Goal: Information Seeking & Learning: Learn about a topic

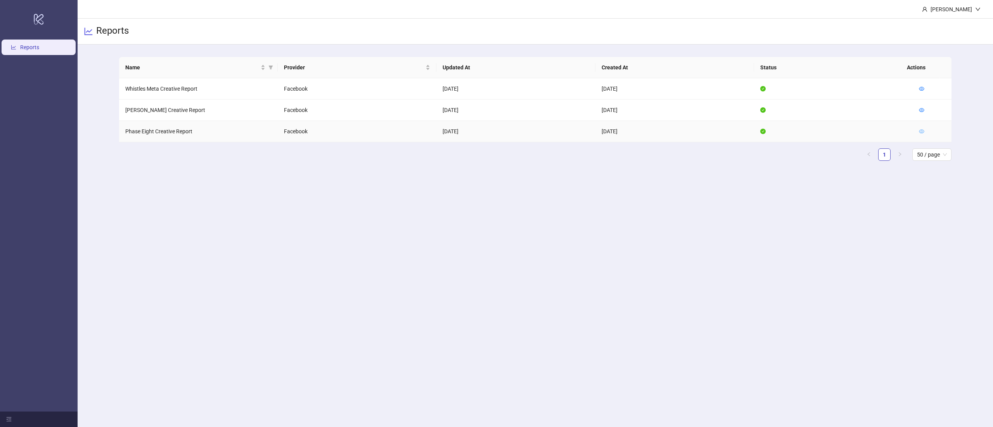
click at [924, 133] on icon "eye" at bounding box center [921, 131] width 5 height 5
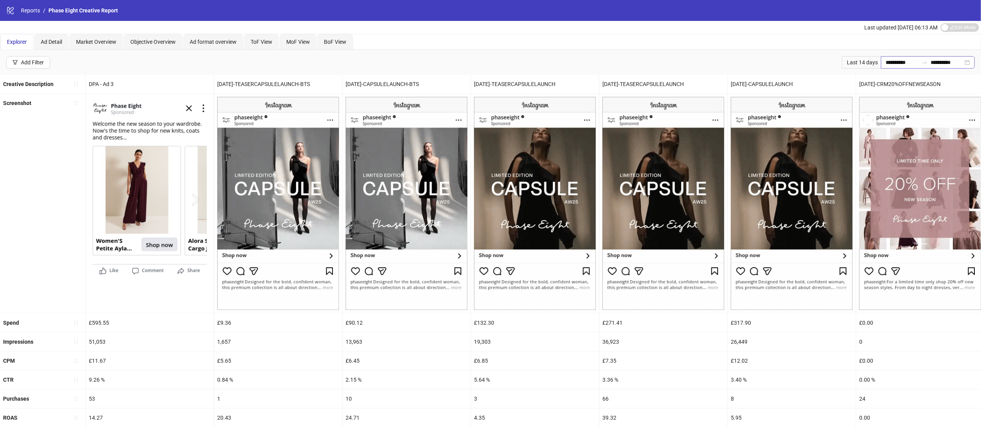
click at [968, 63] on div "**********" at bounding box center [928, 62] width 94 height 12
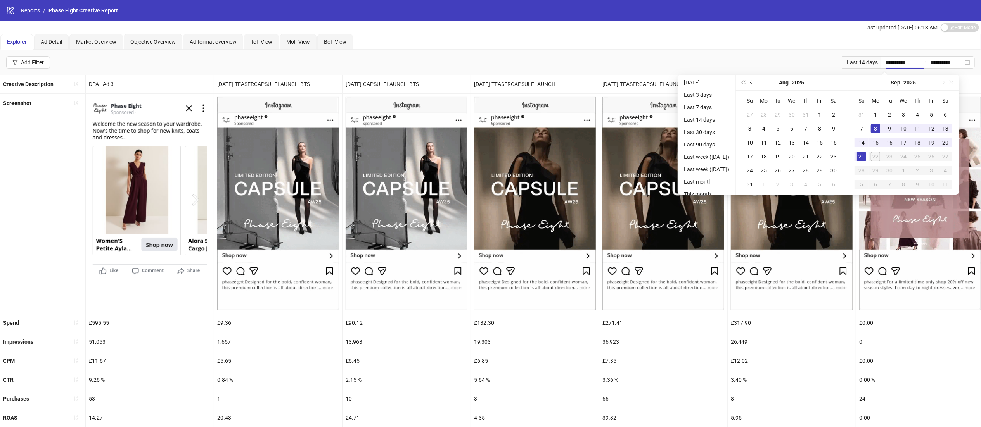
click at [771, 85] on div "[DATE]" at bounding box center [791, 83] width 71 height 16
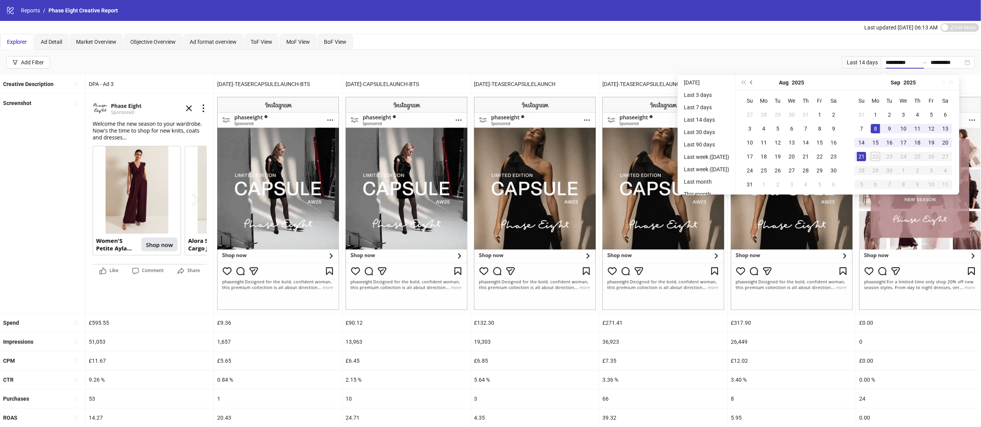
click at [756, 84] on button "Previous month (PageUp)" at bounding box center [751, 83] width 9 height 16
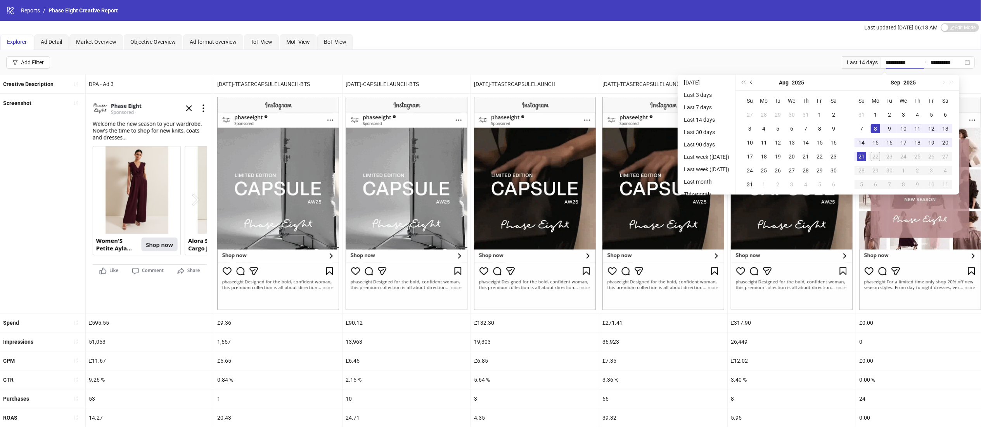
click at [756, 84] on button "Previous month (PageUp)" at bounding box center [751, 83] width 9 height 16
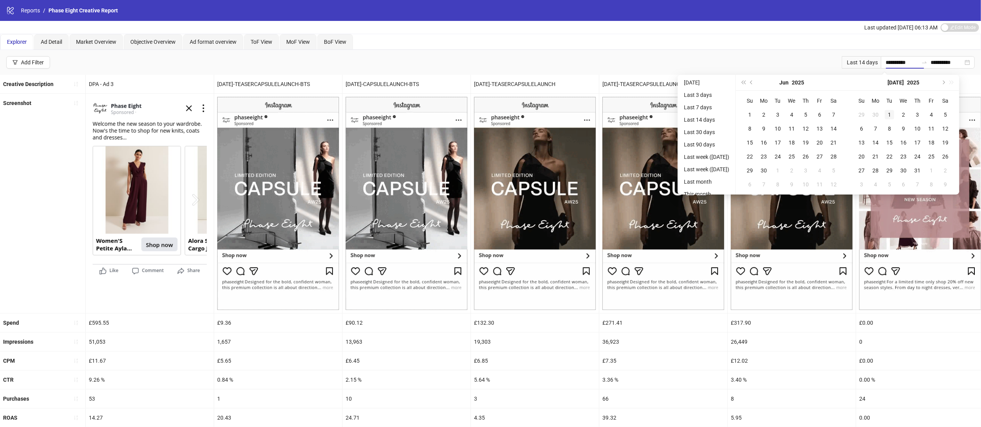
type input "**********"
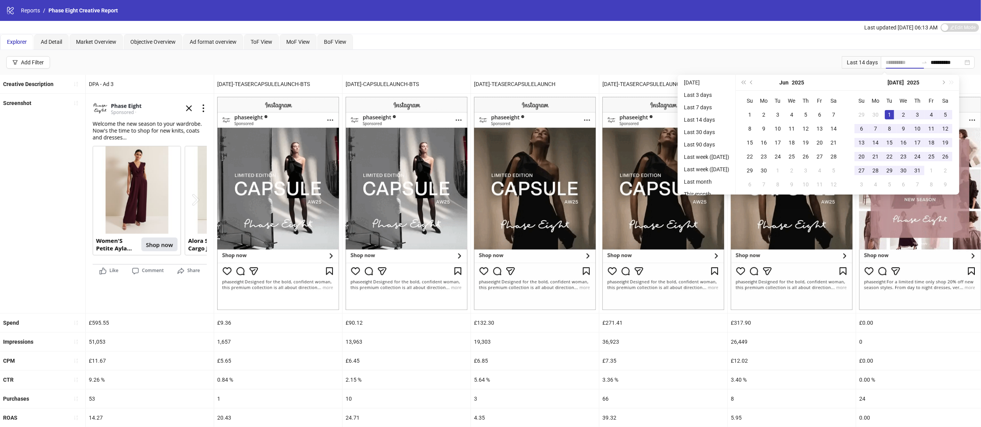
click at [894, 111] on div "1" at bounding box center [889, 114] width 9 height 9
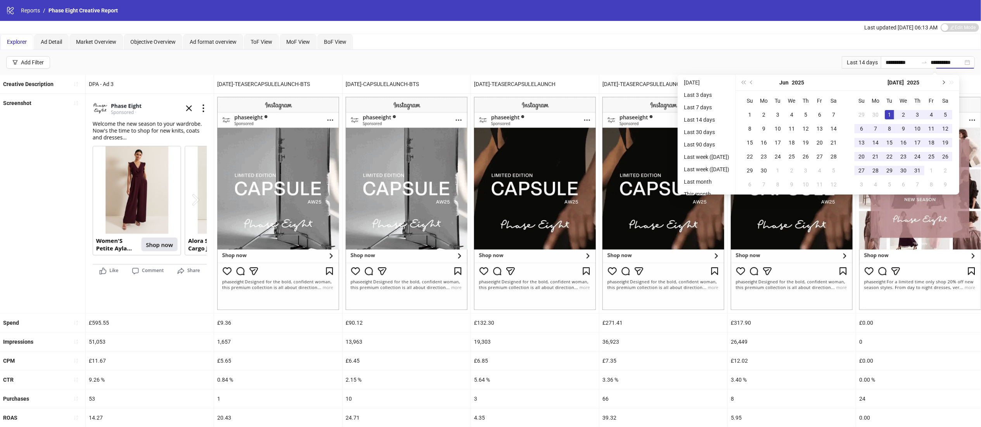
click at [947, 85] on button "Next month (PageDown)" at bounding box center [943, 83] width 9 height 16
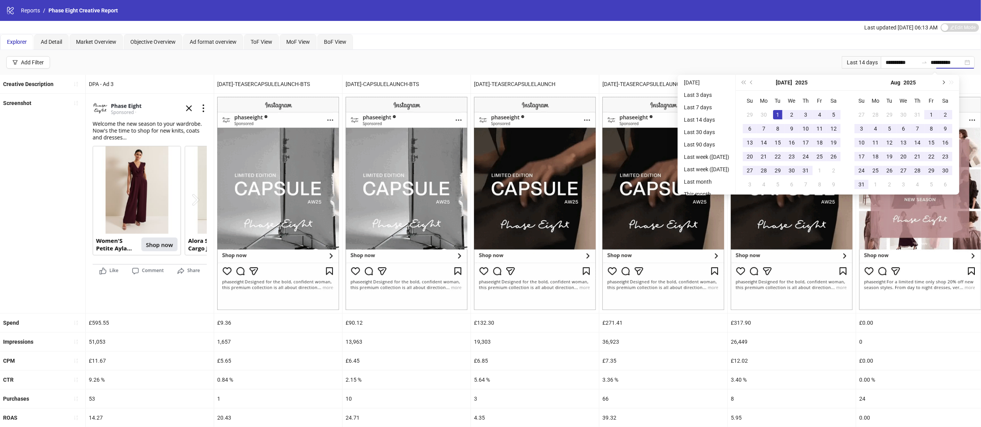
click at [947, 85] on button "Next month (PageDown)" at bounding box center [943, 83] width 9 height 16
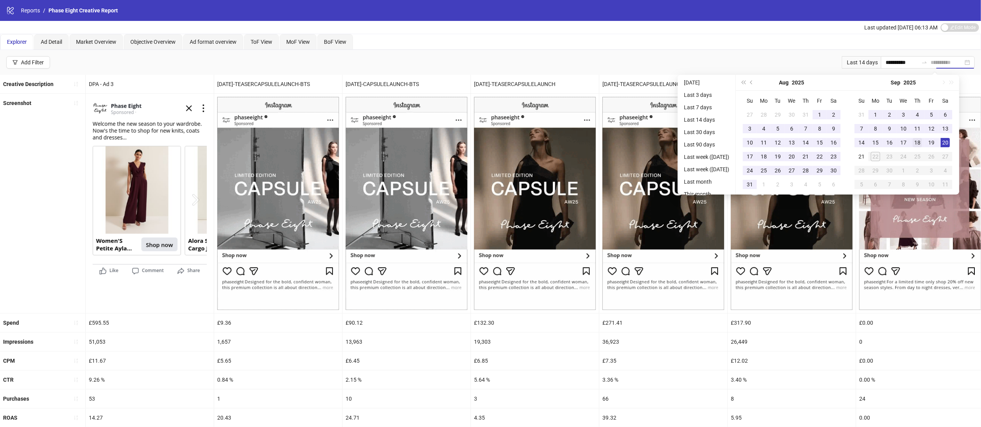
type input "**********"
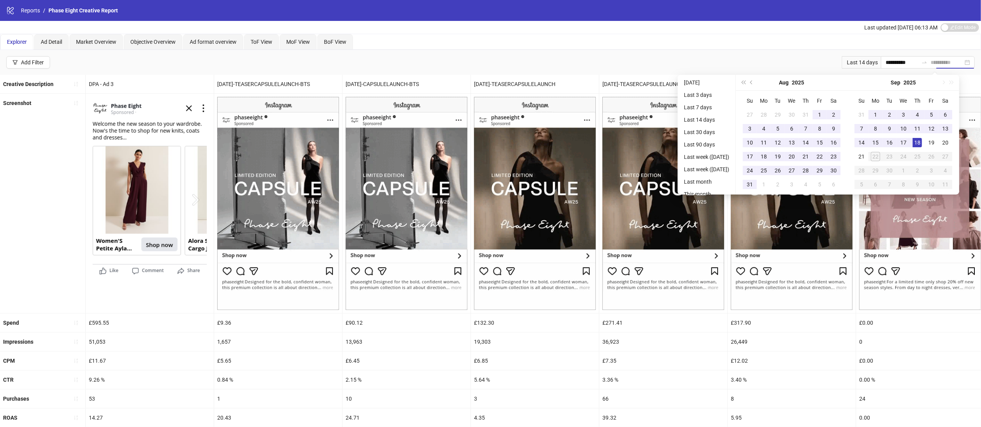
click at [924, 141] on td "18" at bounding box center [917, 143] width 14 height 14
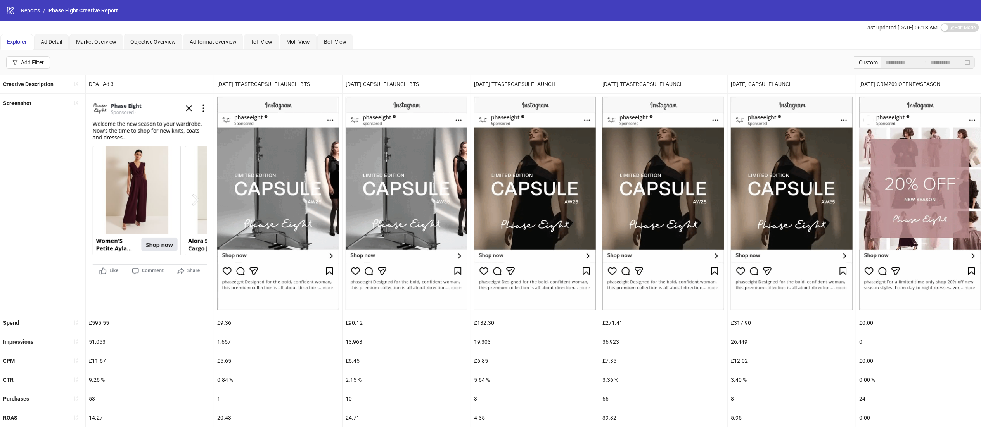
click at [676, 23] on div "Last updated [DATE] 06:13 AM Edit Mode Edit Mode" at bounding box center [490, 27] width 981 height 13
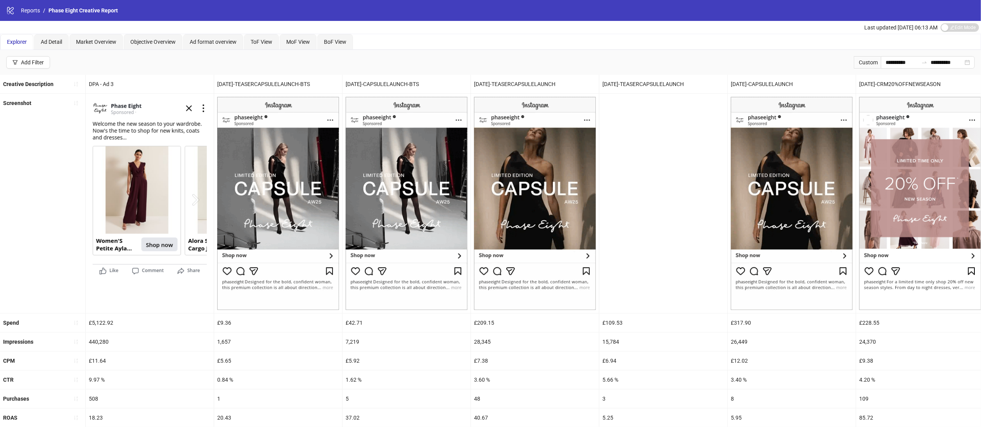
scroll to position [237, 0]
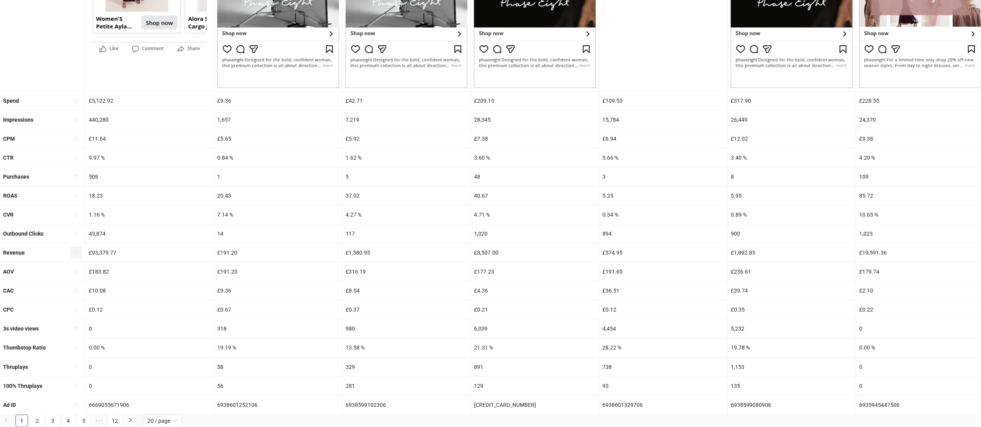
click at [72, 247] on button "button" at bounding box center [76, 253] width 12 height 12
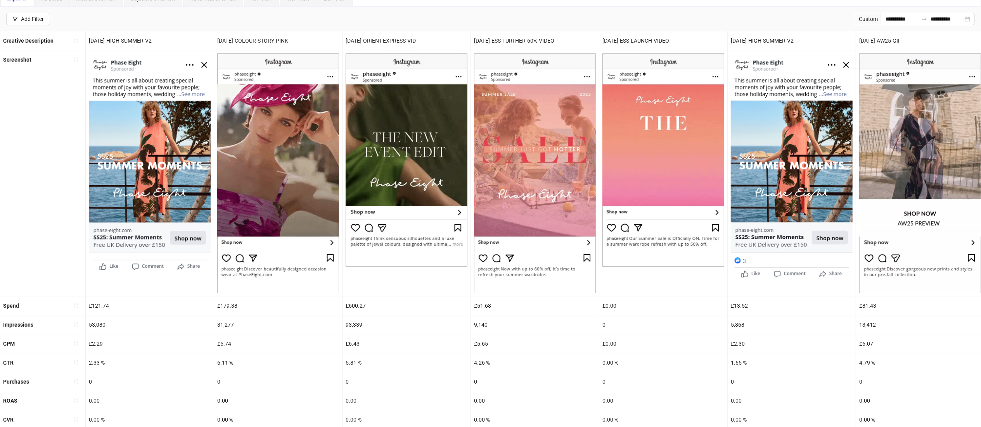
scroll to position [0, 0]
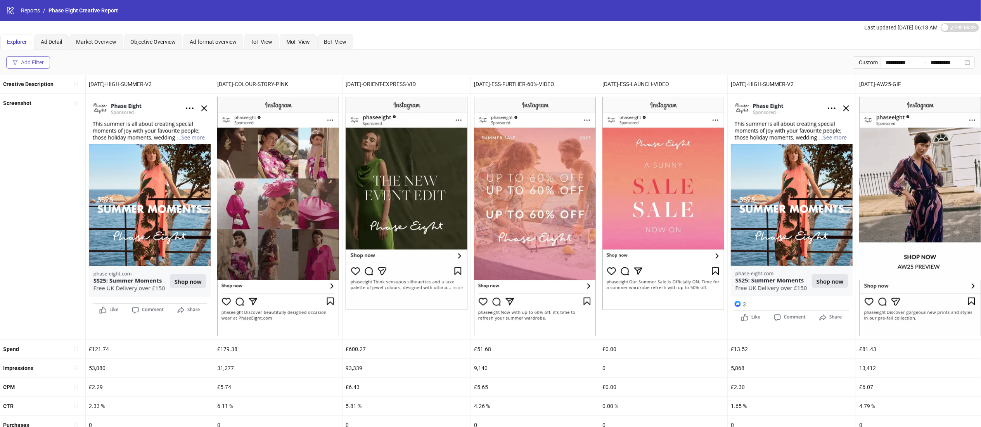
click at [35, 61] on div "Add Filter" at bounding box center [32, 62] width 23 height 6
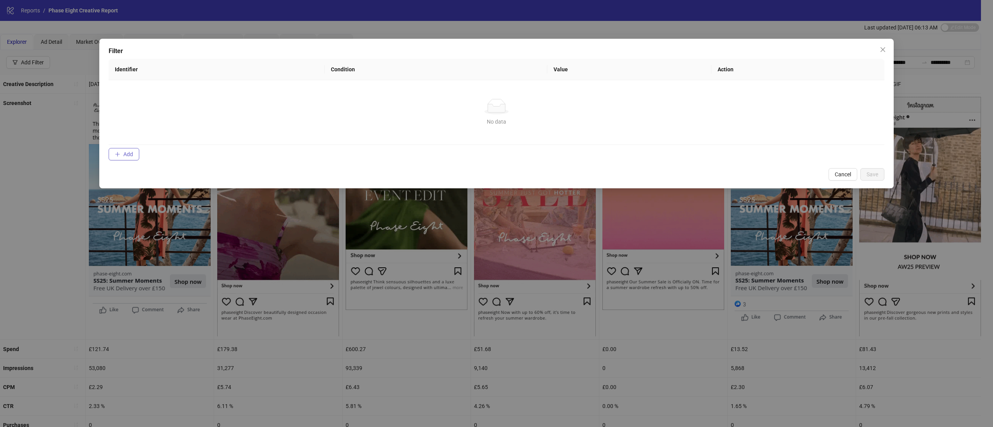
click at [128, 152] on span "Add" at bounding box center [128, 154] width 10 height 6
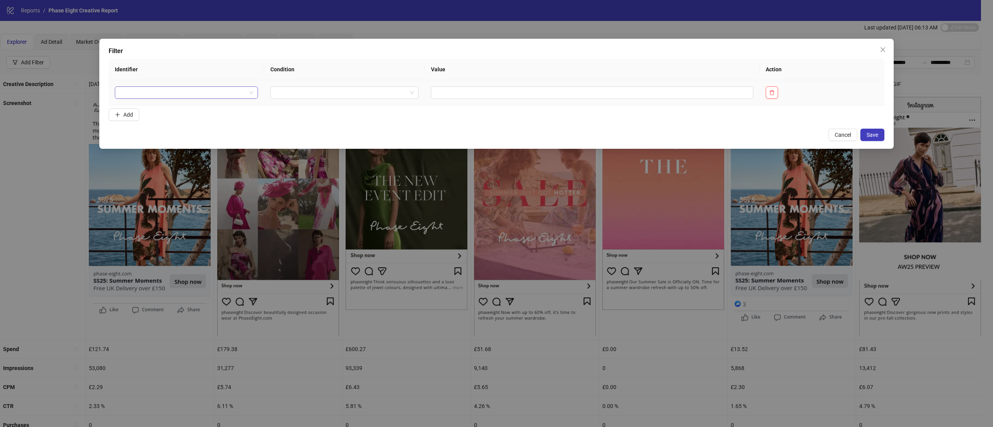
click at [219, 95] on input "search" at bounding box center [182, 93] width 127 height 12
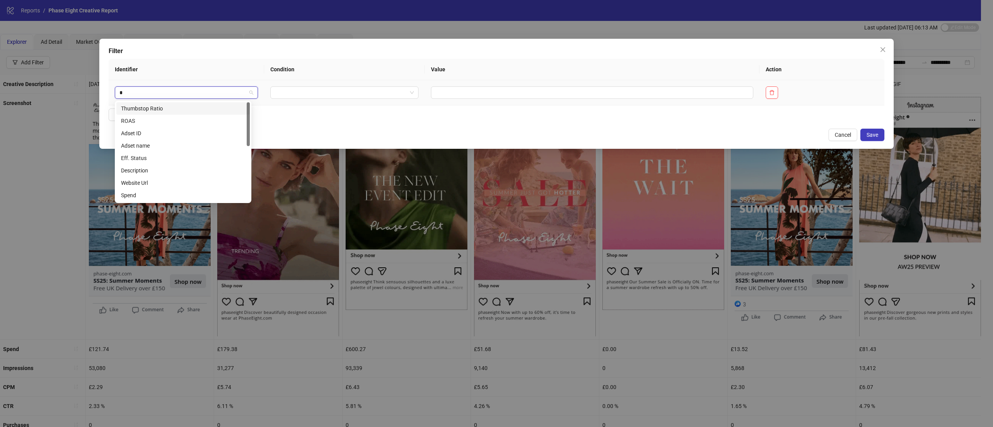
type input "**"
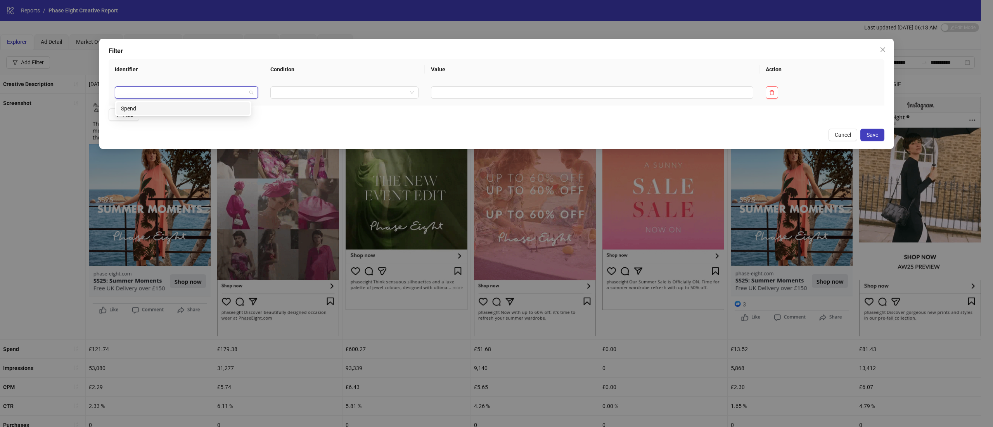
click at [205, 99] on div at bounding box center [186, 92] width 143 height 12
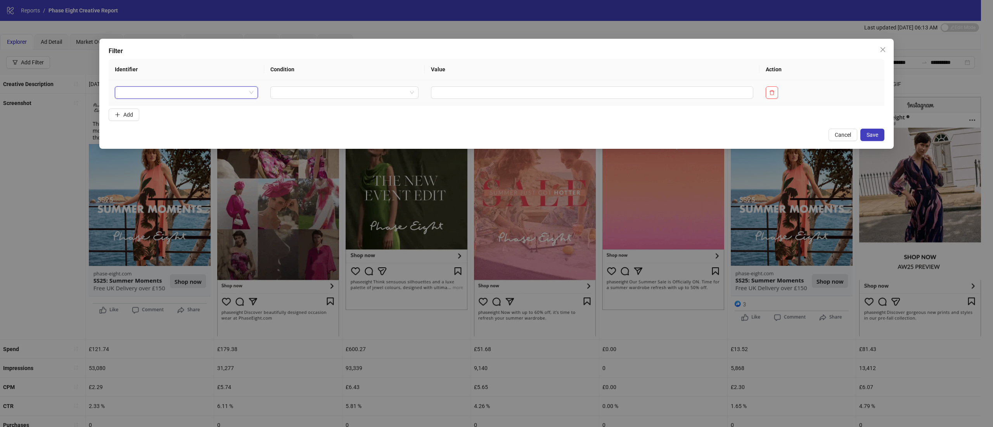
click at [196, 88] on input "search" at bounding box center [182, 93] width 127 height 12
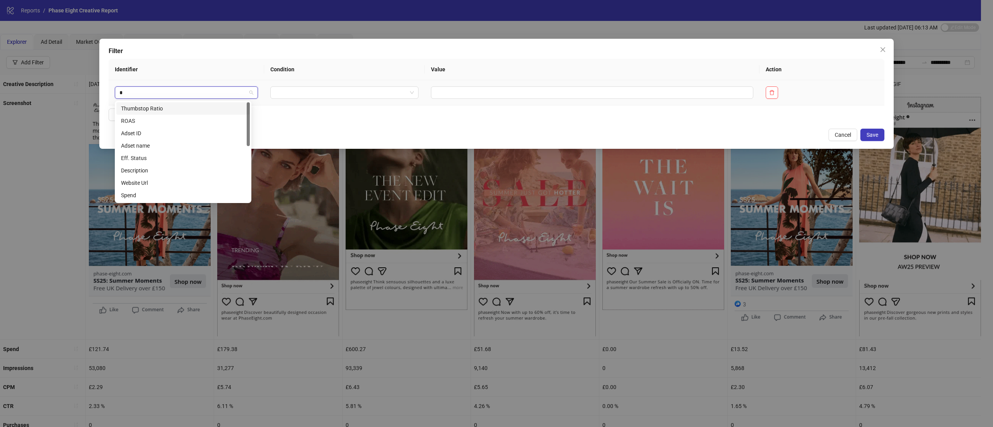
type input "**"
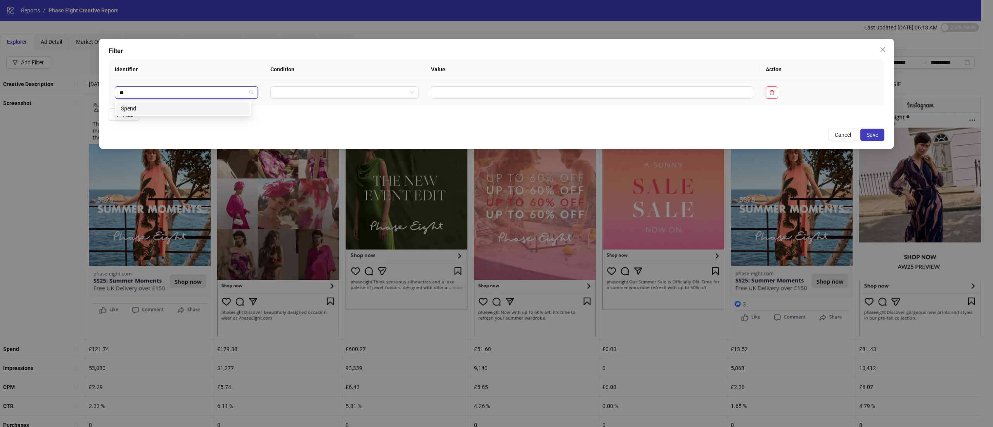
click at [189, 106] on div "Spend" at bounding box center [183, 108] width 124 height 9
click at [409, 91] on input "search" at bounding box center [366, 93] width 125 height 12
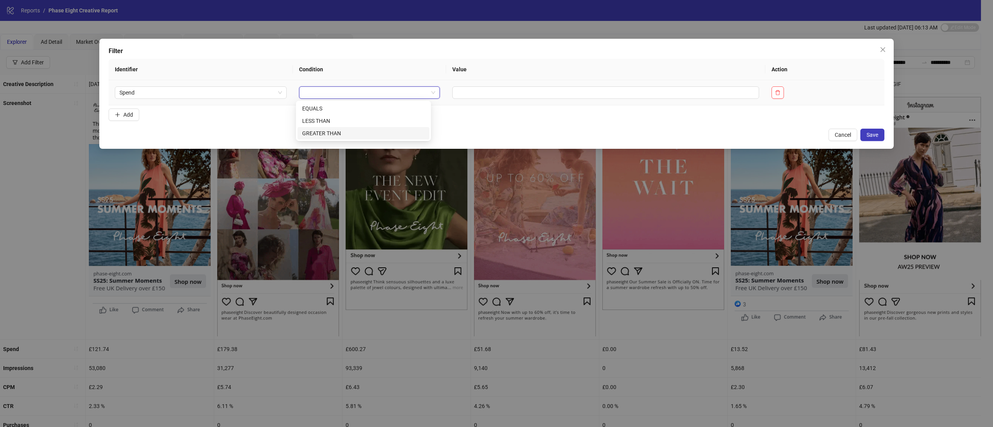
click at [353, 130] on div "GREATER THAN" at bounding box center [363, 133] width 123 height 9
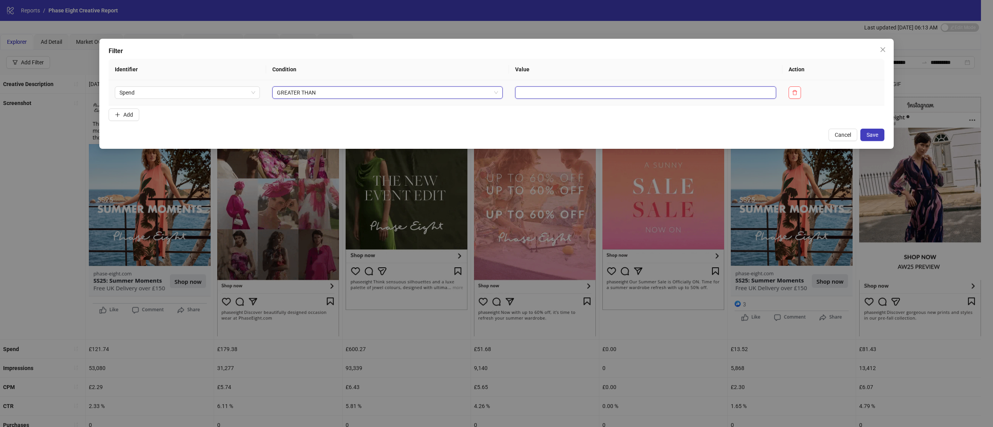
click at [545, 94] on input "text" at bounding box center [645, 92] width 261 height 12
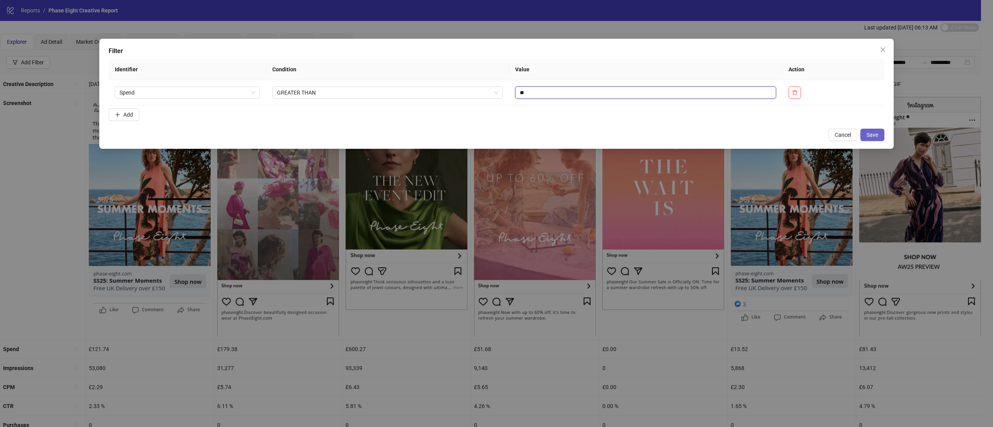
type input "**"
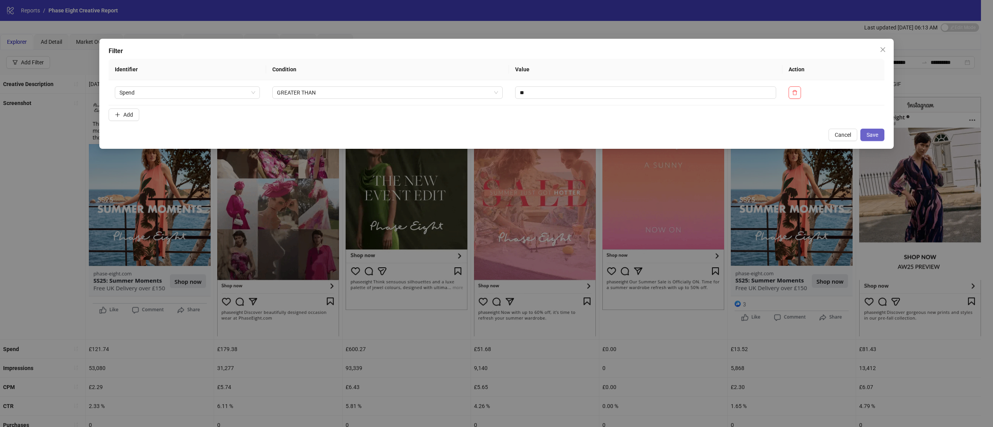
click at [877, 133] on span "Save" at bounding box center [872, 135] width 12 height 6
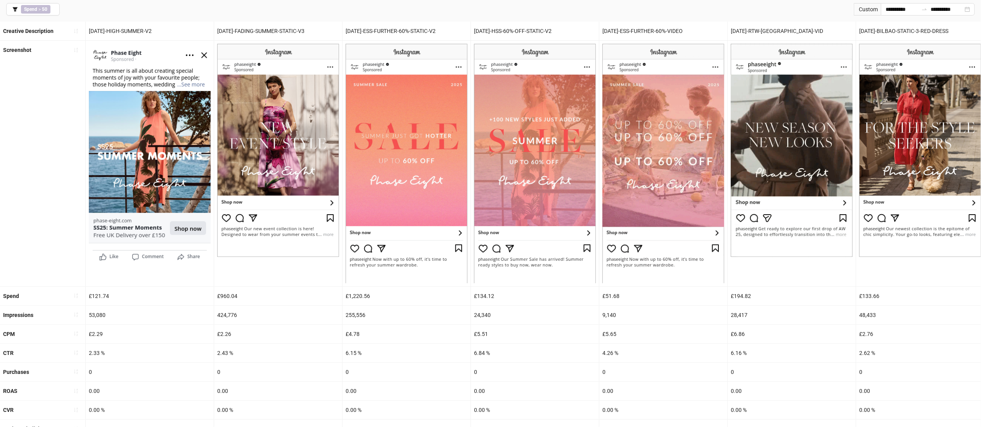
scroll to position [55, 0]
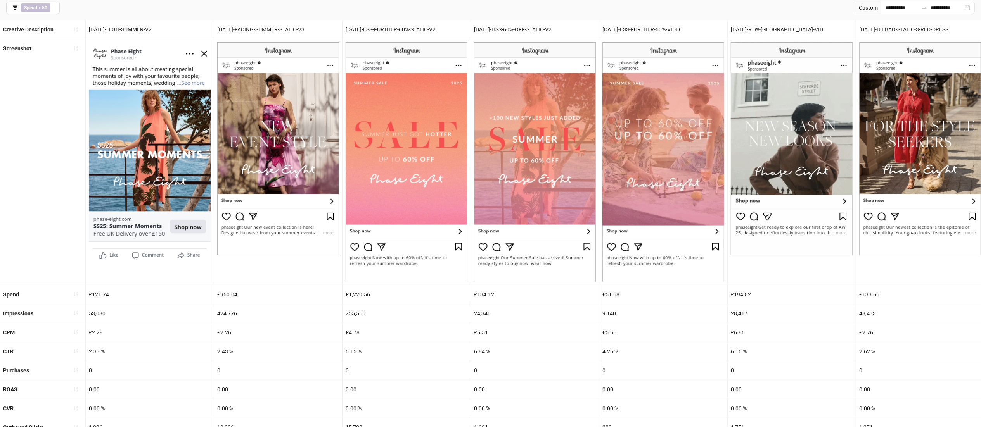
click at [949, 176] on img at bounding box center [920, 148] width 122 height 213
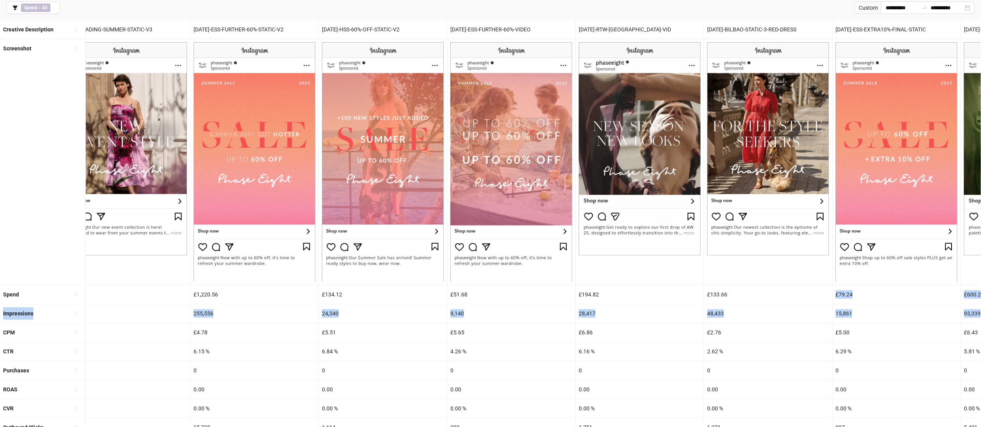
drag, startPoint x: 890, startPoint y: 292, endPoint x: 992, endPoint y: 316, distance: 105.1
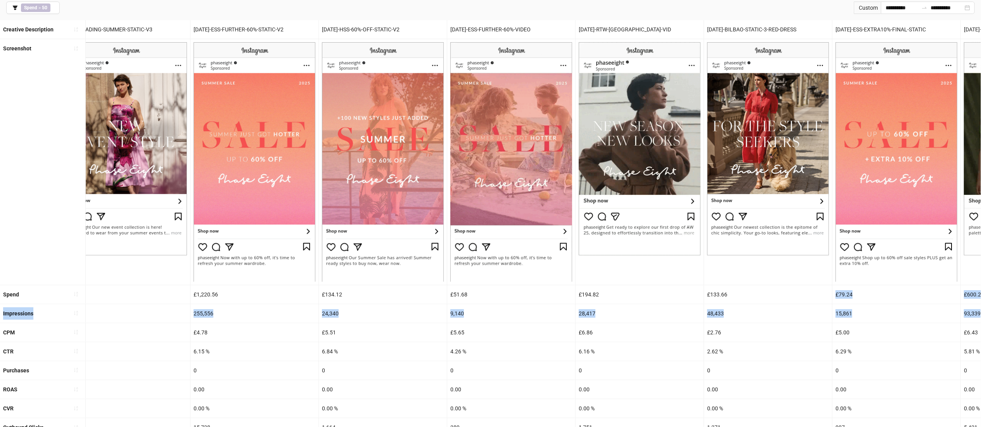
click at [981, 316] on html "**********" at bounding box center [490, 158] width 981 height 427
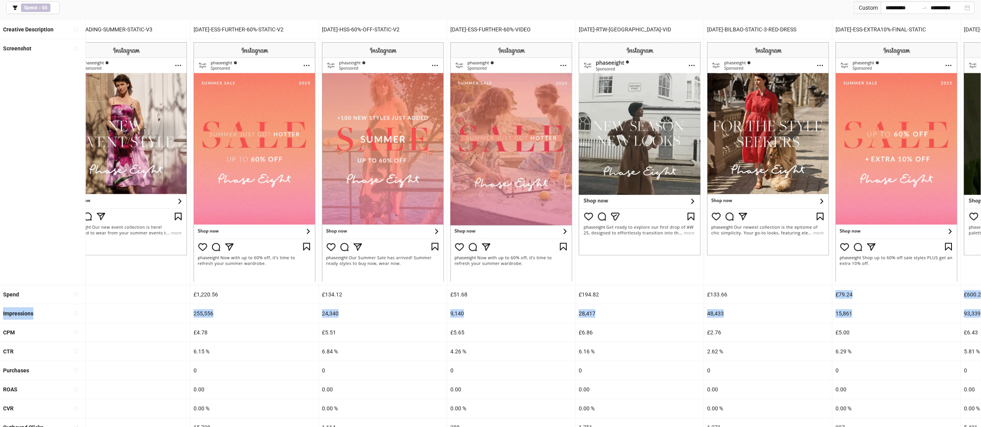
scroll to position [0, 284]
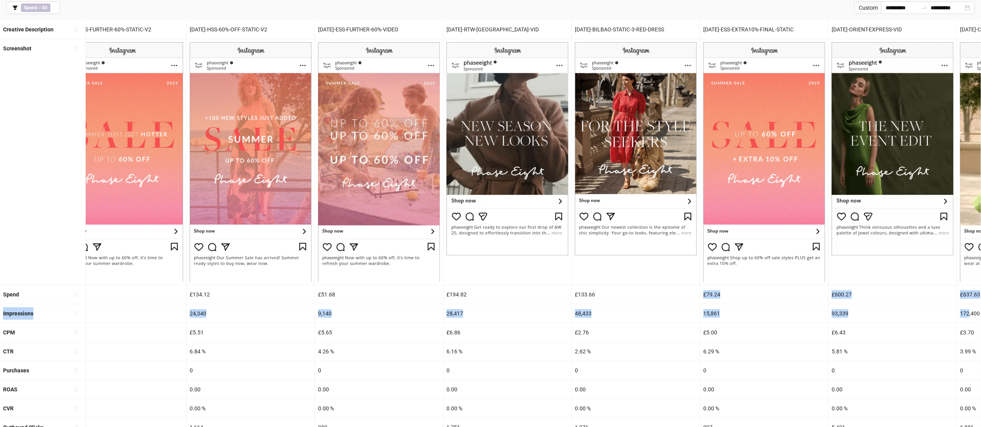
click at [782, 319] on div "15,861" at bounding box center [764, 313] width 128 height 19
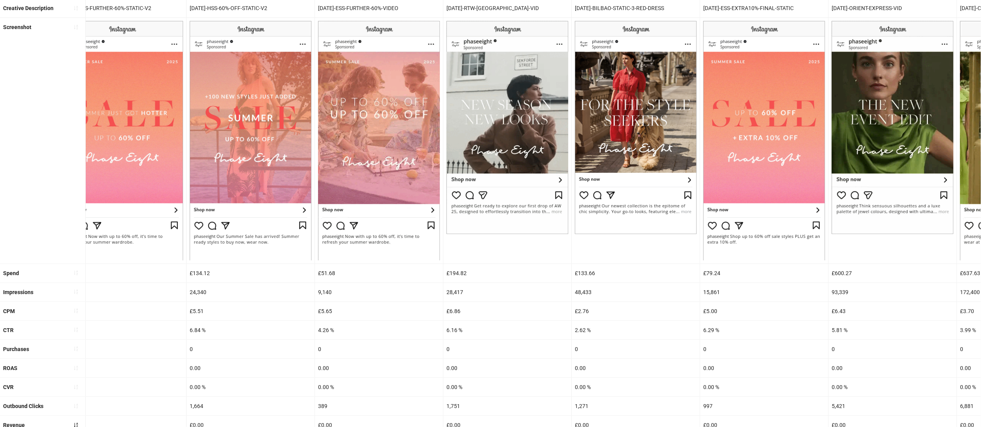
scroll to position [120, 0]
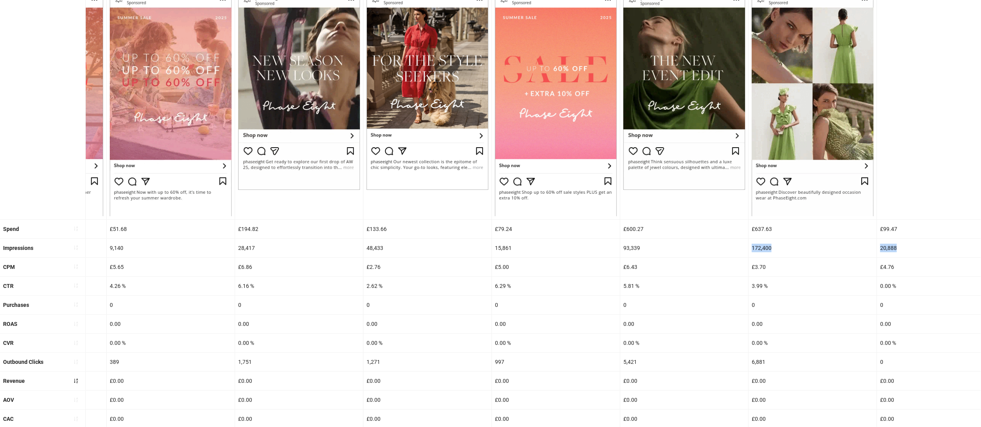
drag, startPoint x: 894, startPoint y: 256, endPoint x: 983, endPoint y: 257, distance: 88.8
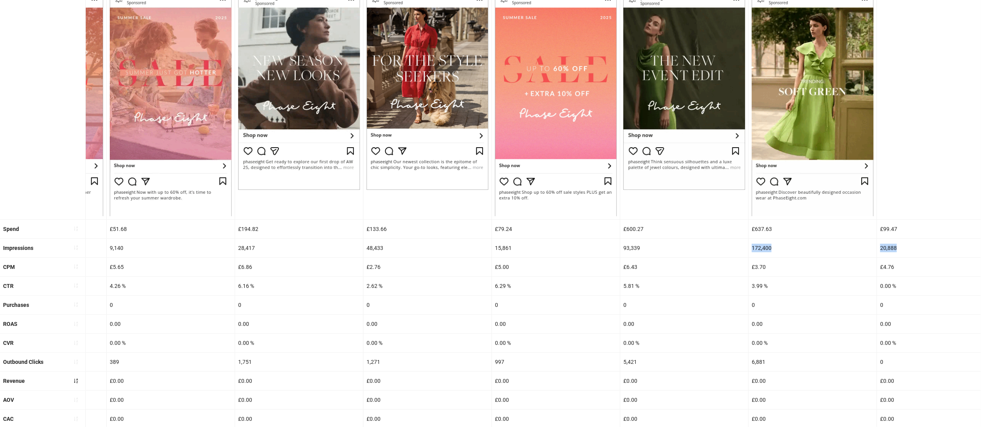
click at [981, 257] on html "**********" at bounding box center [490, 93] width 981 height 427
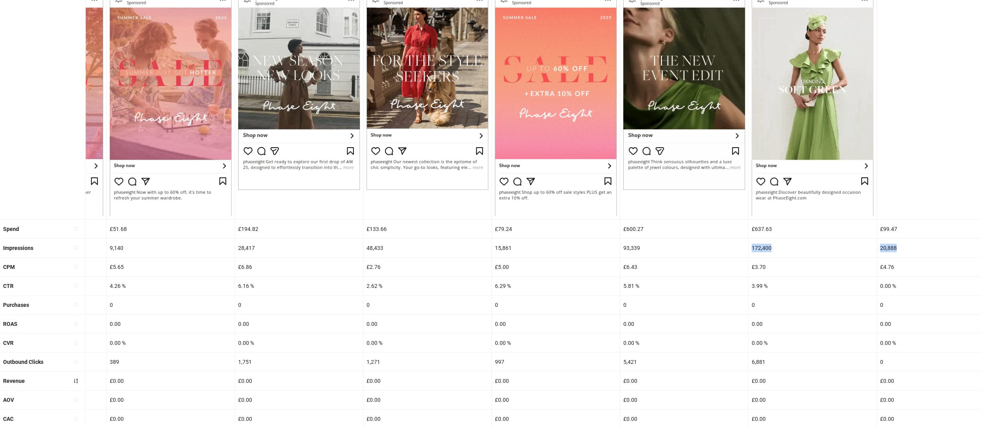
scroll to position [0, 531]
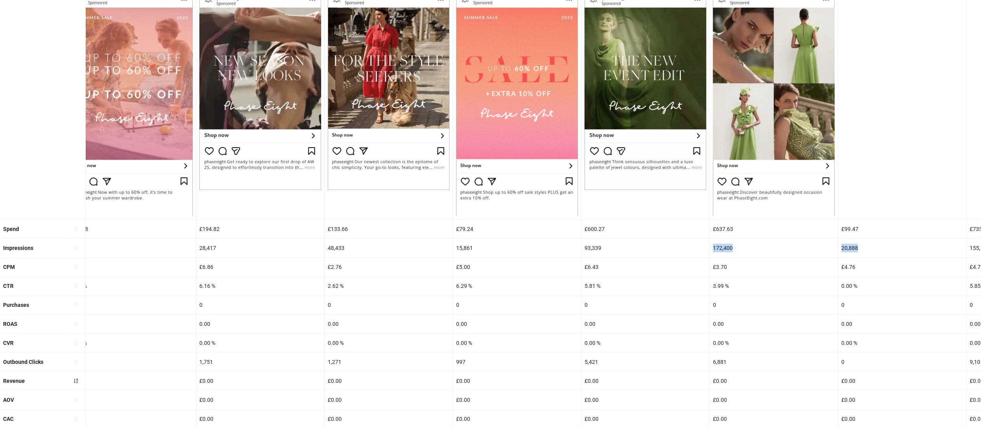
click at [841, 256] on div "20,888" at bounding box center [902, 248] width 128 height 19
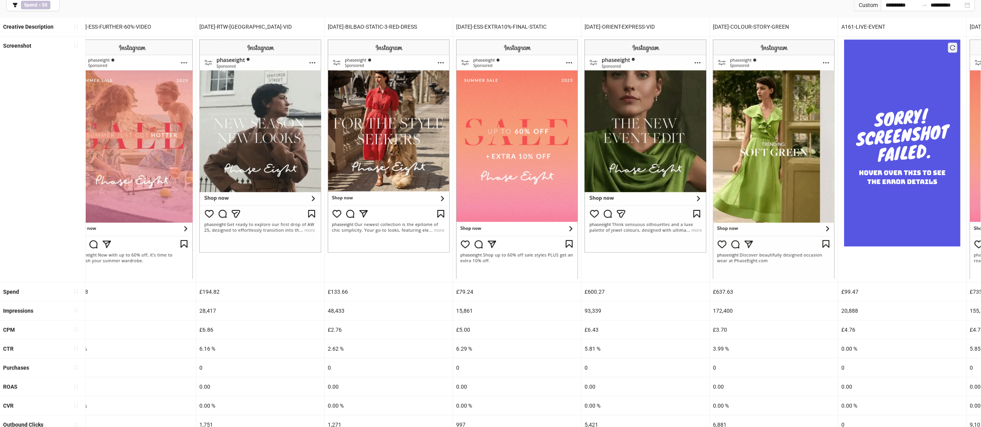
scroll to position [56, 0]
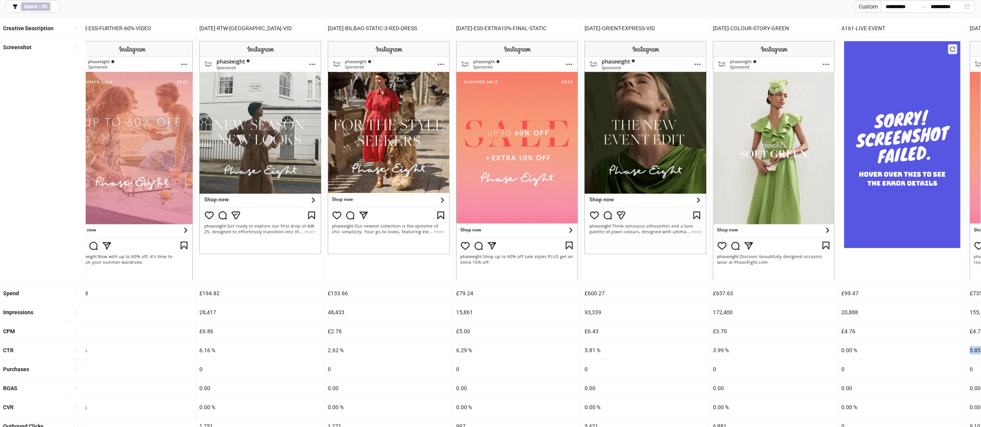
drag, startPoint x: 884, startPoint y: 346, endPoint x: 992, endPoint y: 351, distance: 107.9
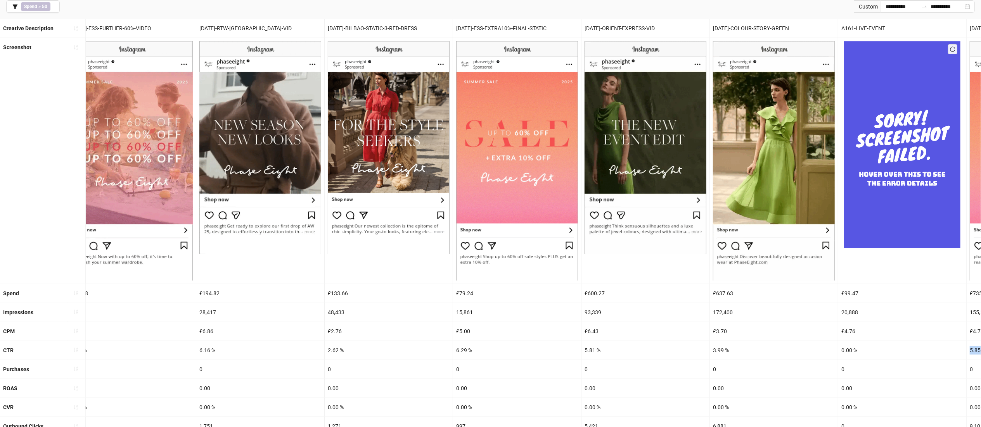
click at [981, 351] on html "**********" at bounding box center [490, 157] width 981 height 427
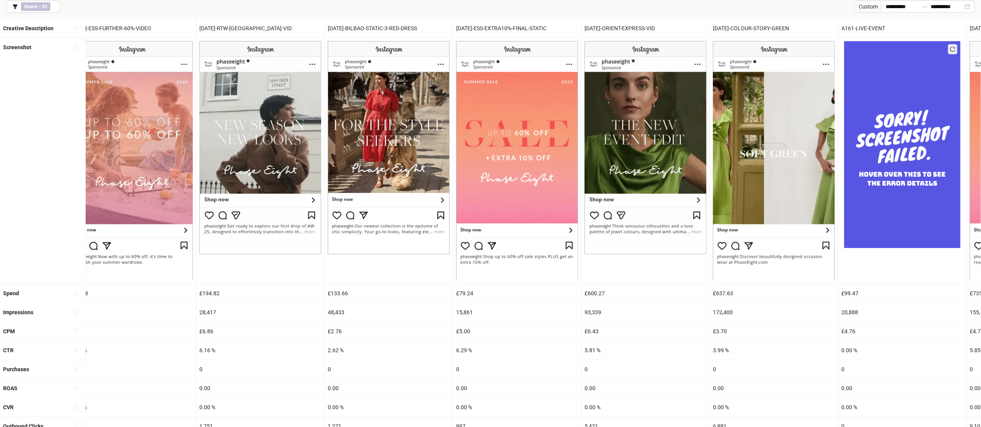
click at [901, 327] on div "£4.76" at bounding box center [902, 331] width 128 height 19
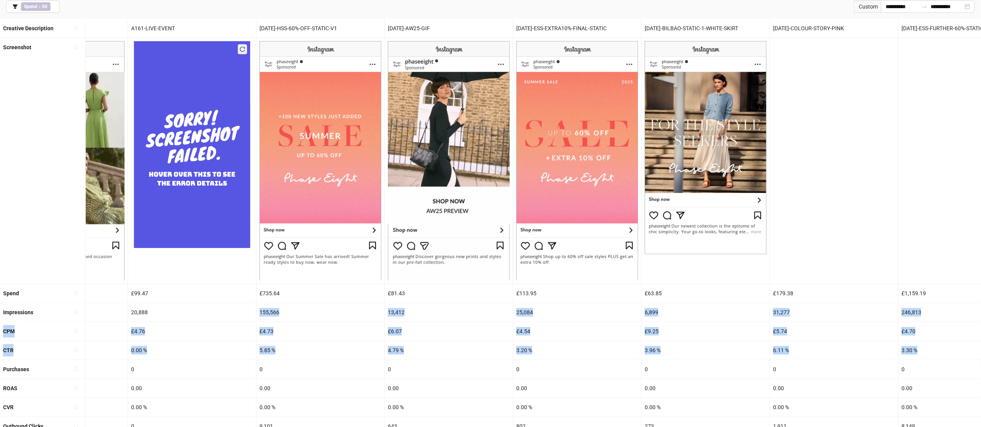
drag, startPoint x: 890, startPoint y: 312, endPoint x: 992, endPoint y: 355, distance: 110.9
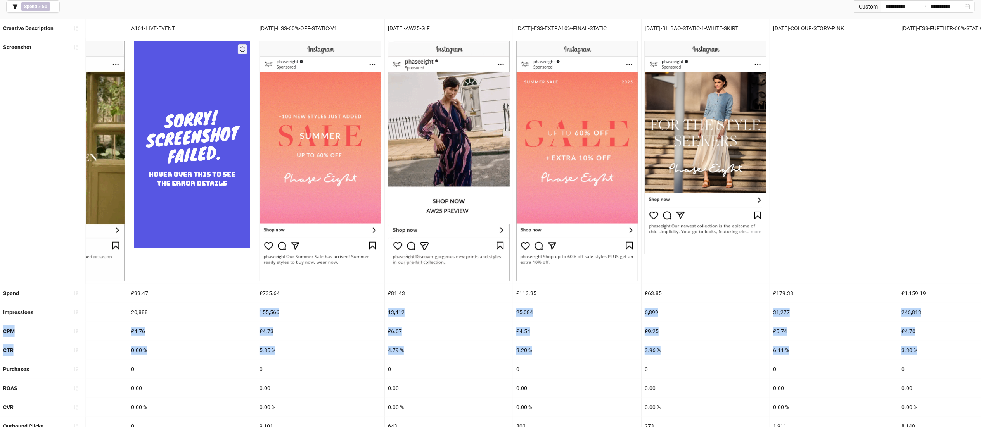
click at [981, 355] on html "**********" at bounding box center [490, 157] width 981 height 427
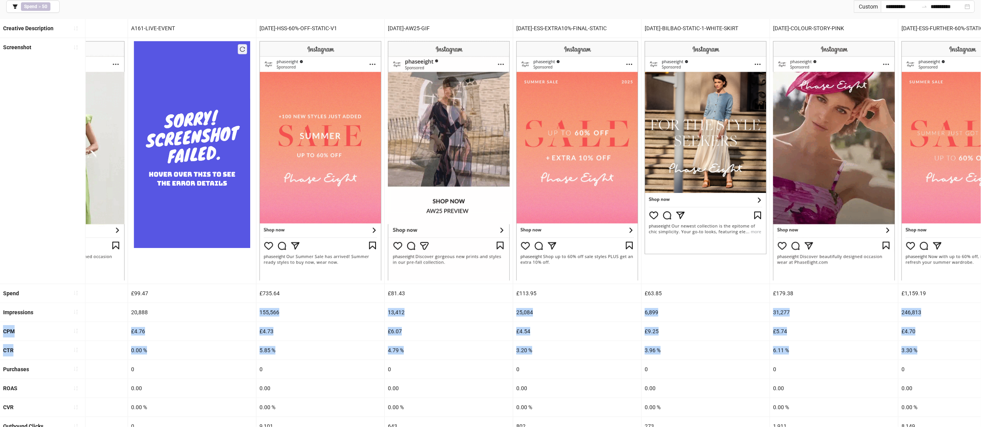
scroll to position [0, 1264]
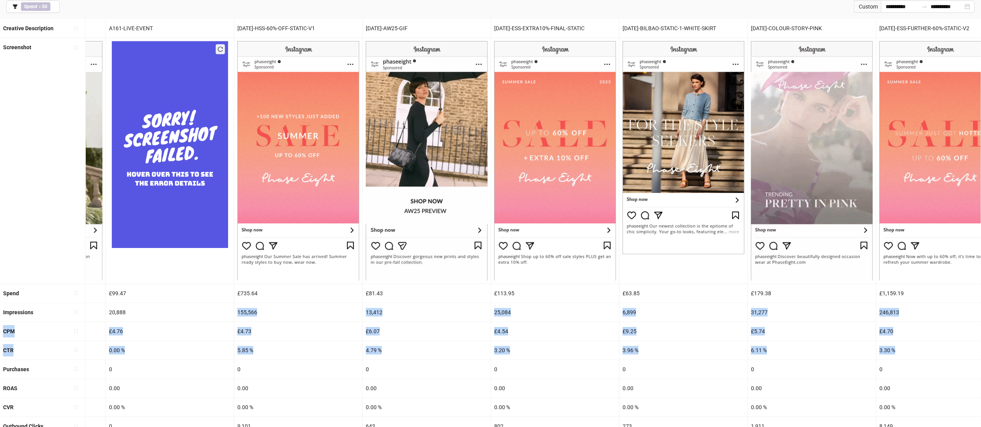
click at [811, 338] on div "£5.74" at bounding box center [812, 331] width 128 height 19
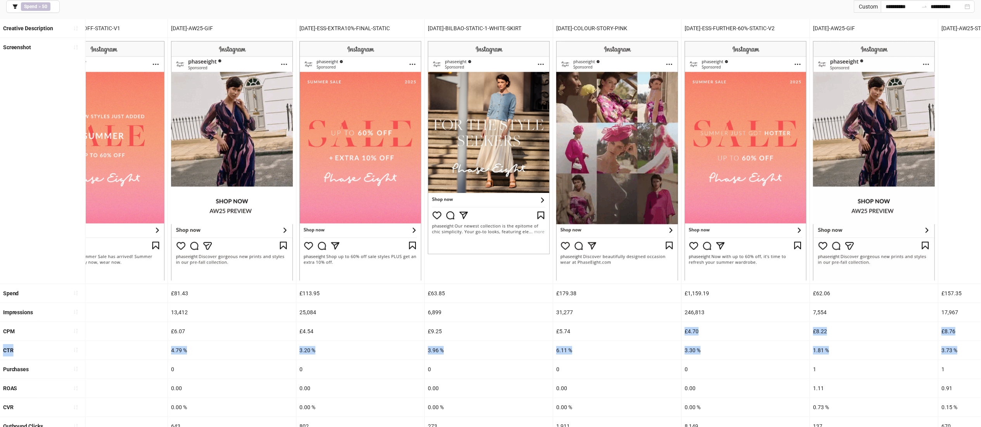
scroll to position [0, 1597]
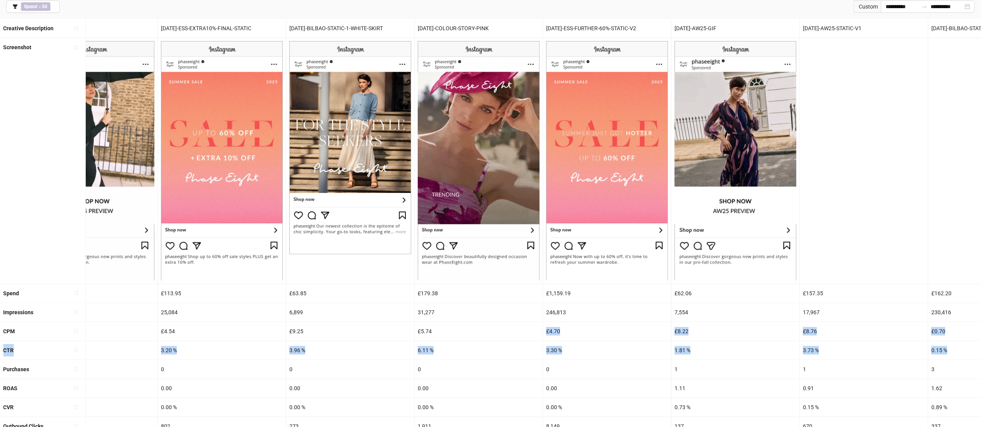
drag, startPoint x: 812, startPoint y: 338, endPoint x: 990, endPoint y: 360, distance: 179.7
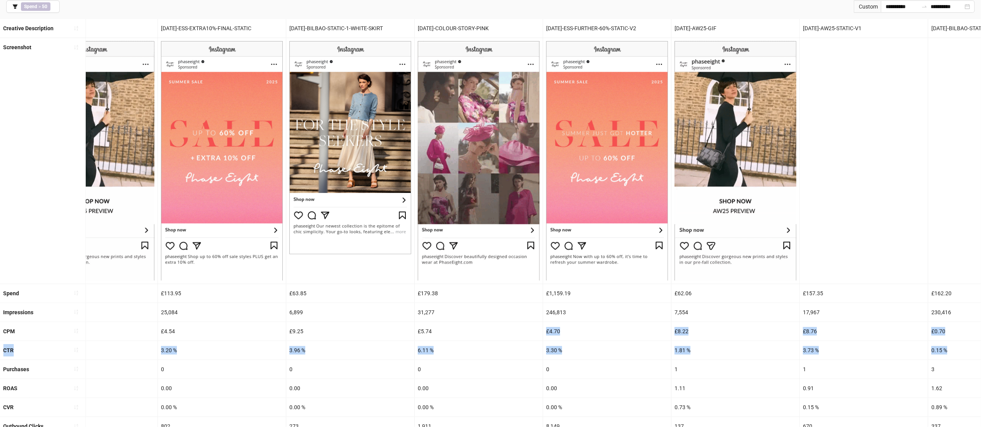
click at [981, 360] on html "**********" at bounding box center [490, 157] width 981 height 427
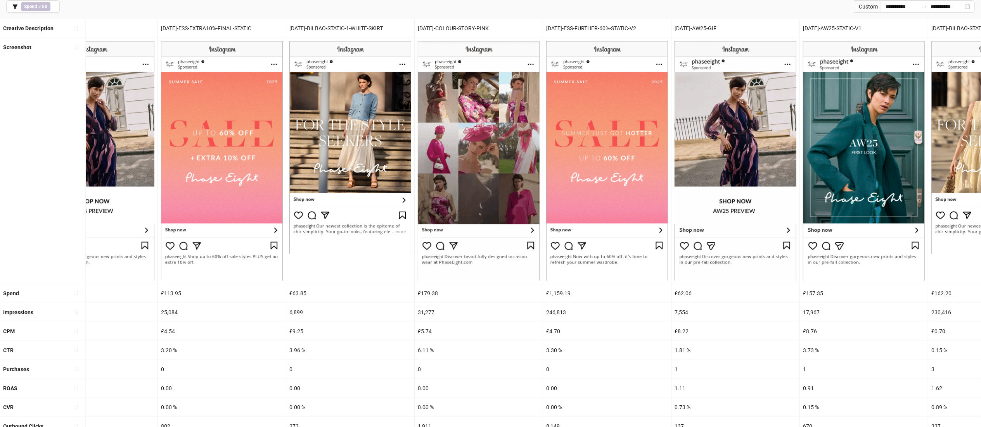
click at [716, 313] on div "7,554" at bounding box center [735, 312] width 128 height 19
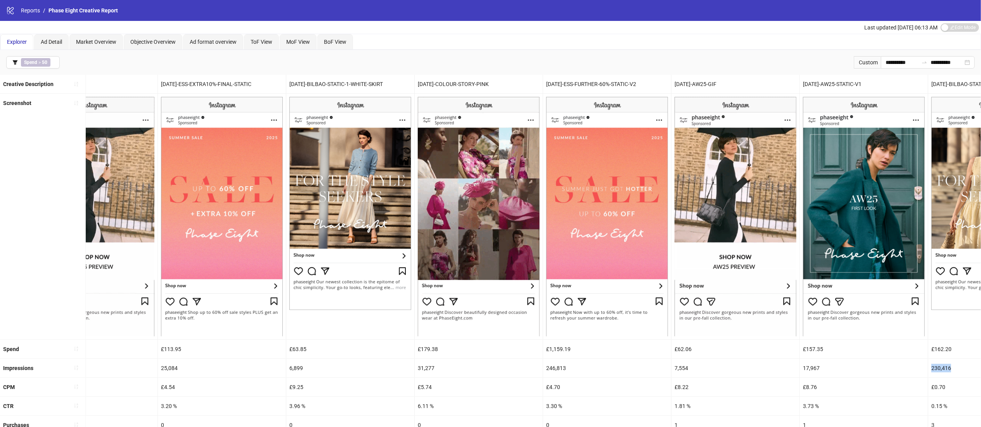
scroll to position [0, 1674]
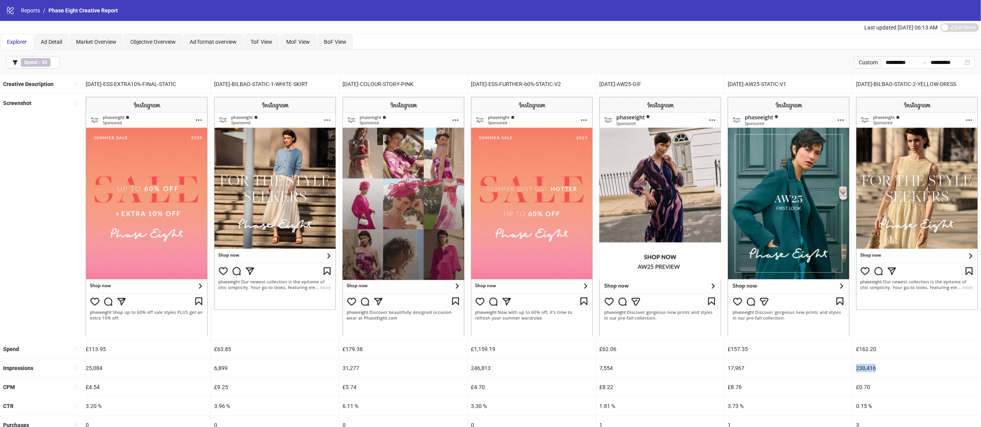
drag, startPoint x: 933, startPoint y: 365, endPoint x: 990, endPoint y: 355, distance: 58.3
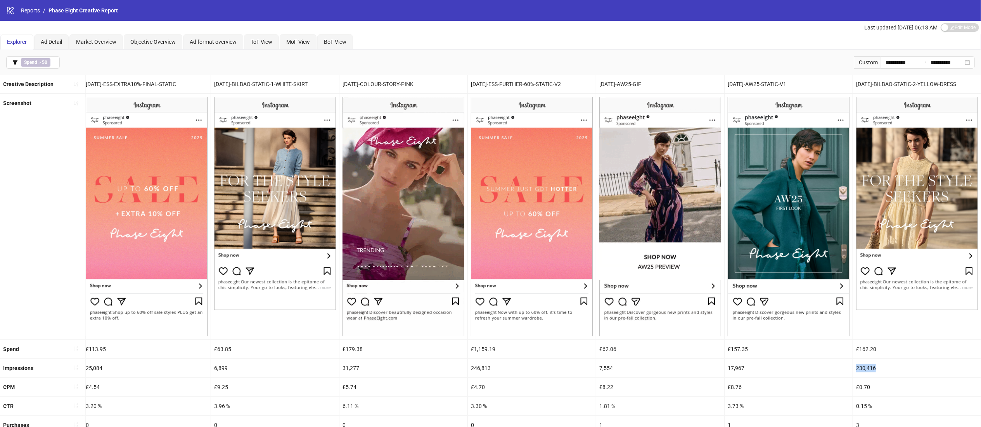
click at [981, 360] on html "**********" at bounding box center [490, 213] width 981 height 427
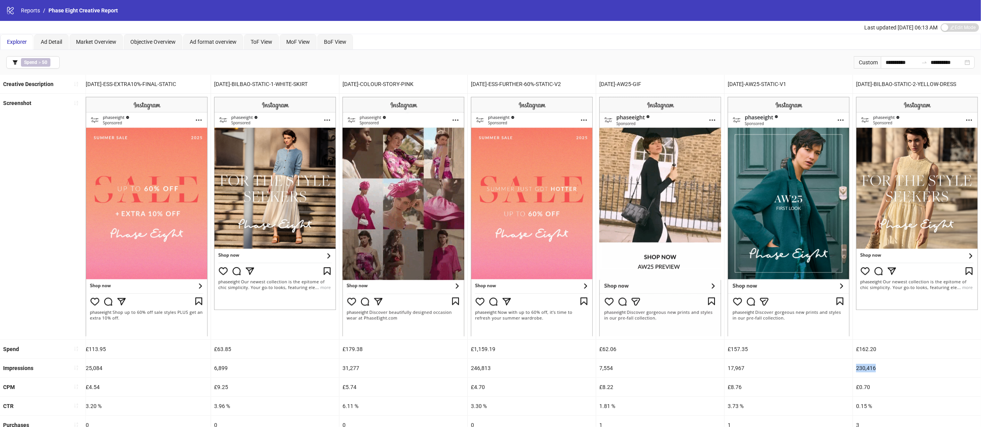
click at [892, 369] on div "230,416" at bounding box center [917, 368] width 128 height 19
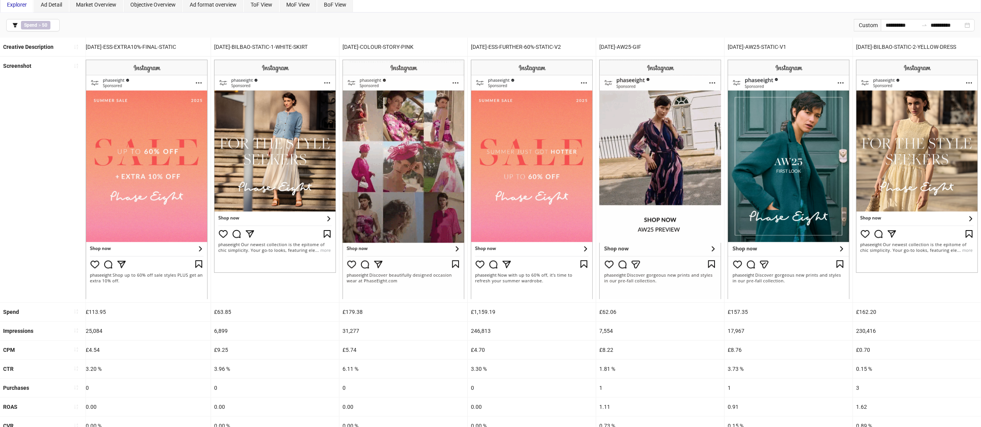
scroll to position [0, 0]
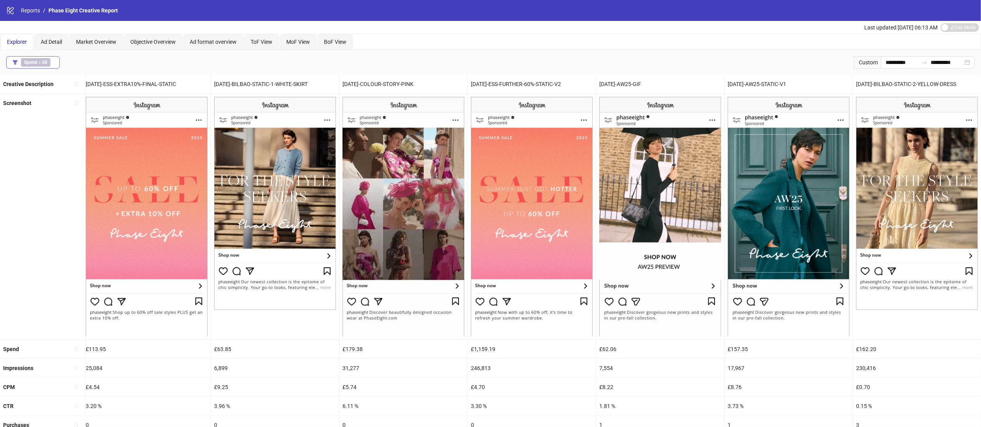
click at [28, 62] on b "Spend" at bounding box center [30, 62] width 13 height 5
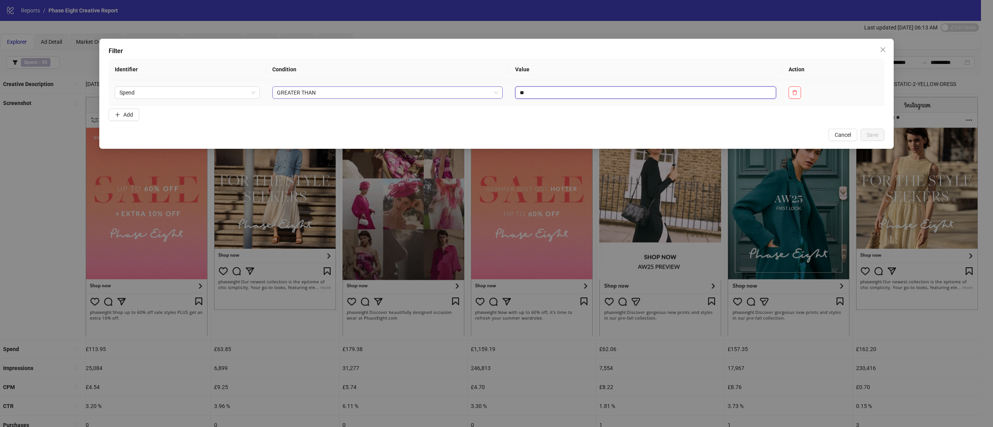
drag, startPoint x: 550, startPoint y: 92, endPoint x: 483, endPoint y: 99, distance: 66.7
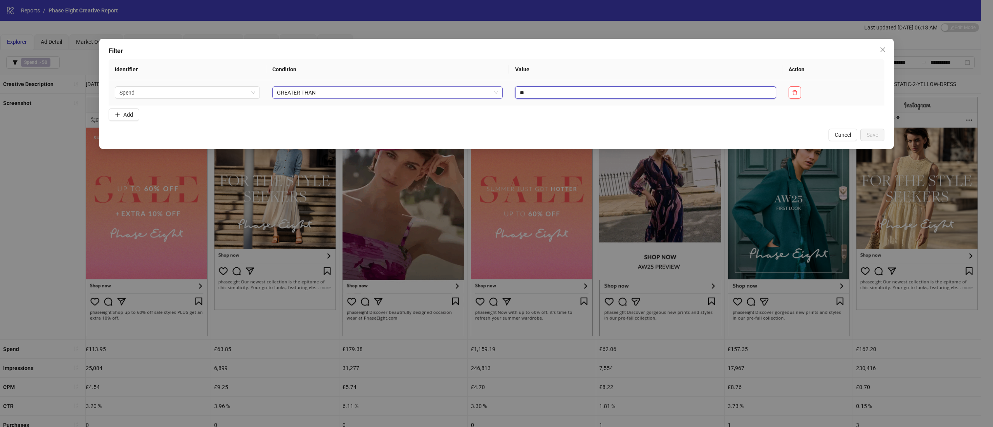
click at [483, 99] on tr "Spend GREATER THAN **" at bounding box center [497, 92] width 776 height 25
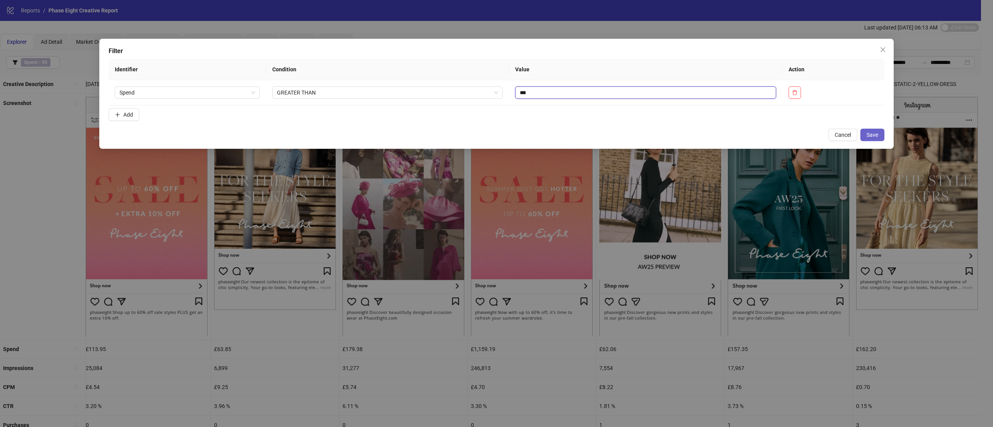
type input "***"
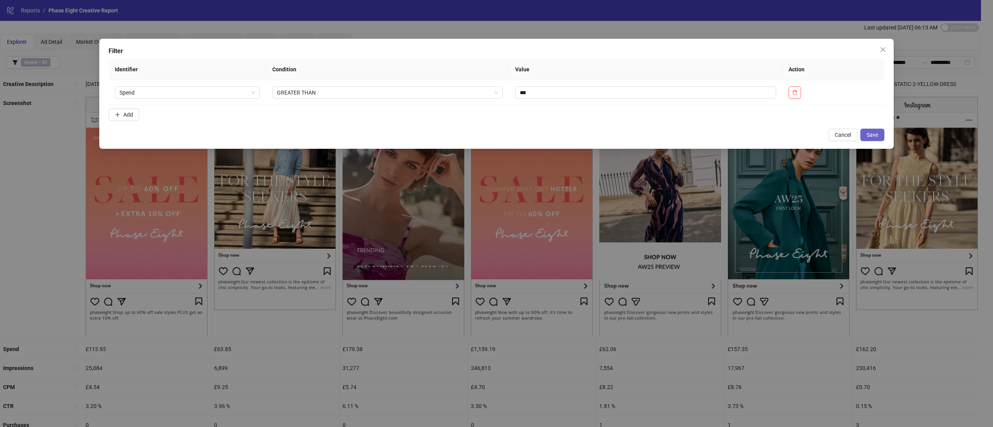
click at [876, 140] on button "Save" at bounding box center [872, 135] width 24 height 12
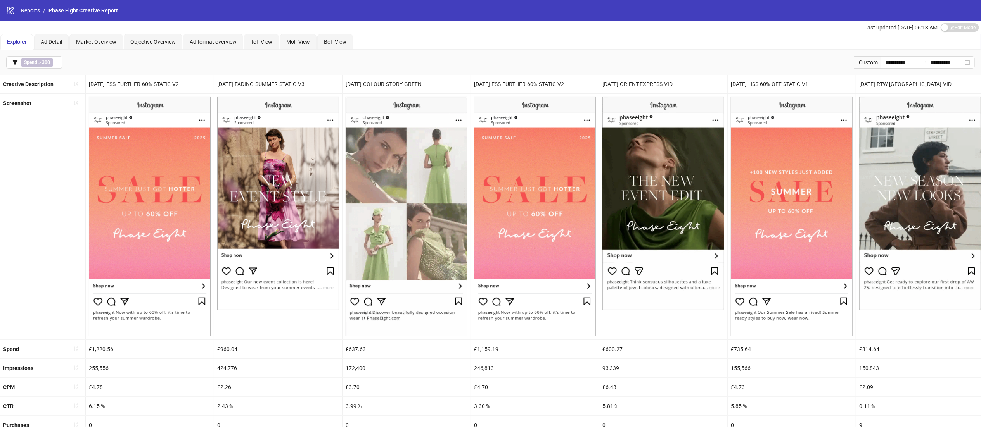
drag, startPoint x: 818, startPoint y: 339, endPoint x: 0, endPoint y: 353, distance: 818.1
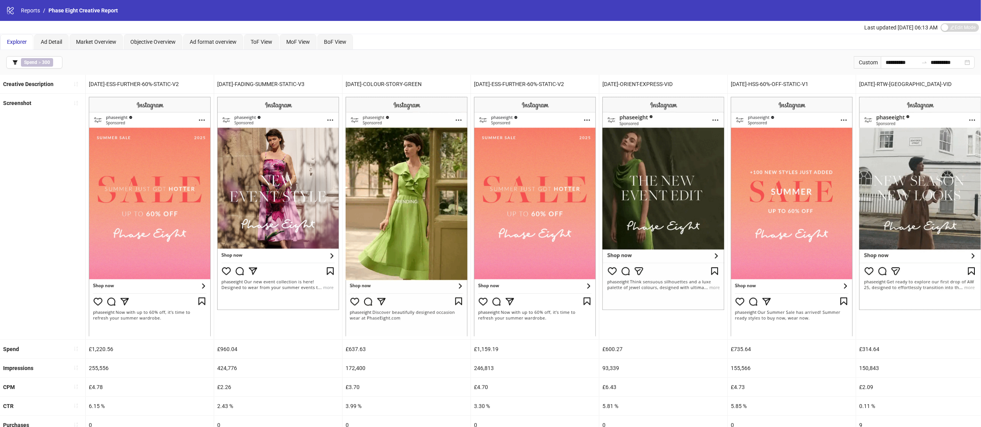
click at [0, 353] on ul "Creative Description [DATE]-ESS-FURTHER-60%-STATIC-V2 [DATE]-FADING-SUMMER-STAT…" at bounding box center [490, 369] width 981 height 588
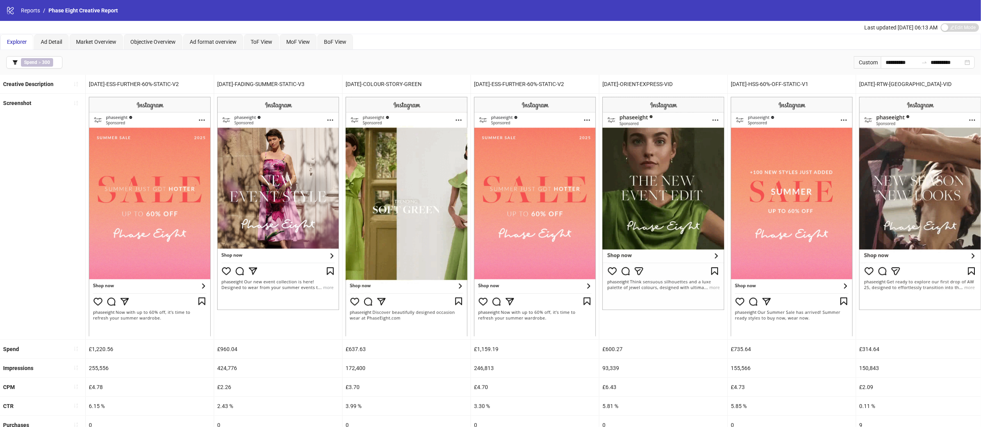
click at [470, 38] on div "Explorer Ad Detail Market Overview Objective Overview Ad format overview ToF Vi…" at bounding box center [490, 42] width 980 height 16
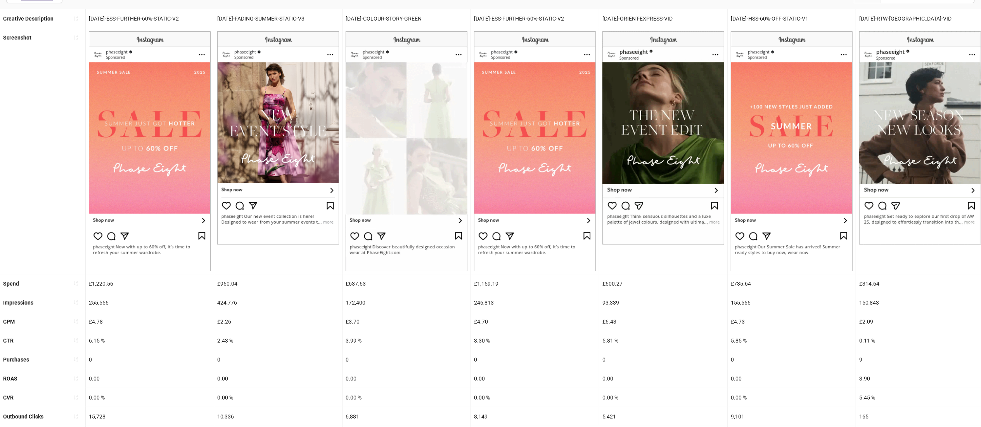
scroll to position [74, 0]
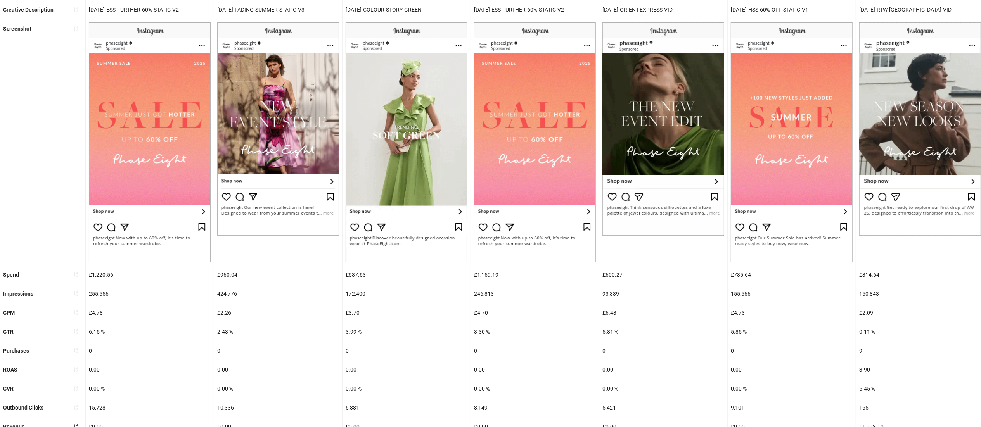
click at [914, 283] on div "£314.64" at bounding box center [920, 275] width 128 height 19
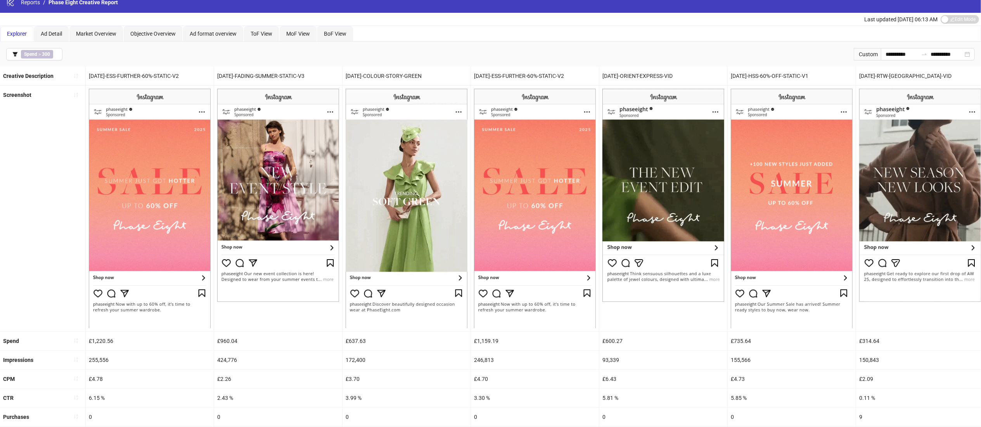
scroll to position [0, 0]
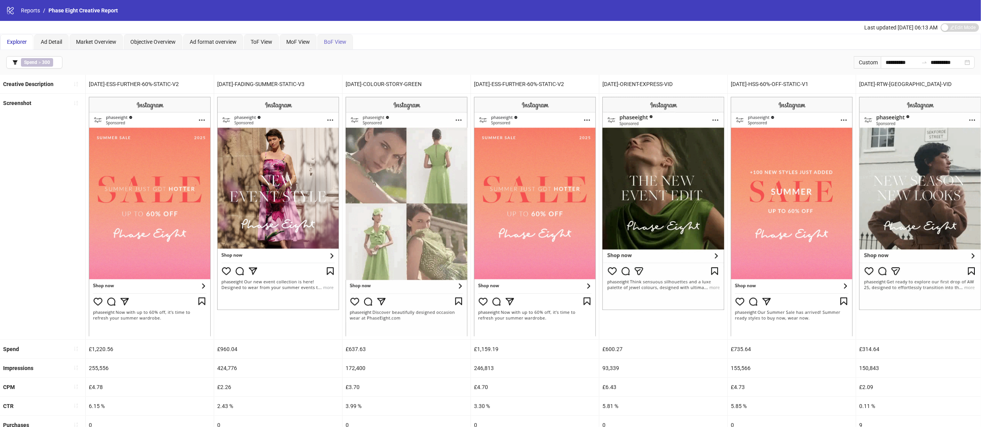
click at [350, 42] on div "BoF View" at bounding box center [335, 42] width 36 height 16
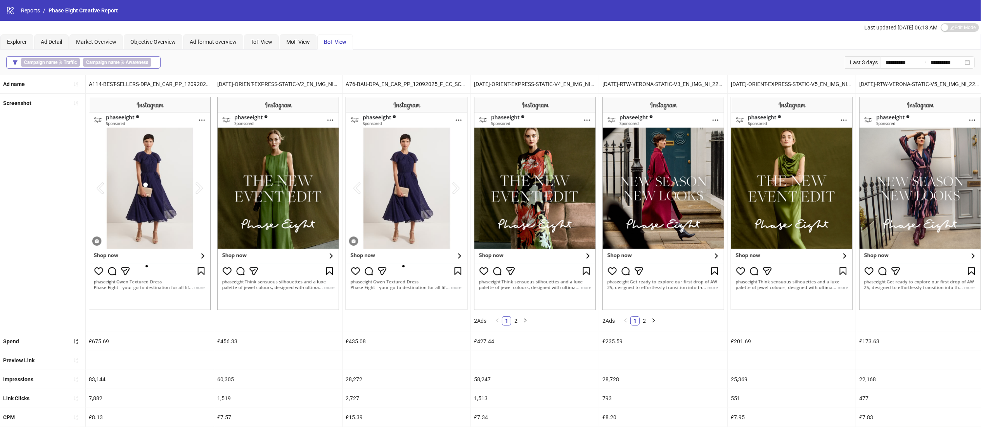
click at [119, 59] on span "Campaign name ∌ Awareness" at bounding box center [117, 62] width 68 height 9
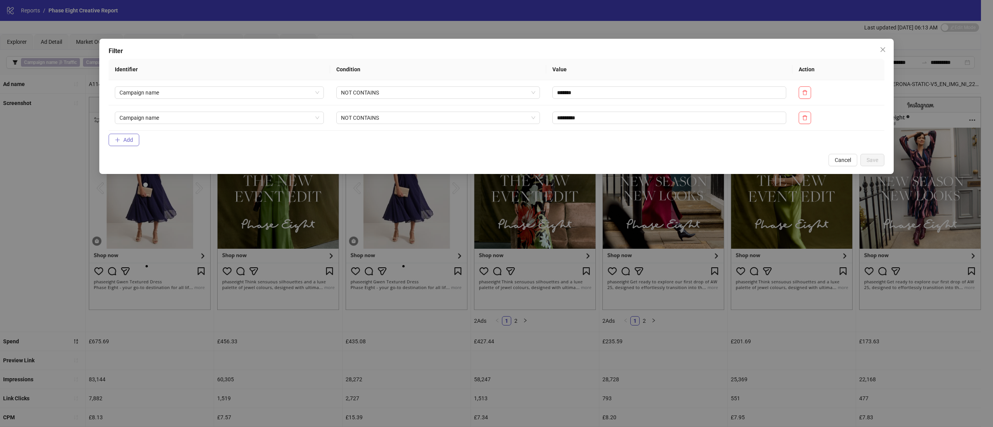
click at [128, 142] on span "Add" at bounding box center [128, 140] width 10 height 6
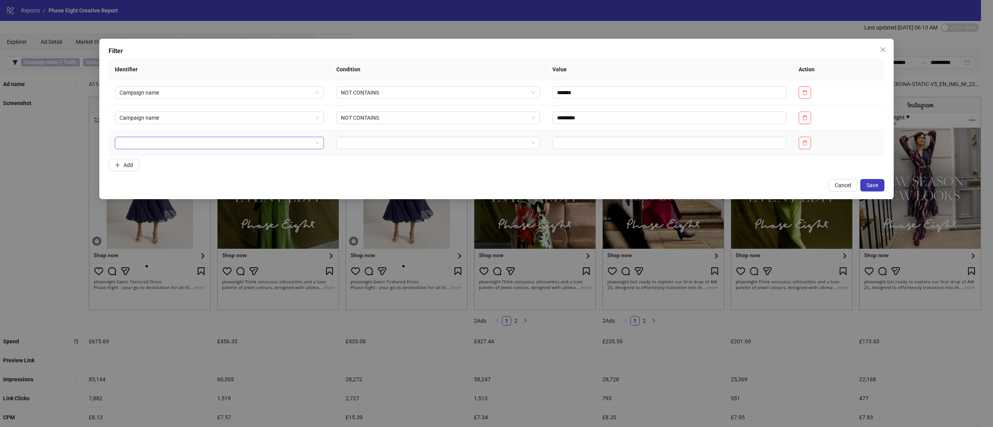
click at [164, 147] on input "search" at bounding box center [215, 143] width 193 height 12
type input "*****"
click at [160, 157] on div "Spend" at bounding box center [217, 160] width 192 height 9
click at [385, 142] on input "search" at bounding box center [435, 143] width 188 height 12
click at [379, 187] on div "GREATER THAN" at bounding box center [432, 184] width 188 height 9
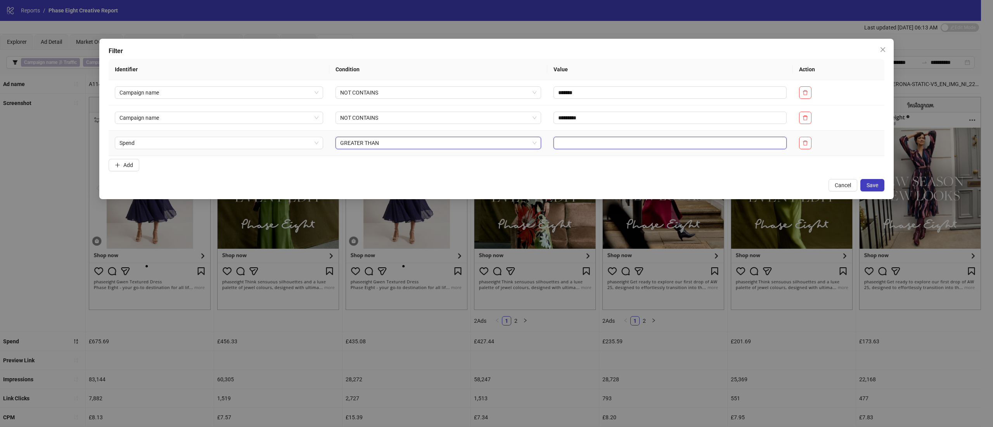
click at [562, 147] on input "text" at bounding box center [669, 143] width 233 height 12
type input "***"
click at [869, 181] on button "Save" at bounding box center [872, 185] width 24 height 12
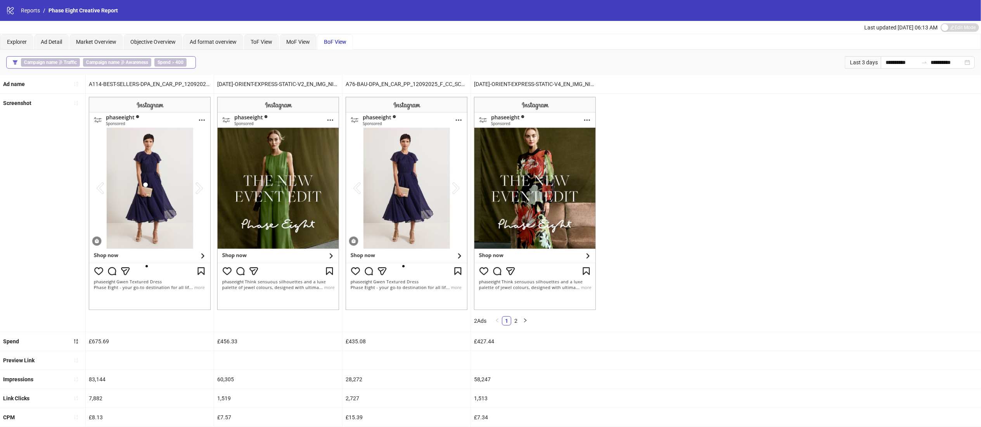
click at [174, 65] on span "Spend > 400" at bounding box center [170, 62] width 32 height 9
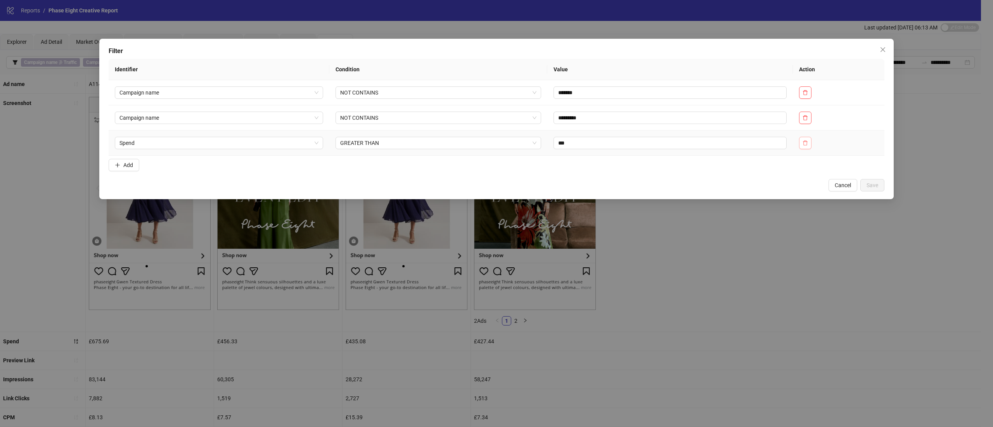
click at [805, 141] on icon "delete" at bounding box center [804, 142] width 5 height 5
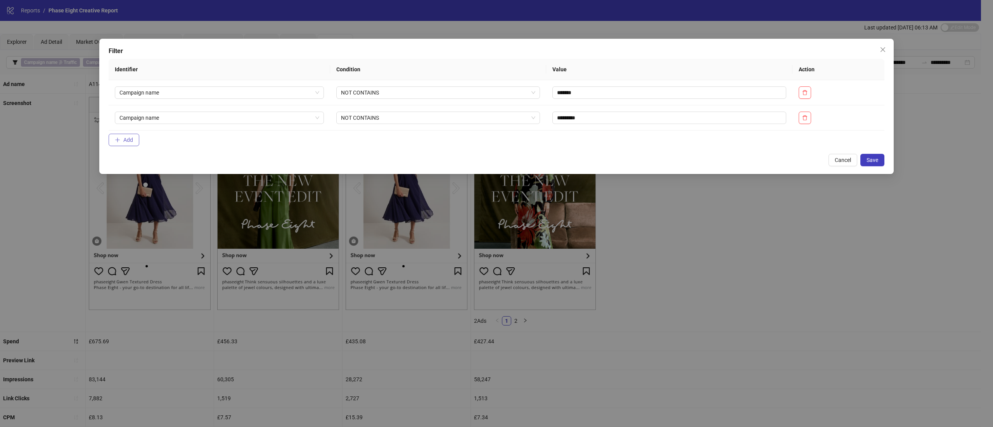
click at [133, 139] on span "Add" at bounding box center [128, 140] width 10 height 6
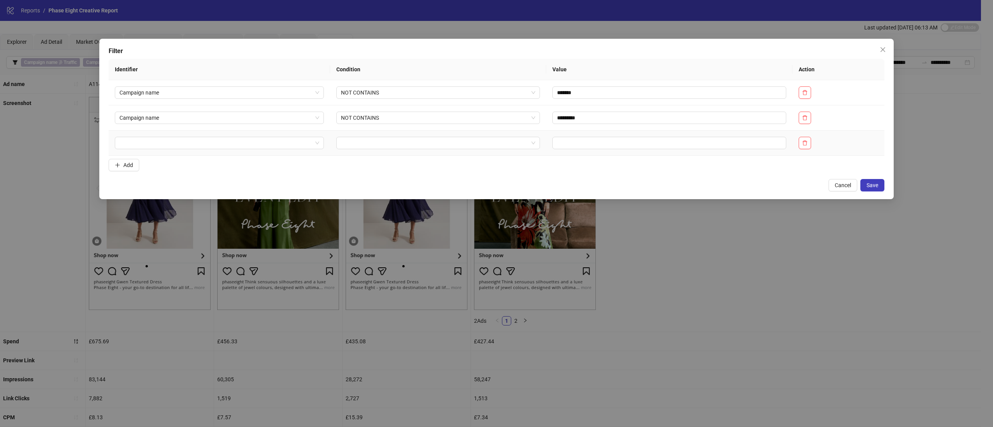
click at [184, 151] on td at bounding box center [219, 143] width 221 height 25
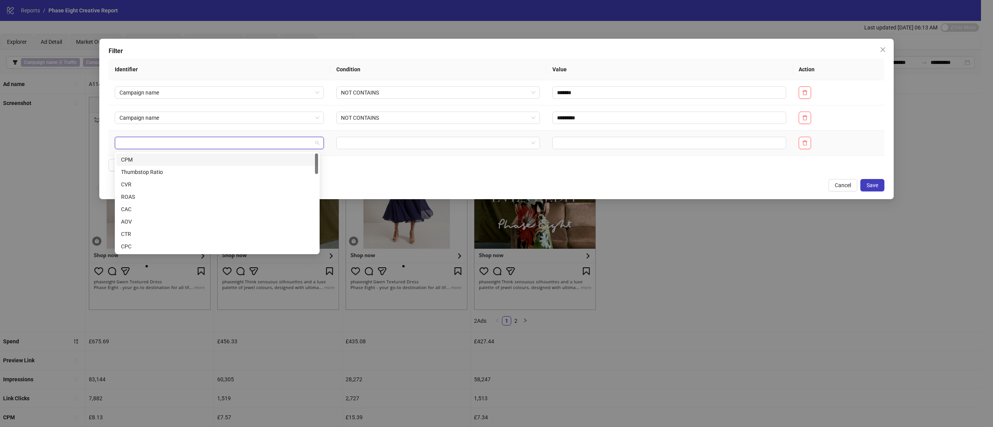
click at [177, 147] on input "search" at bounding box center [215, 143] width 193 height 12
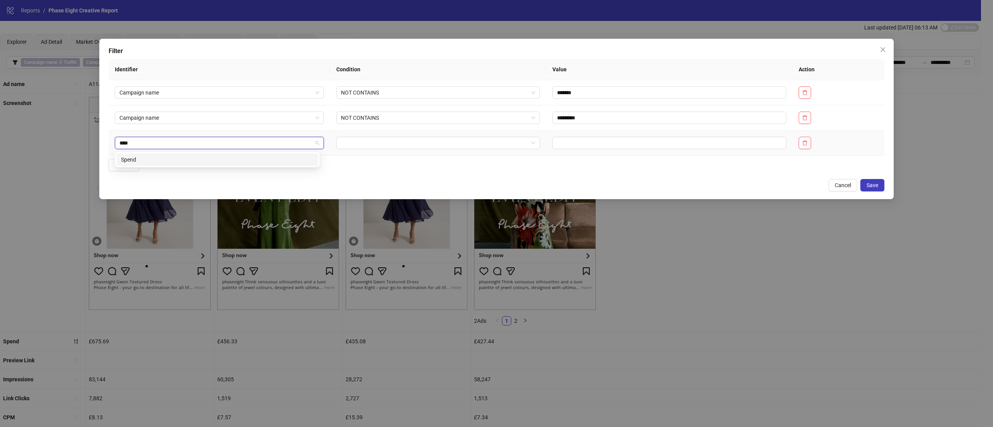
type input "*****"
click at [177, 164] on div "Spend" at bounding box center [217, 160] width 192 height 9
click at [365, 144] on input "search" at bounding box center [435, 143] width 188 height 12
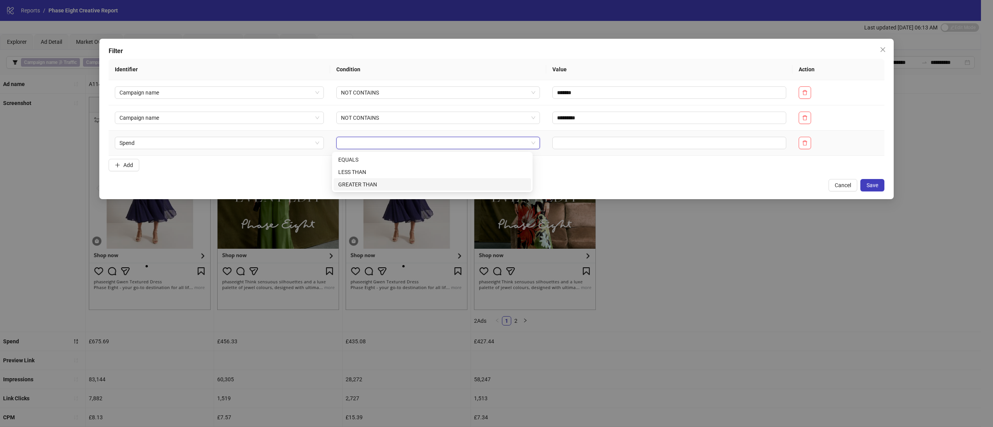
click at [377, 187] on div "GREATER THAN" at bounding box center [432, 184] width 188 height 9
click at [565, 138] on input "text" at bounding box center [669, 143] width 233 height 12
type input "*"
click at [873, 188] on span "Save" at bounding box center [872, 185] width 12 height 6
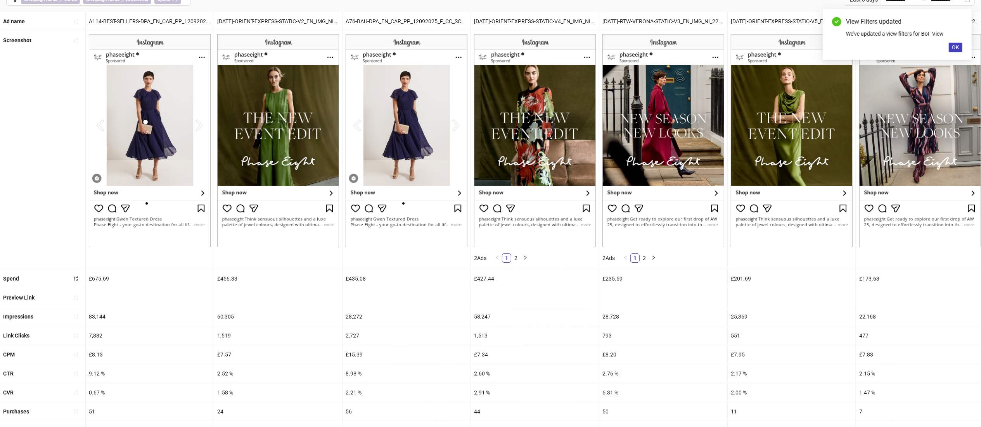
scroll to position [120, 0]
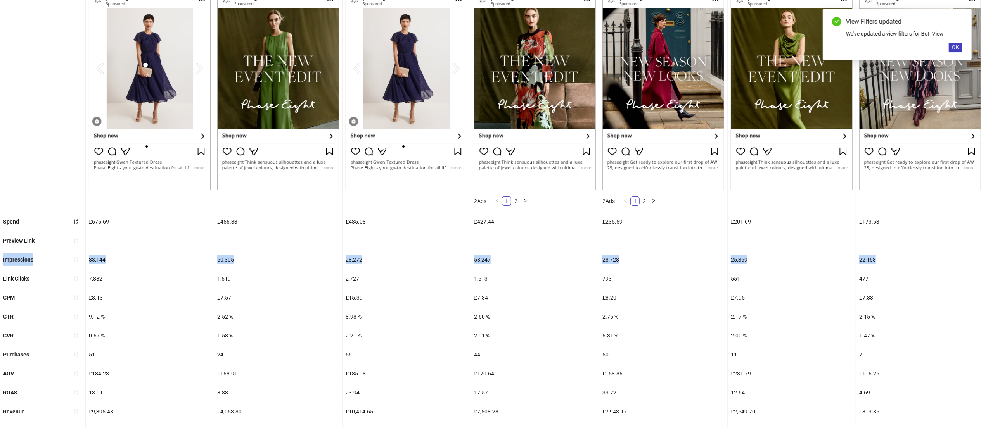
drag, startPoint x: 830, startPoint y: 239, endPoint x: 2, endPoint y: 274, distance: 829.2
click at [2, 274] on ul "Ad name A114-BEST-SELLERS-DPA_EN_CAR_PP_12092025_F_CC_SC3_USP14_ [DATE]-ORIENT-…" at bounding box center [490, 198] width 981 height 486
click at [285, 350] on div "24" at bounding box center [278, 355] width 128 height 19
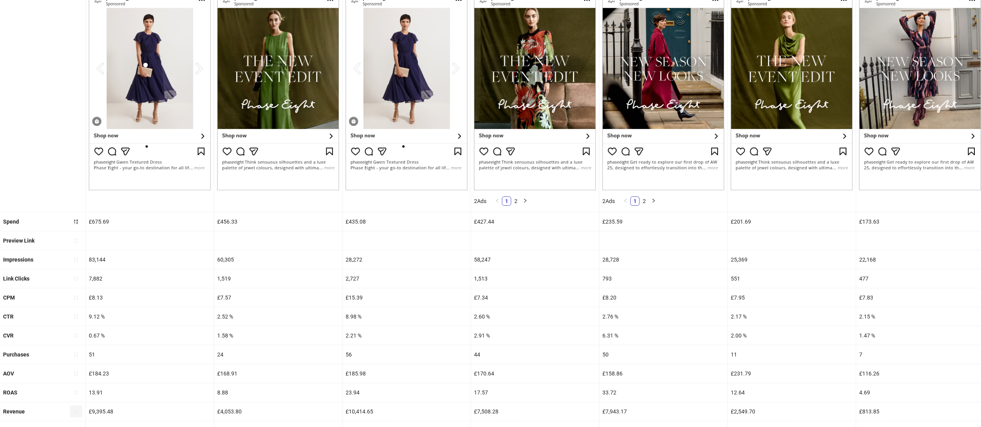
click at [77, 413] on icon "sort-ascending" at bounding box center [75, 411] width 5 height 5
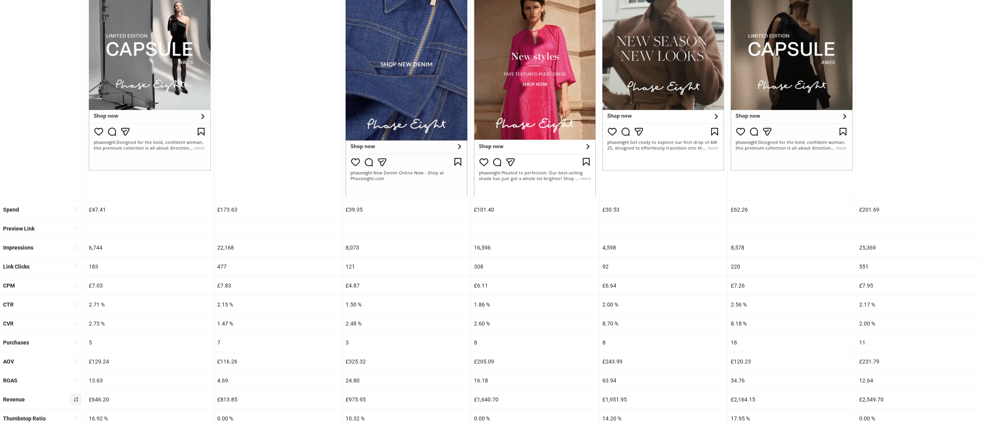
scroll to position [140, 0]
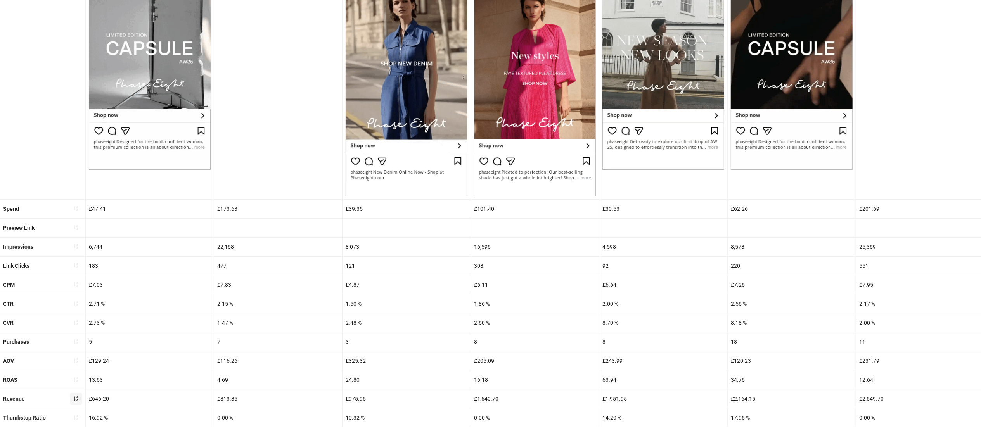
click at [198, 299] on div "2.71 %" at bounding box center [150, 304] width 128 height 19
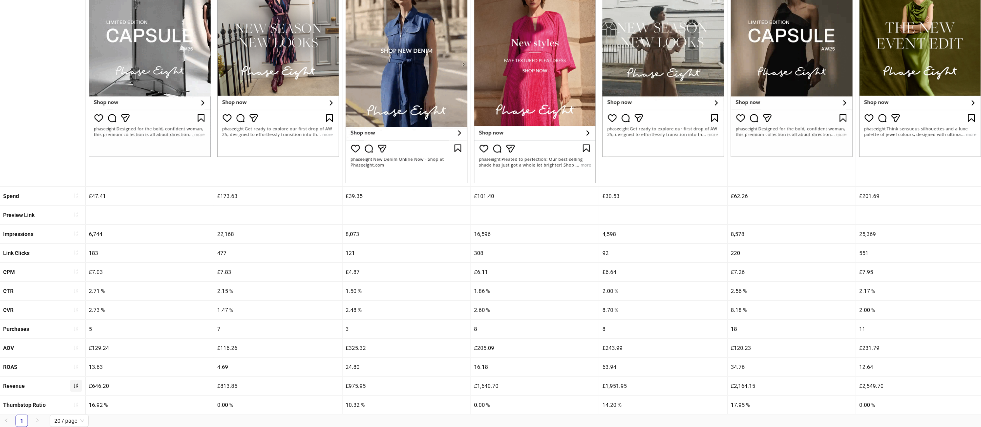
scroll to position [167, 0]
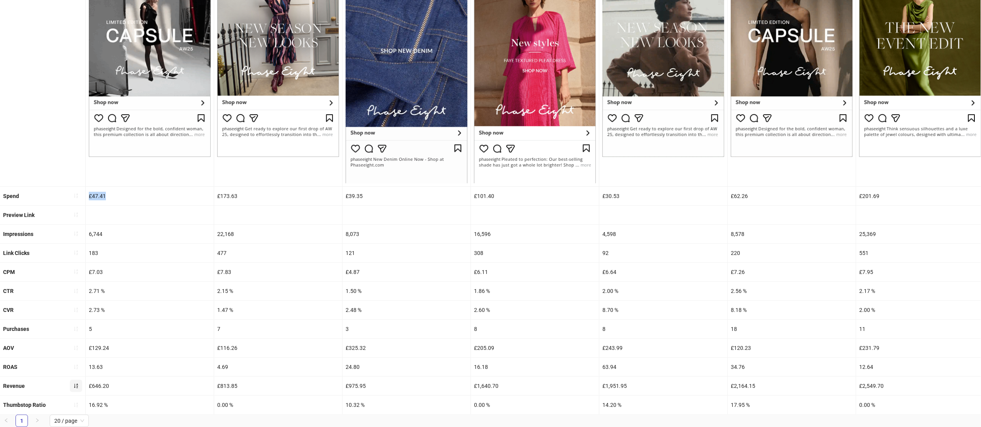
drag, startPoint x: 111, startPoint y: 185, endPoint x: 90, endPoint y: 180, distance: 21.6
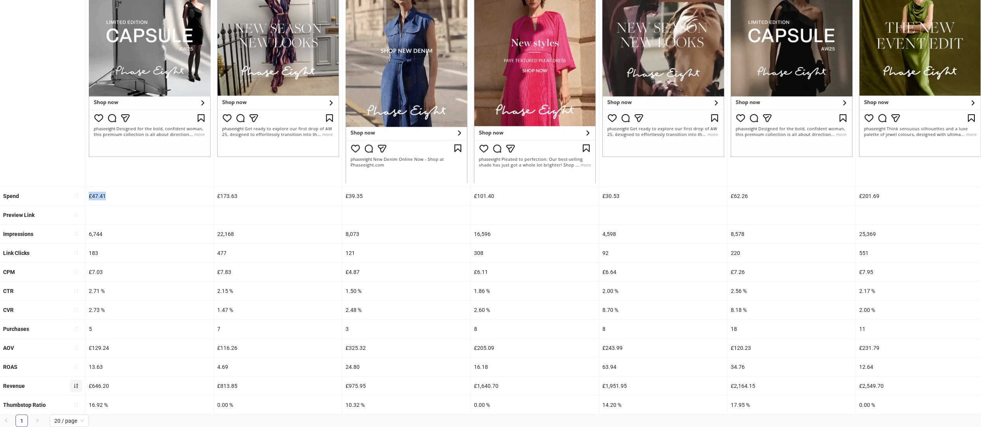
click at [90, 187] on div "£47.41" at bounding box center [150, 196] width 128 height 19
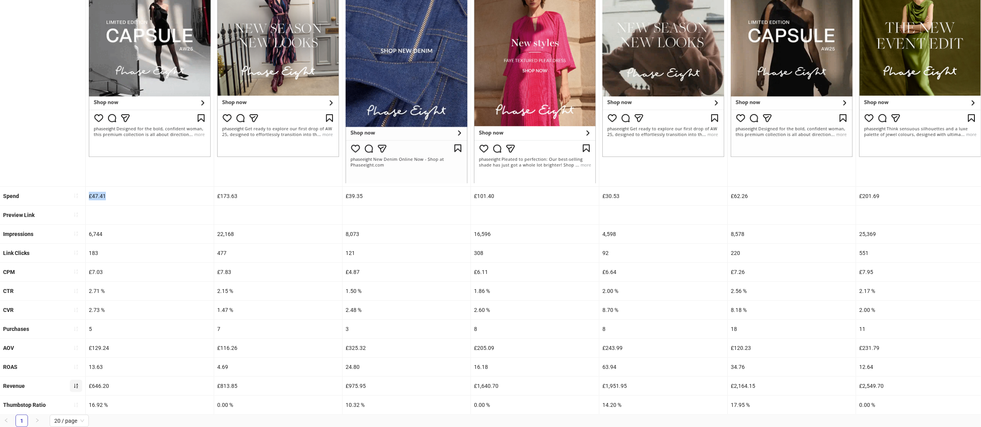
copy div "£47.41"
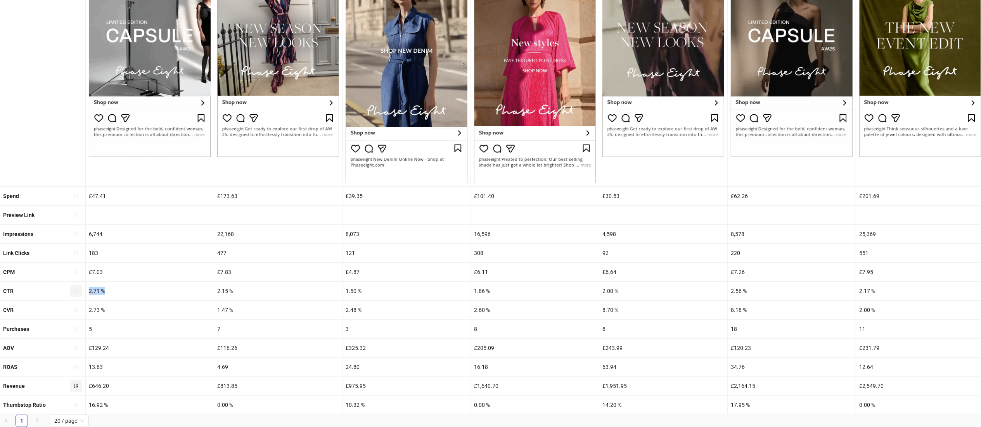
drag, startPoint x: 112, startPoint y: 276, endPoint x: 75, endPoint y: 277, distance: 36.9
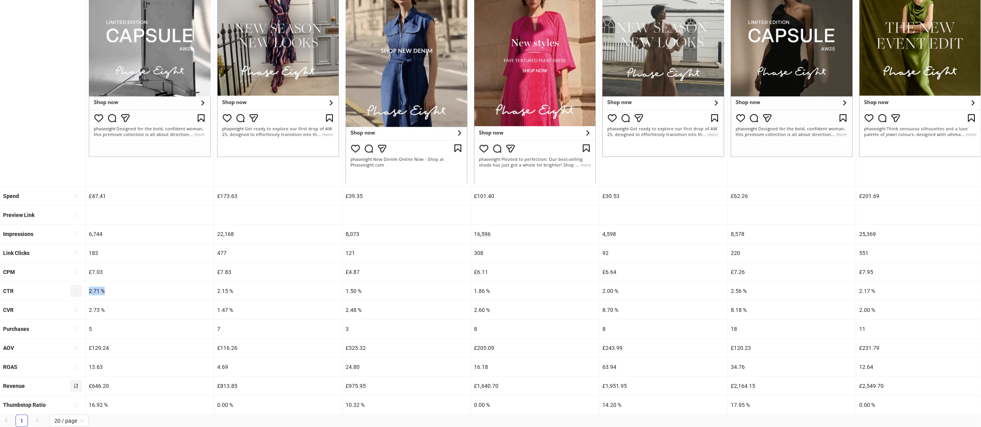
copy div "2.71 %"
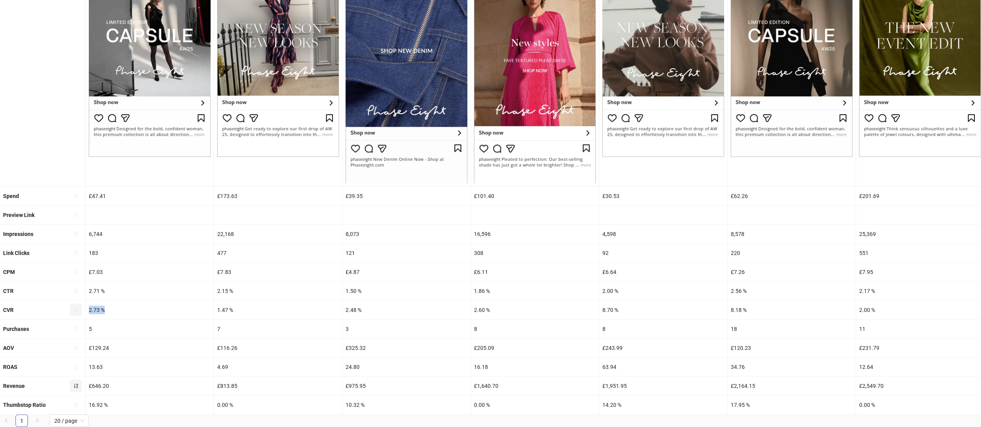
drag, startPoint x: 110, startPoint y: 298, endPoint x: 78, endPoint y: 293, distance: 33.0
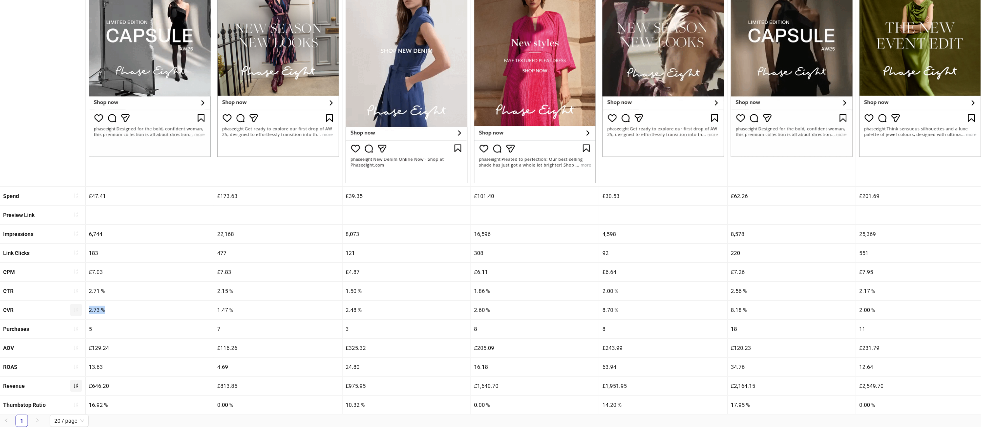
copy div "2.73 %"
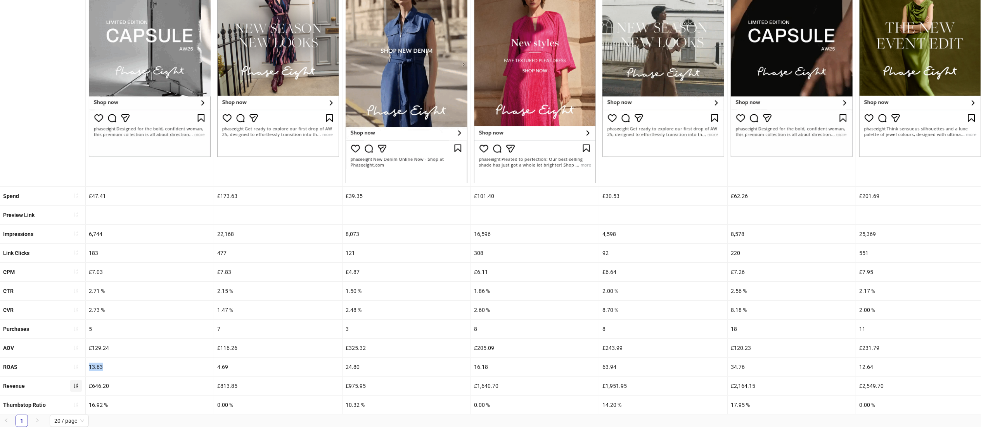
drag, startPoint x: 115, startPoint y: 354, endPoint x: 64, endPoint y: 353, distance: 51.2
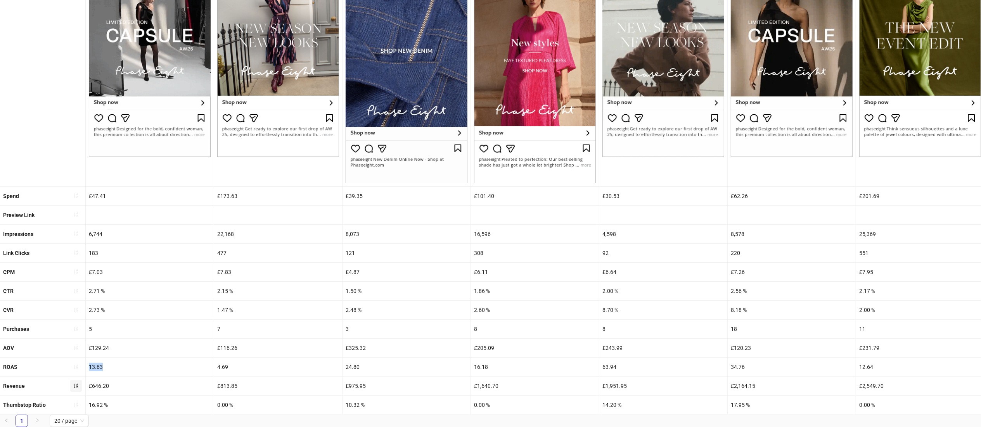
copy div "13.63"
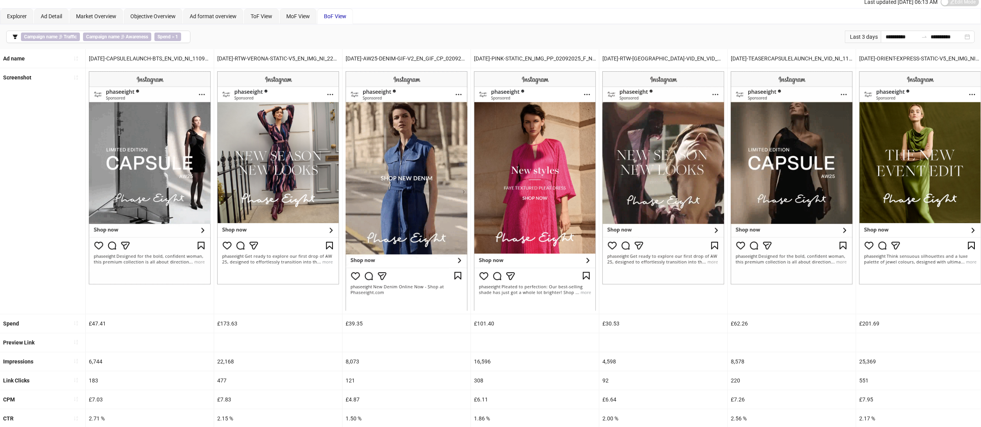
scroll to position [16, 0]
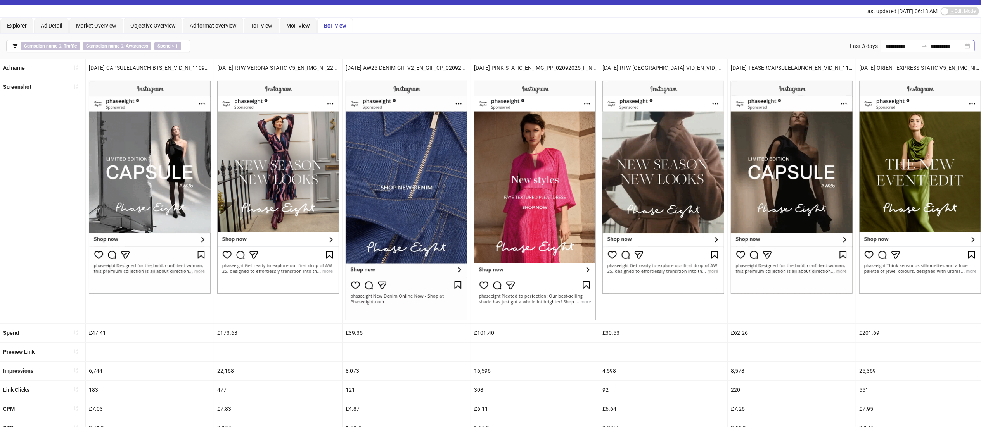
click at [968, 47] on div "**********" at bounding box center [928, 46] width 94 height 12
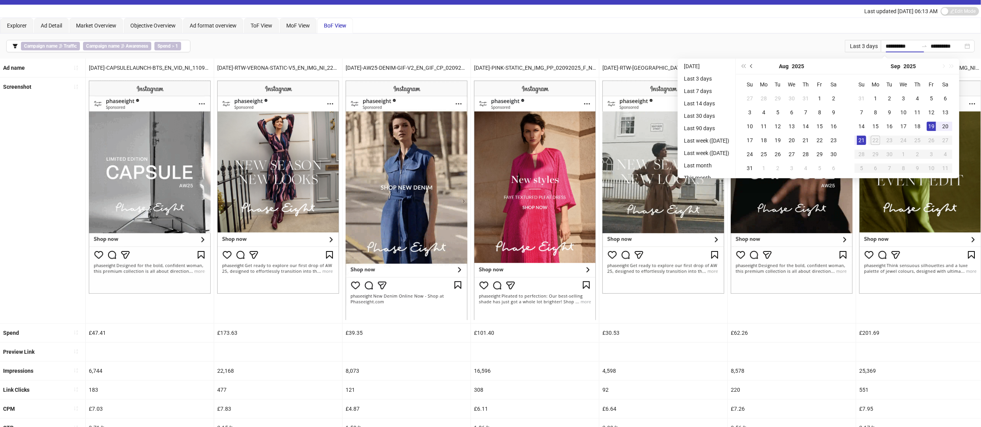
click at [754, 64] on span "Previous month (PageUp)" at bounding box center [752, 66] width 4 height 4
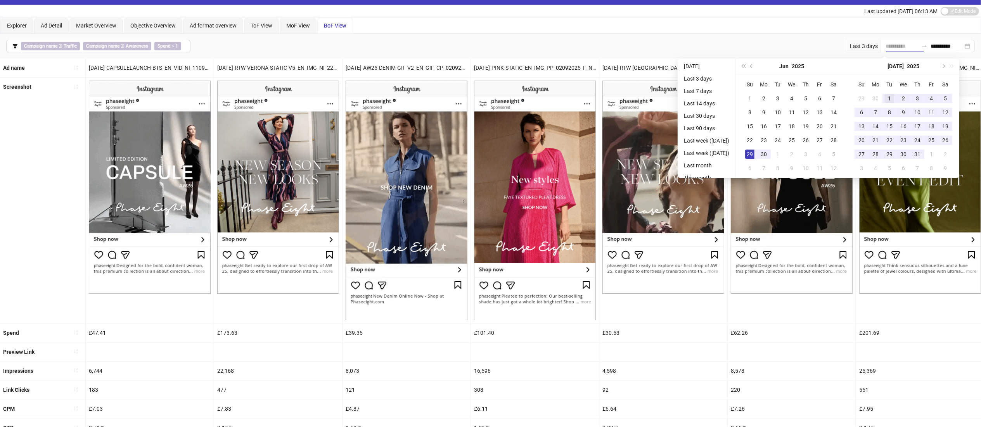
type input "**********"
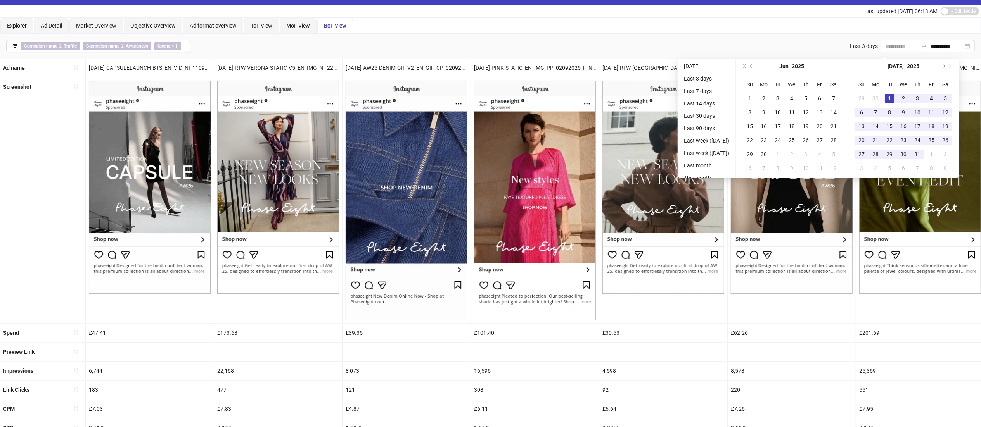
click at [896, 92] on td "1" at bounding box center [889, 99] width 14 height 14
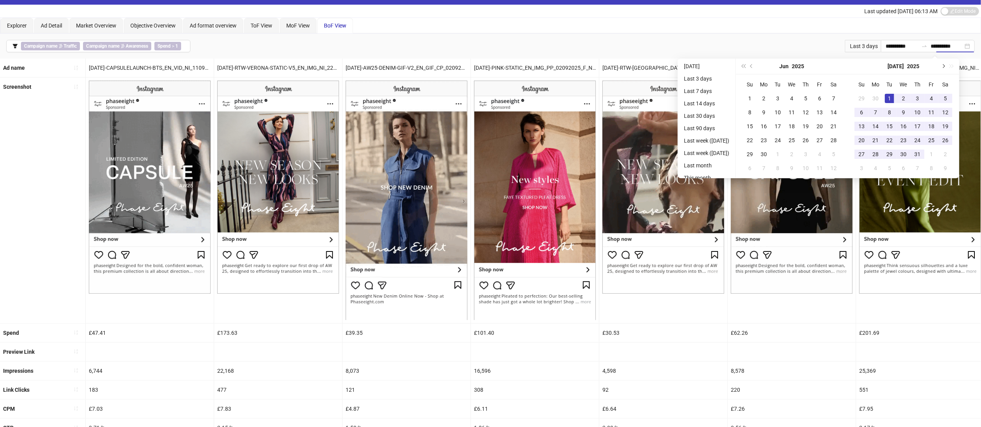
click at [945, 64] on span "Next month (PageDown)" at bounding box center [943, 66] width 4 height 4
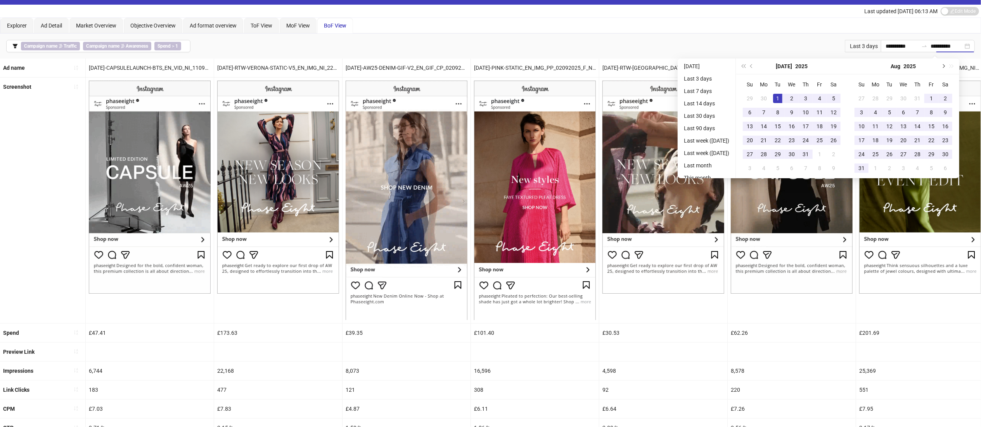
click at [945, 64] on span "Next month (PageDown)" at bounding box center [943, 66] width 4 height 4
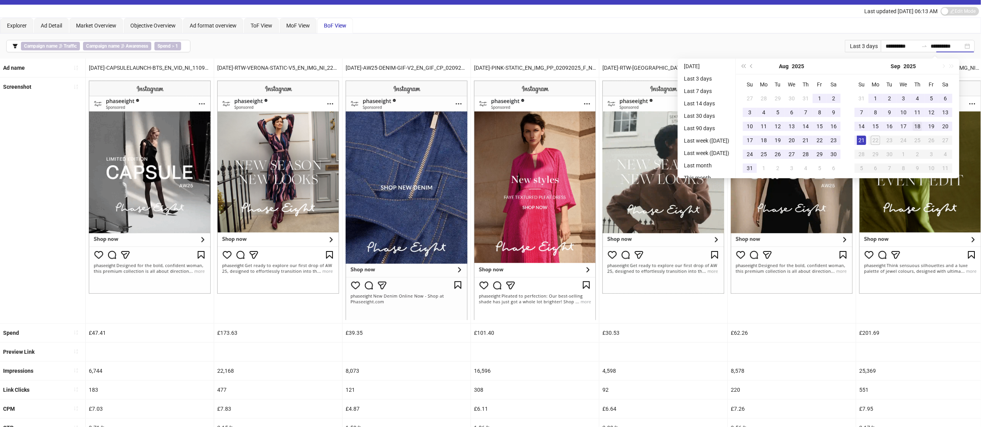
type input "**********"
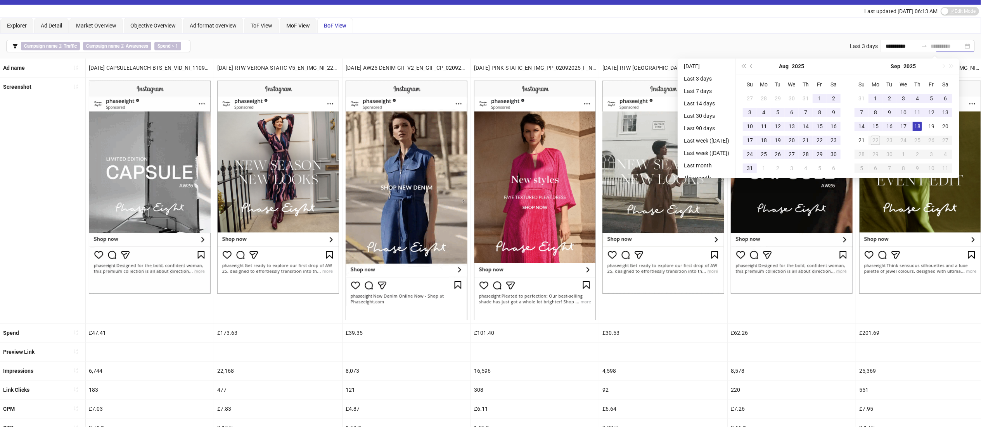
click at [922, 130] on div "18" at bounding box center [917, 126] width 9 height 9
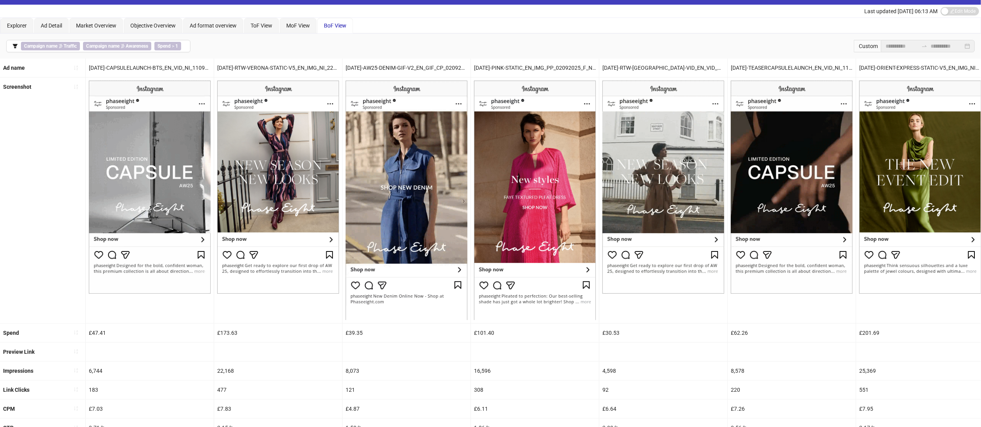
click at [638, 5] on div "Last updated [DATE] 06:13 AM Edit Mode Edit Mode" at bounding box center [490, 11] width 981 height 13
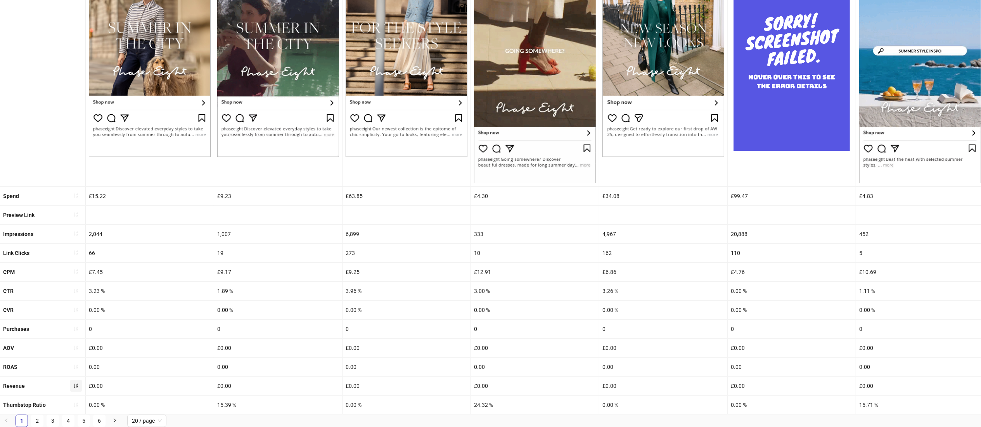
scroll to position [167, 0]
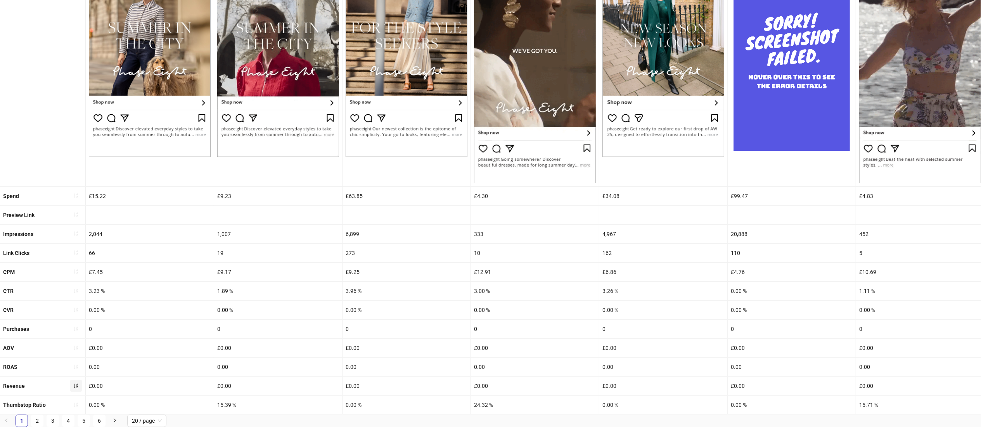
click at [73, 384] on icon "sort-ascending" at bounding box center [75, 386] width 5 height 5
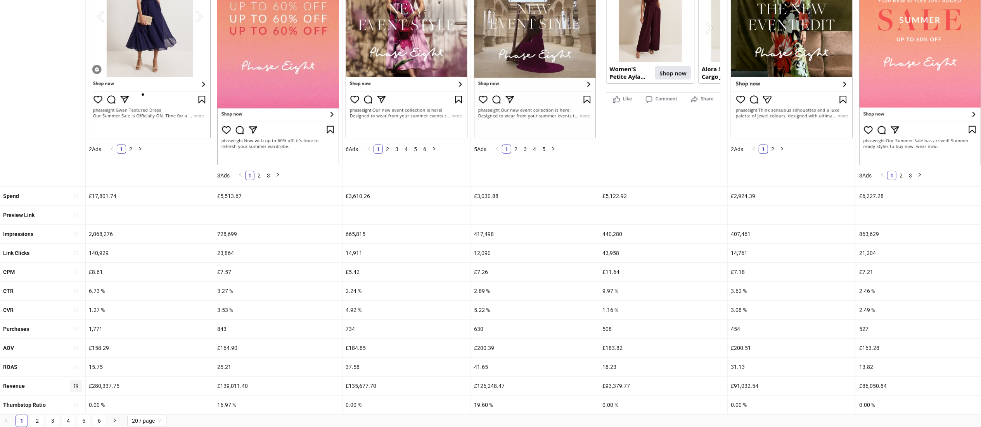
scroll to position [185, 0]
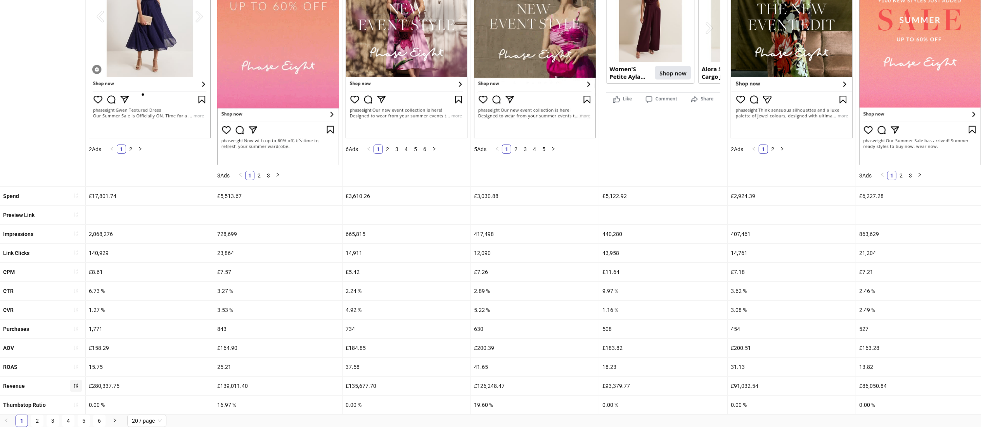
click at [79, 380] on button "button" at bounding box center [76, 386] width 12 height 12
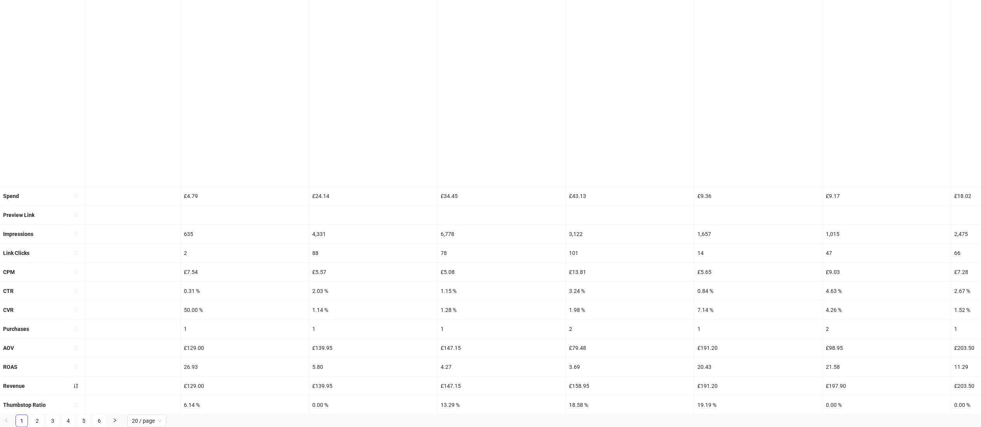
scroll to position [0, 0]
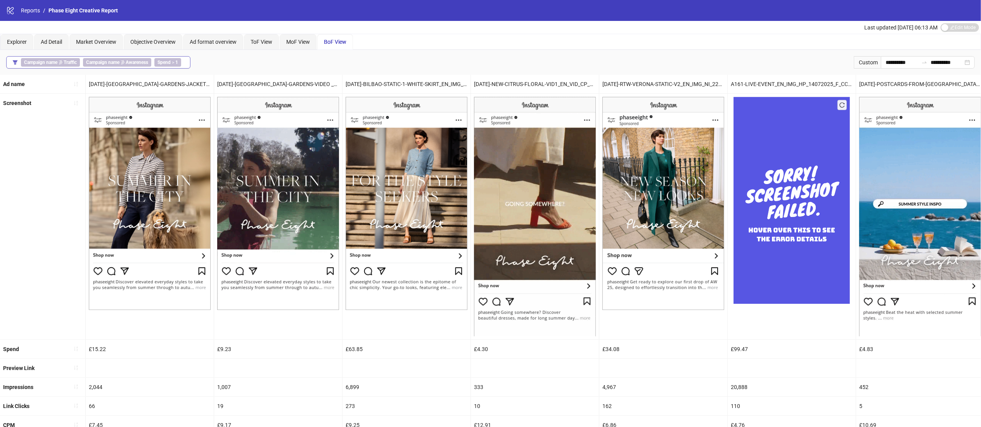
click at [174, 64] on span "Spend > 1" at bounding box center [167, 62] width 27 height 9
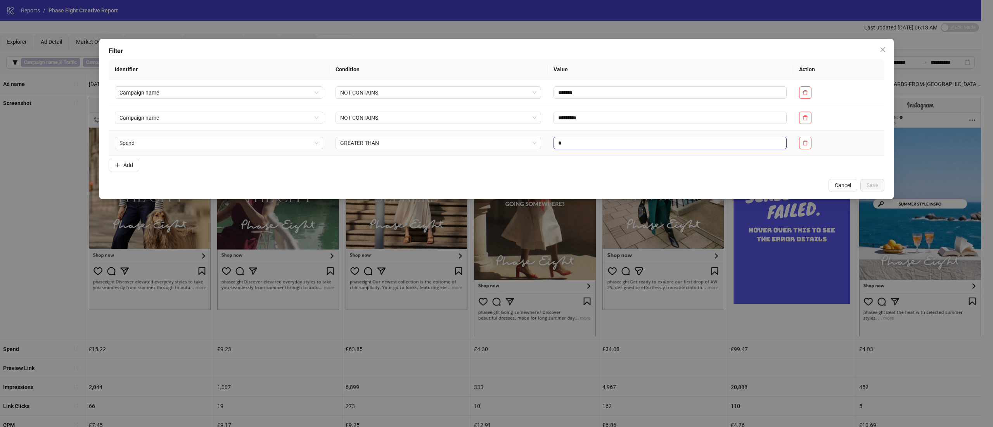
click at [569, 142] on input "*" at bounding box center [669, 143] width 233 height 12
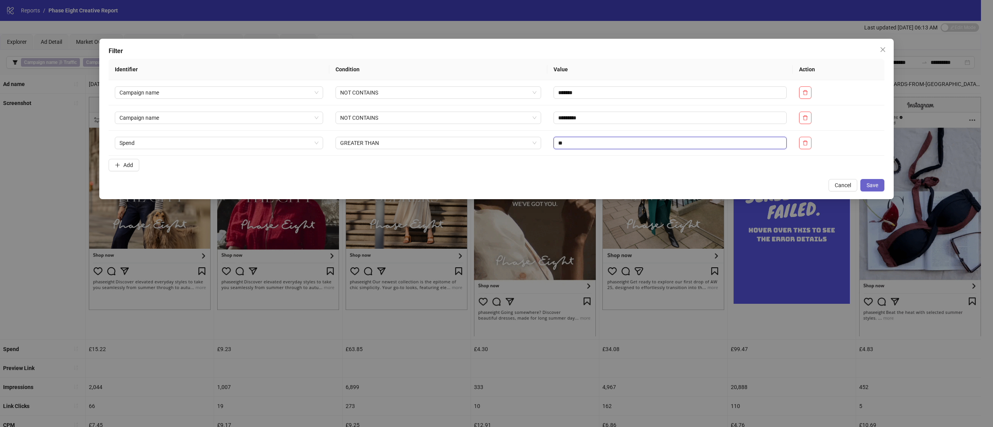
type input "**"
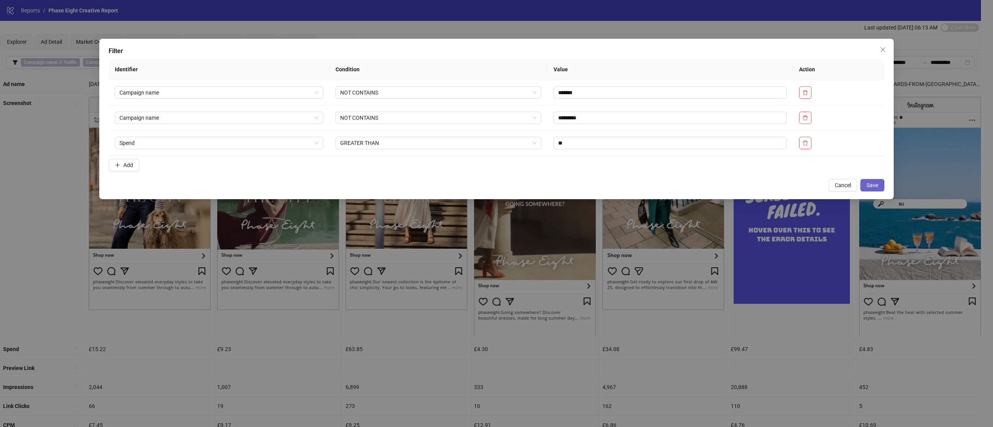
click at [878, 189] on button "Save" at bounding box center [872, 185] width 24 height 12
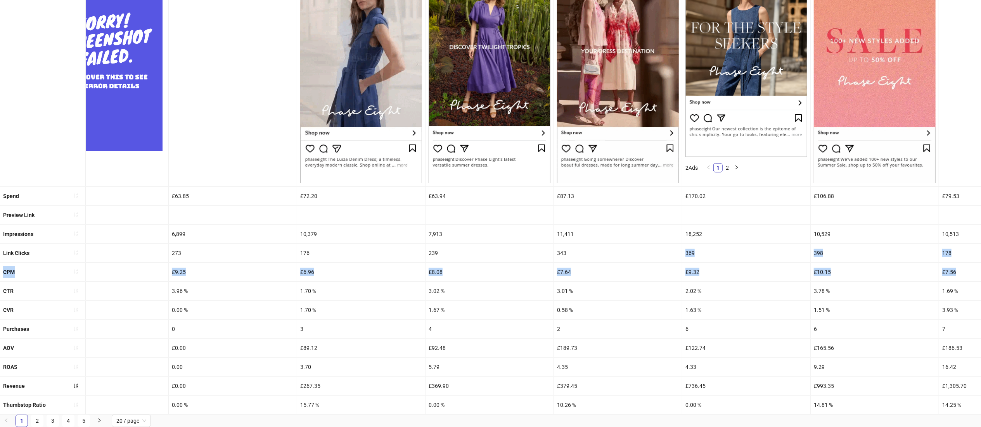
scroll to position [0, 185]
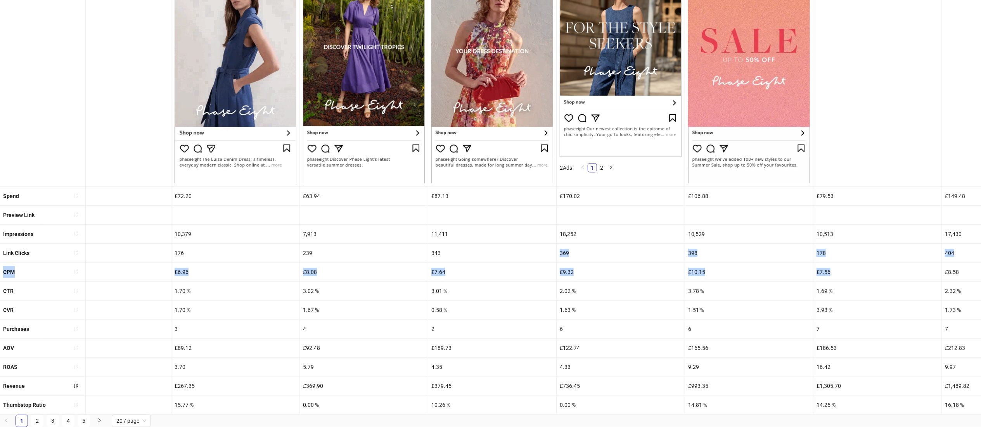
drag, startPoint x: 706, startPoint y: 244, endPoint x: 989, endPoint y: 256, distance: 282.6
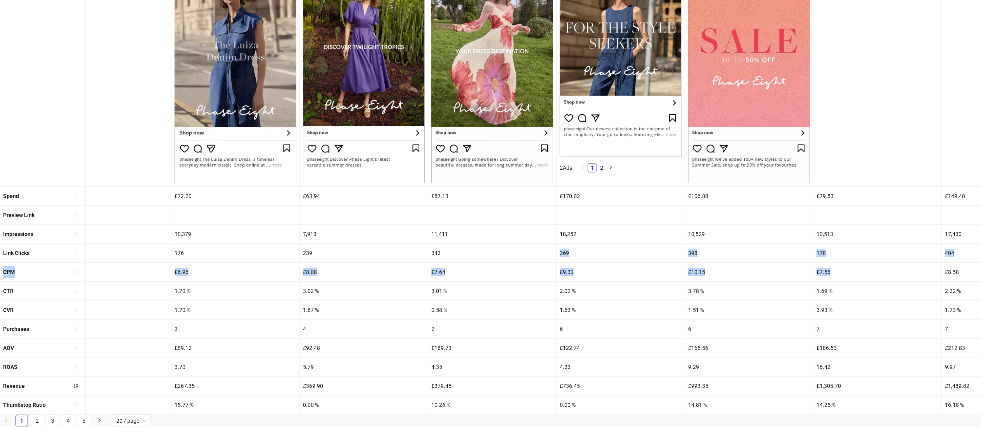
click at [981, 256] on html "**********" at bounding box center [490, 60] width 981 height 427
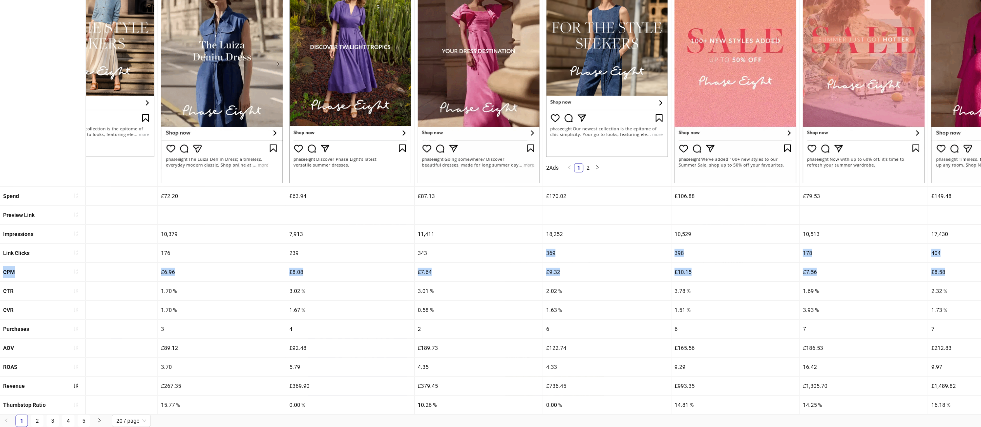
scroll to position [167, 0]
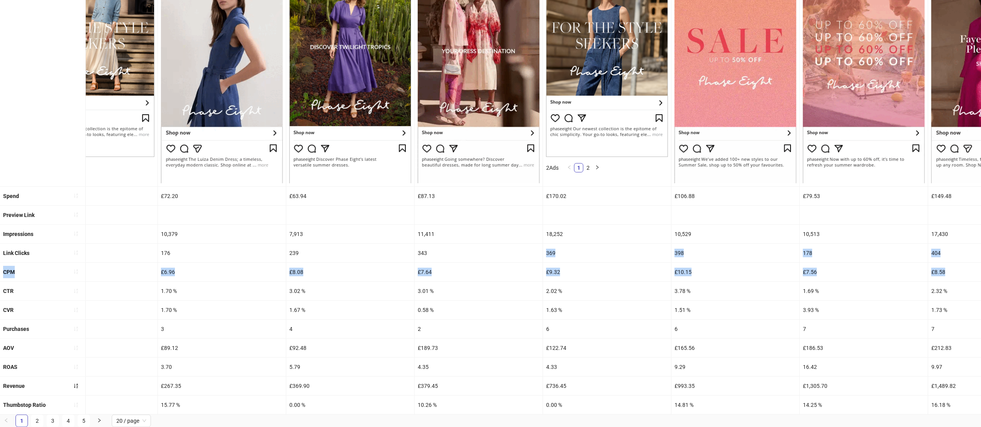
click at [487, 263] on div "£7.64" at bounding box center [479, 272] width 128 height 19
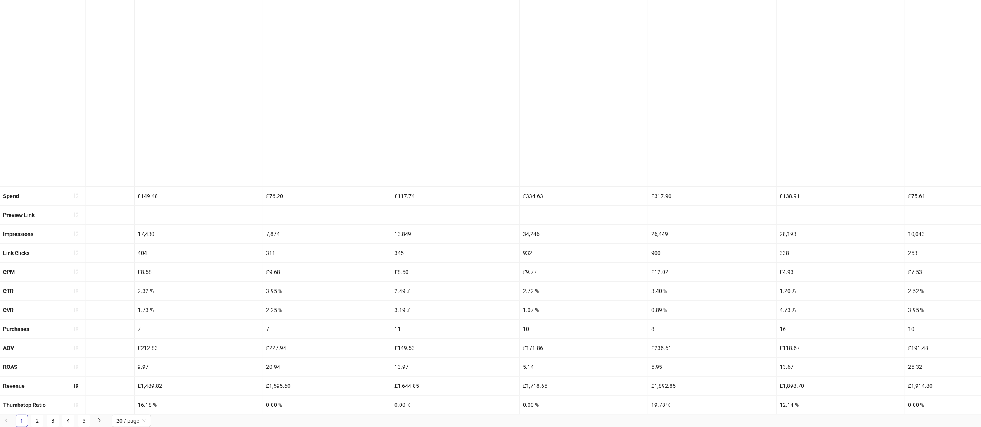
scroll to position [0, 0]
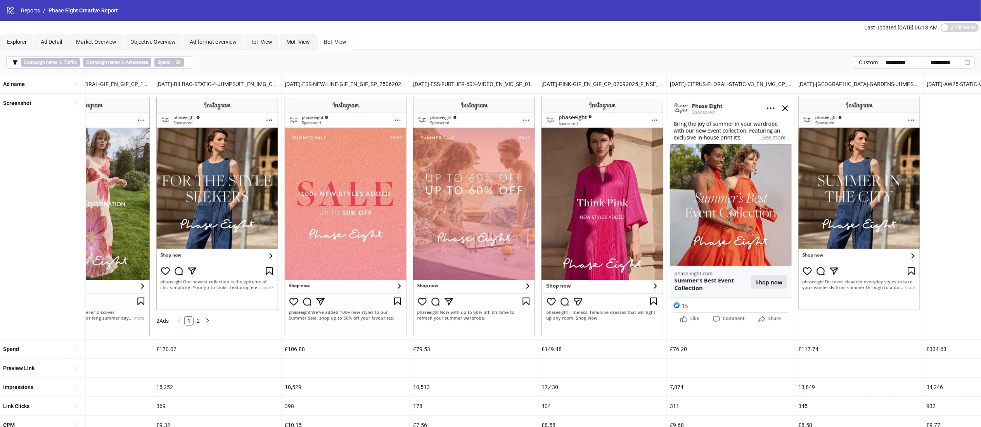
drag, startPoint x: 756, startPoint y: 371, endPoint x: 992, endPoint y: 378, distance: 236.7
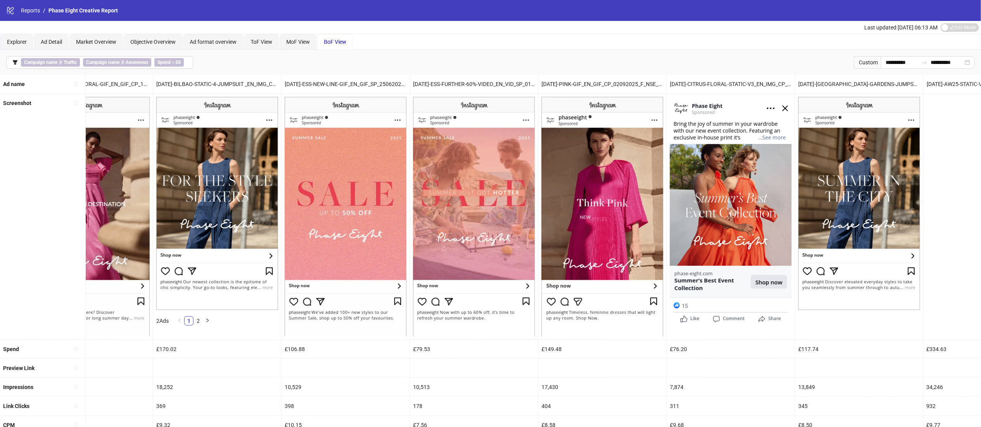
click at [981, 378] on html "**********" at bounding box center [490, 213] width 981 height 427
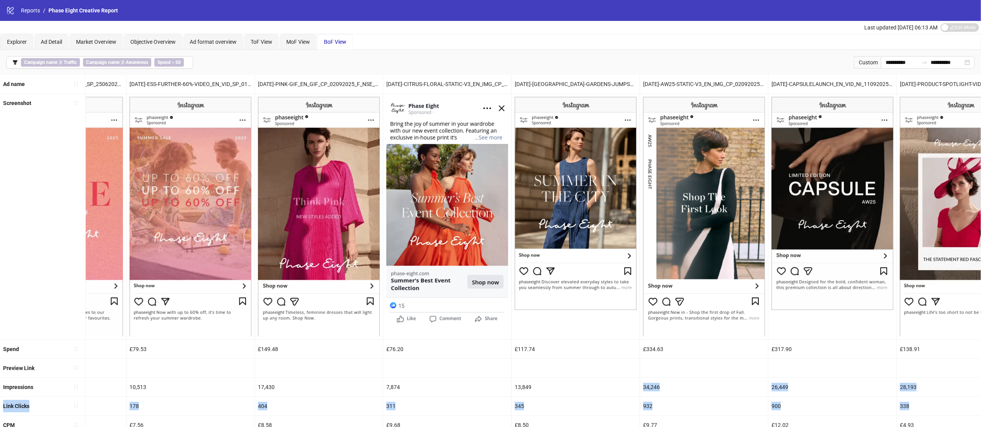
scroll to position [0, 1102]
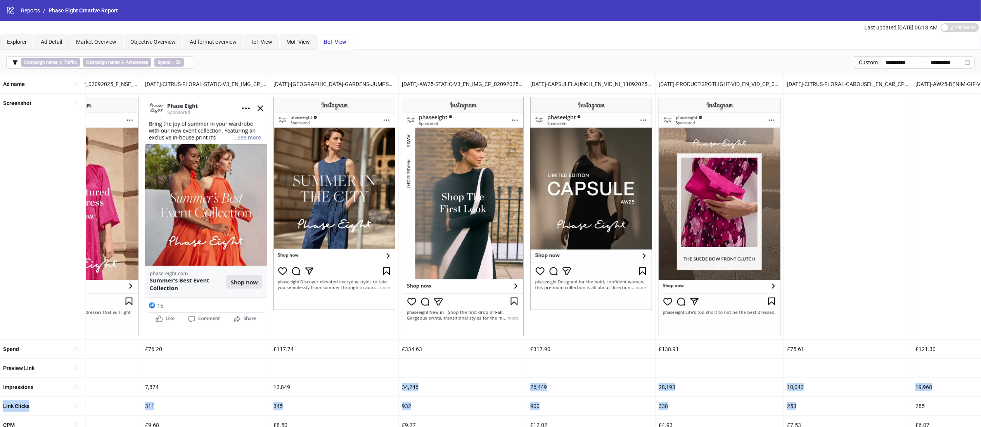
drag, startPoint x: 809, startPoint y: 391, endPoint x: 992, endPoint y: 403, distance: 183.5
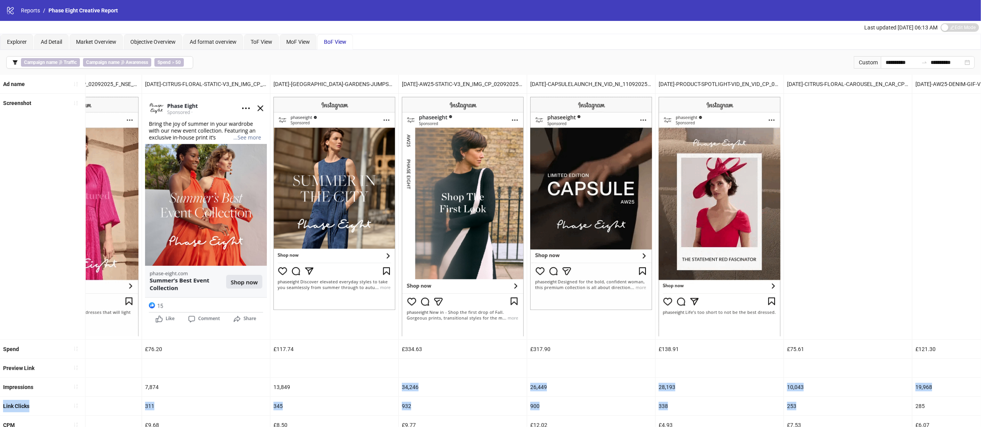
click at [981, 403] on html "**********" at bounding box center [490, 213] width 981 height 427
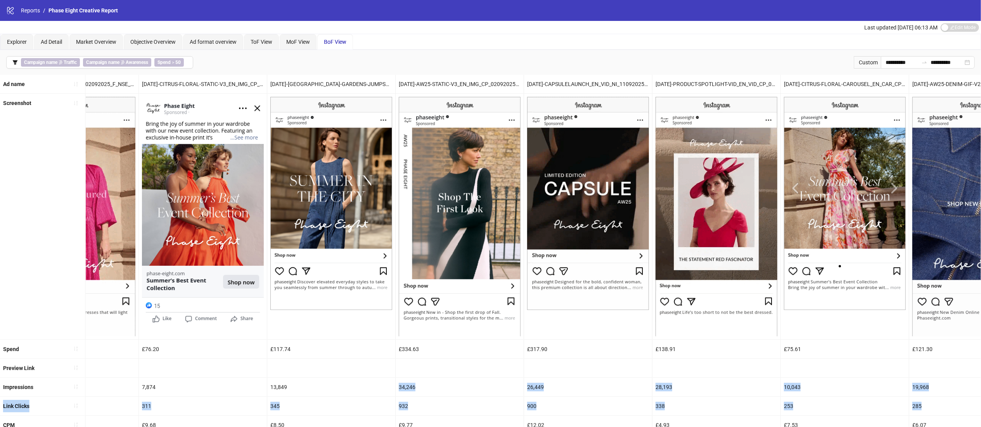
click at [816, 382] on div "10,043" at bounding box center [845, 387] width 128 height 19
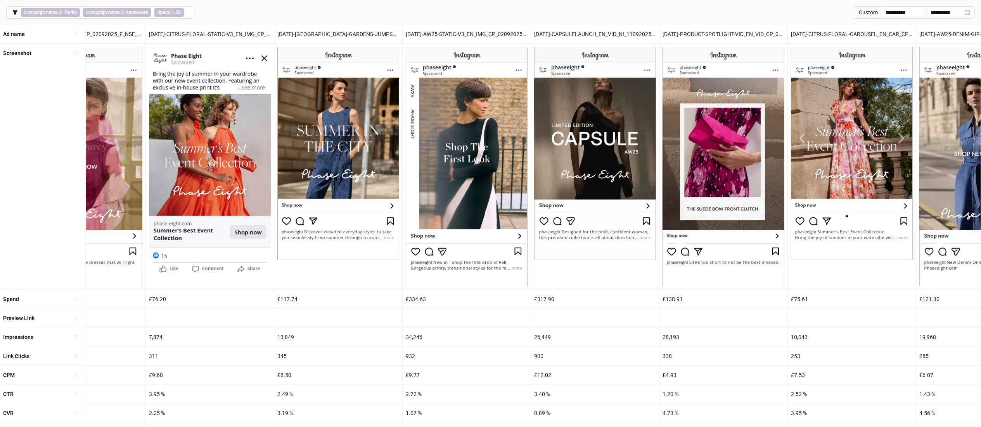
scroll to position [46, 0]
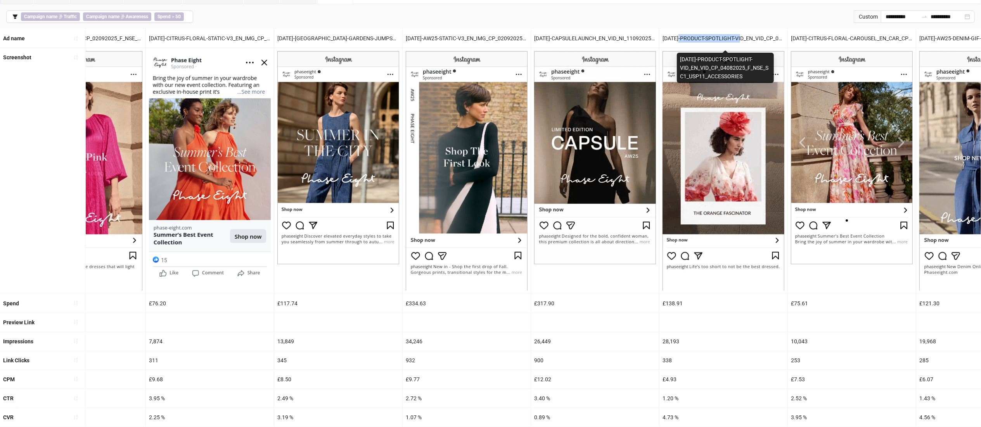
drag, startPoint x: 682, startPoint y: 35, endPoint x: 745, endPoint y: 40, distance: 63.1
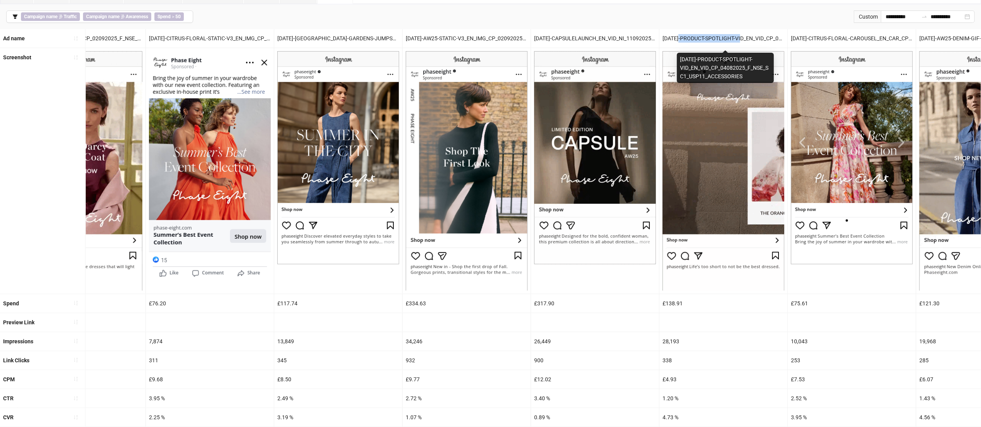
click at [745, 40] on div "[DATE]-PRODUCT-SPOTLIGHT-VID_EN_VID_CP_04082025_F_NSE_SC1_USP11_ACCESSORIES" at bounding box center [723, 38] width 128 height 19
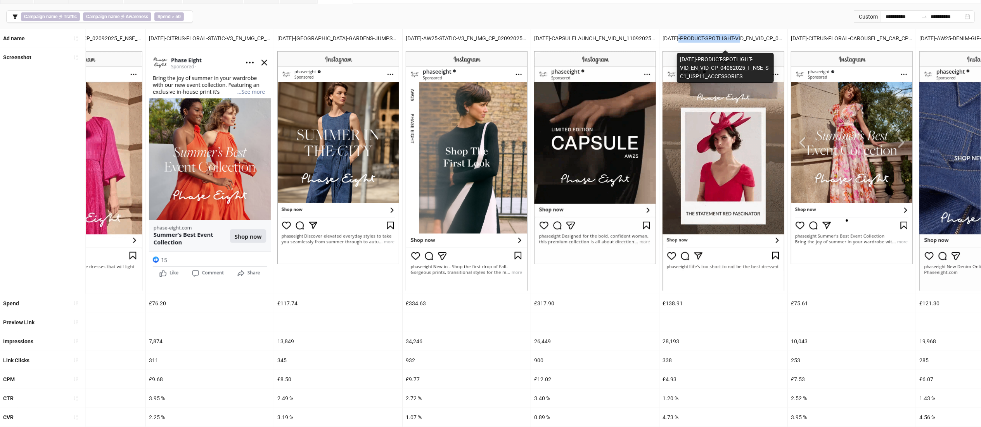
copy div "PRODUCT-SPOTLIGHT-VID"
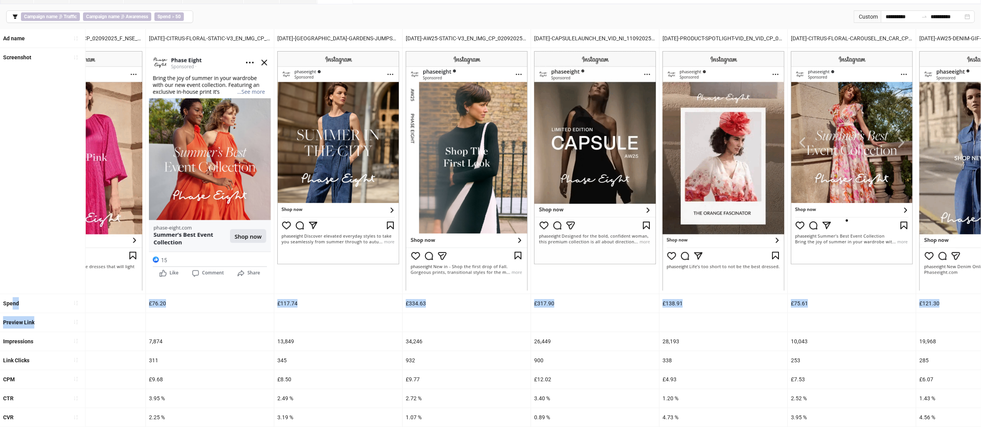
drag, startPoint x: 480, startPoint y: 323, endPoint x: 13, endPoint y: 296, distance: 468.2
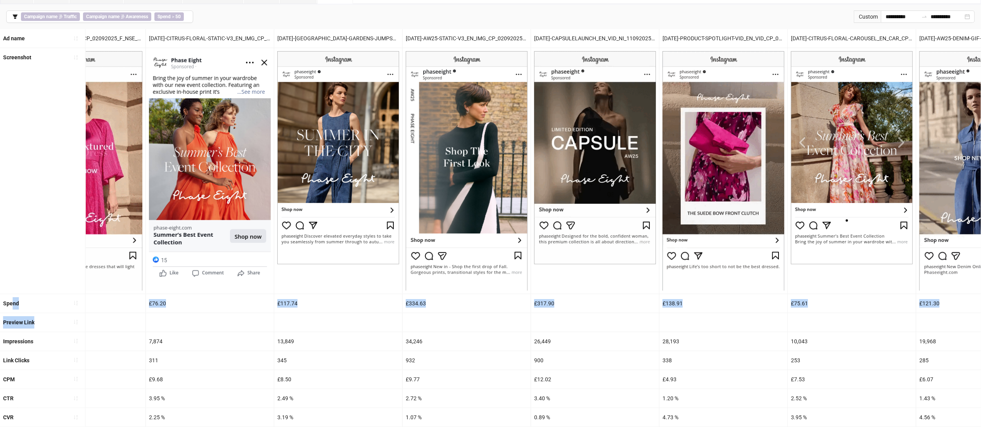
click at [13, 296] on ul "Ad name A161-LIVE-EVENT_EN_IMG_HP_14072025_F_CC_SC2_USP1_ [DATE]-BILBAO-STATIC-…" at bounding box center [490, 275] width 981 height 493
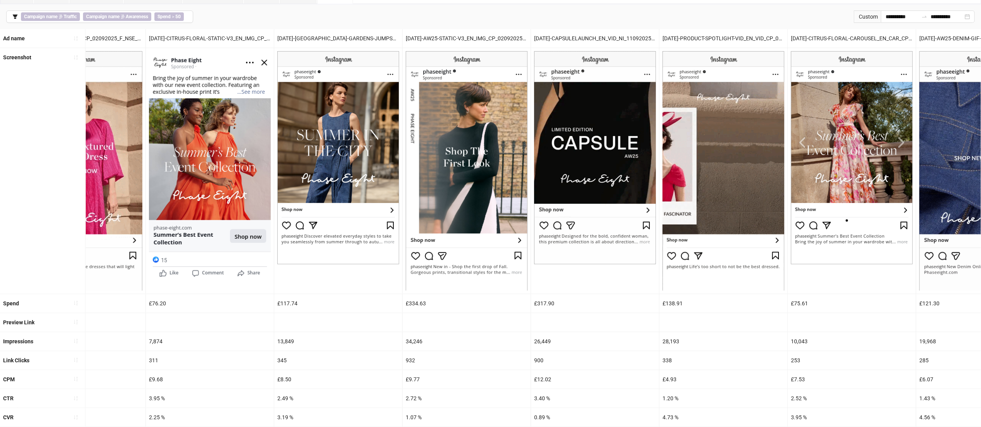
click at [252, 350] on div "7,874" at bounding box center [210, 341] width 128 height 19
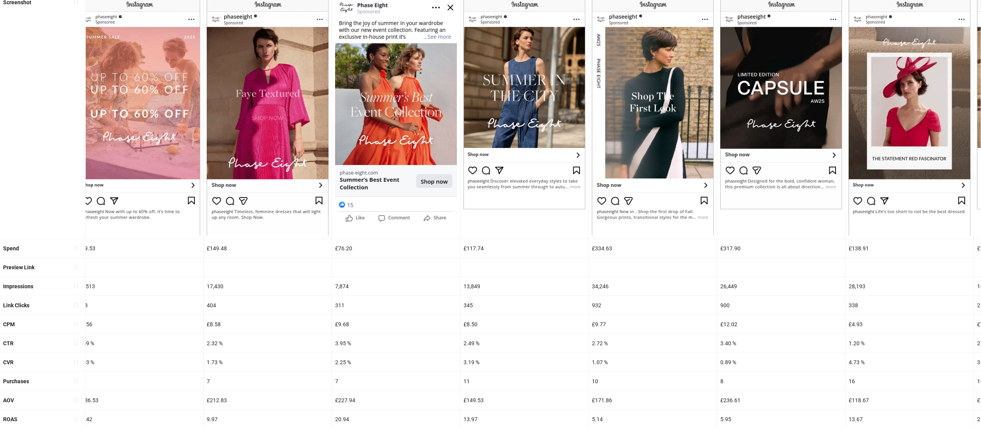
scroll to position [126, 0]
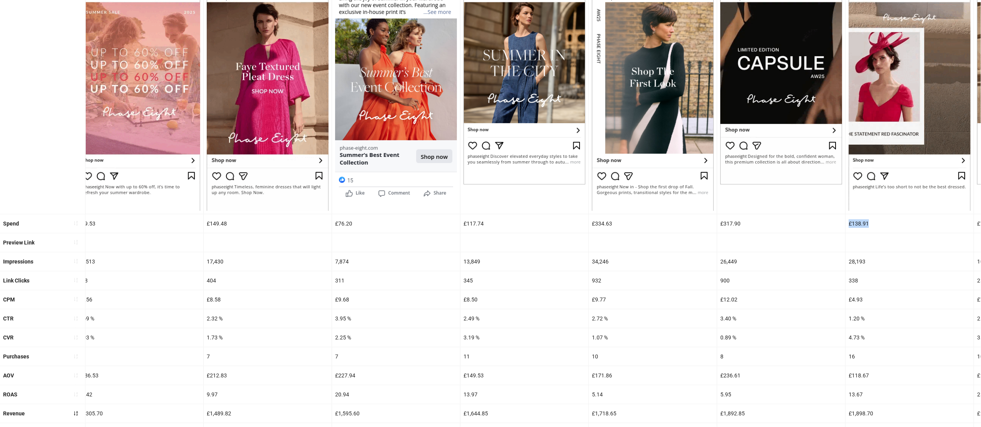
drag, startPoint x: 874, startPoint y: 229, endPoint x: 845, endPoint y: 224, distance: 29.5
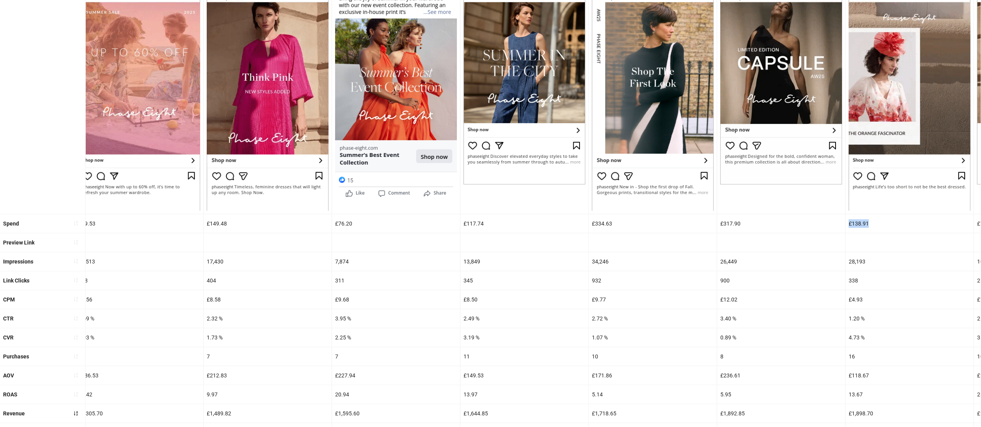
click at [845, 224] on div "Spend £99.47 £63.85 £72.20 £63.94 £87.13 £170.02 £106.88 £79.53 £149.48 £76.20 …" at bounding box center [417, 223] width 2653 height 19
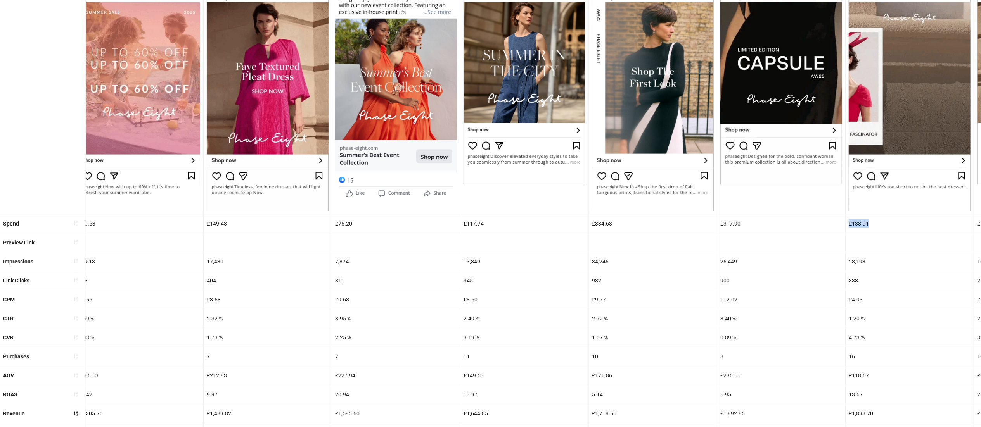
copy div "£317.90 £138.91"
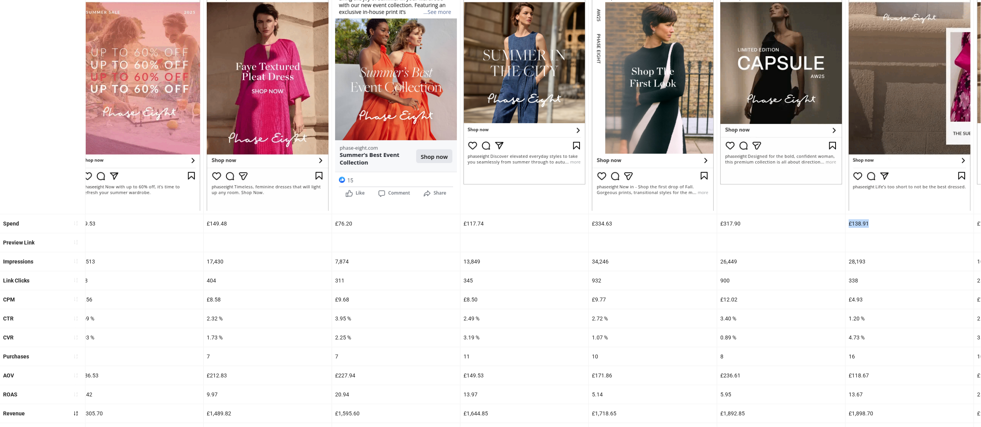
scroll to position [167, 0]
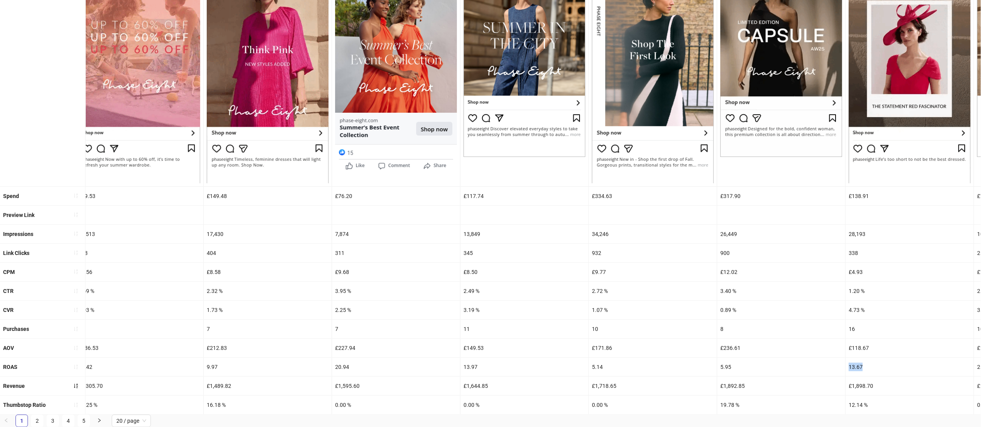
drag, startPoint x: 872, startPoint y: 353, endPoint x: 832, endPoint y: 352, distance: 39.6
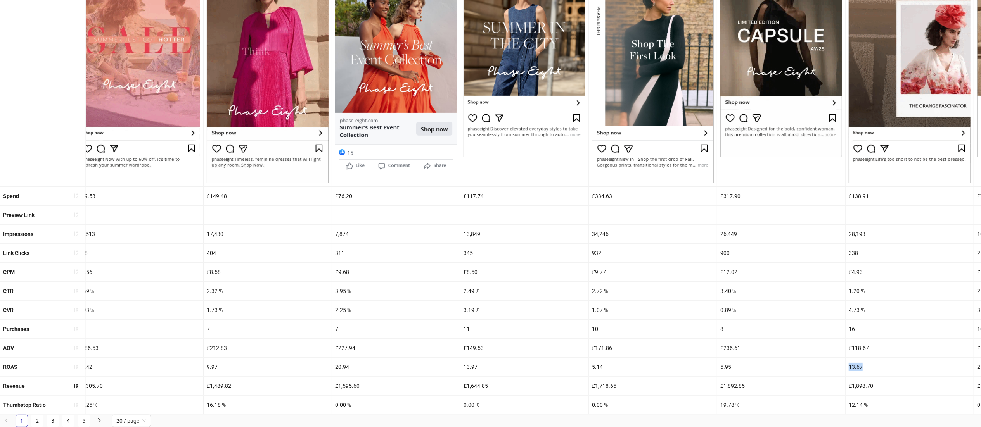
click at [832, 358] on div "ROAS 0.00 0.00 3.70 5.79 4.35 4.33 9.29 16.42 9.97 20.94 13.97 5.14 5.95 13.67 …" at bounding box center [417, 367] width 2653 height 19
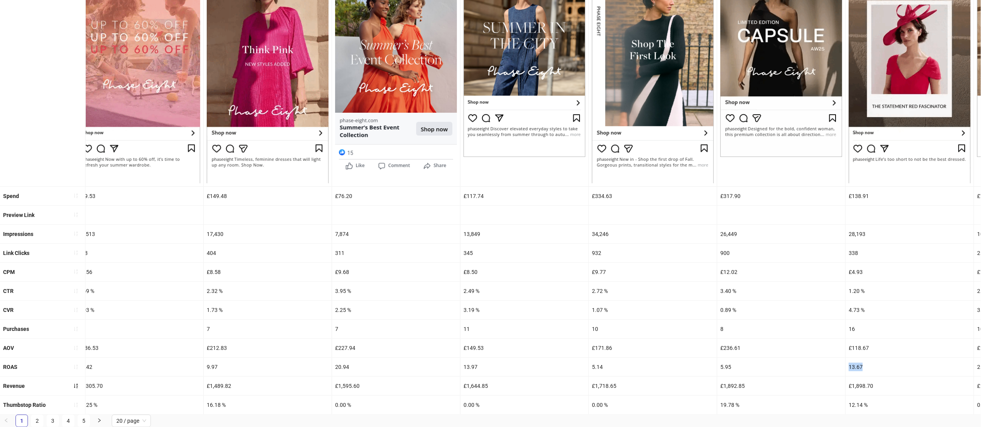
copy div "13.67"
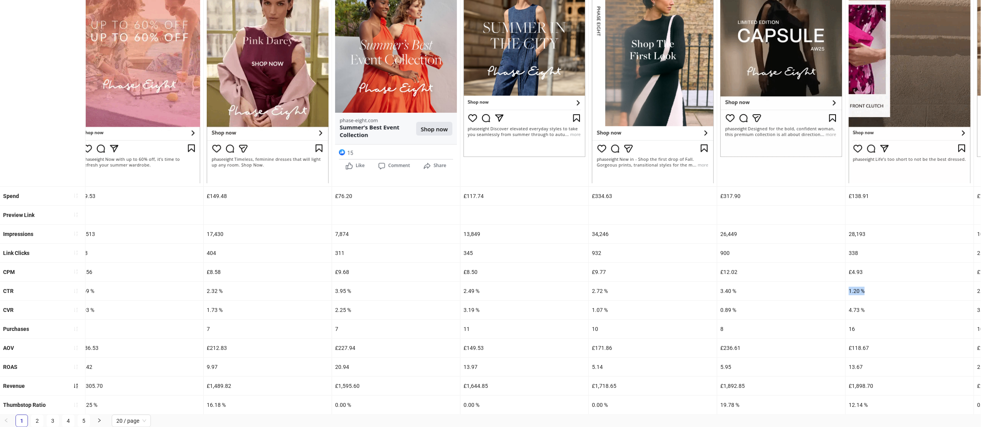
drag, startPoint x: 875, startPoint y: 277, endPoint x: 843, endPoint y: 277, distance: 32.2
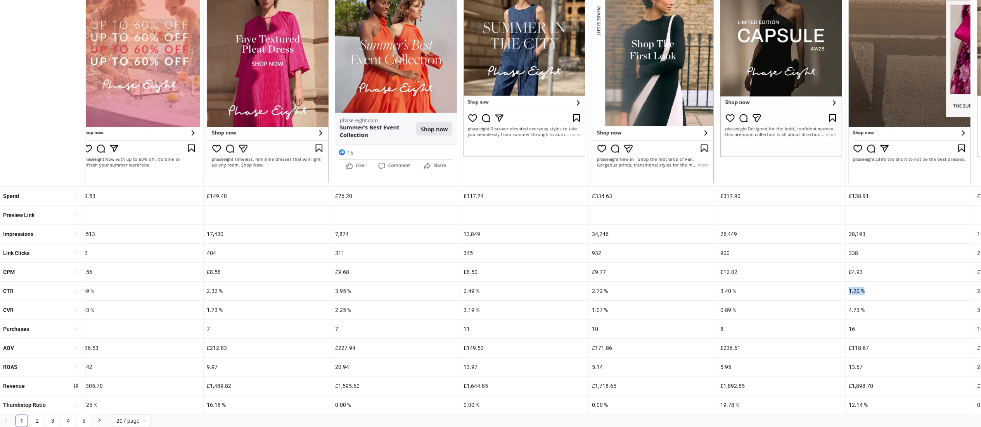
click at [843, 282] on div "CTR 0.00 % 3.96 % 1.70 % 3.02 % 3.01 % 2.02 % 3.78 % 1.69 % 2.32 % 3.95 % 2.49 …" at bounding box center [417, 291] width 2653 height 19
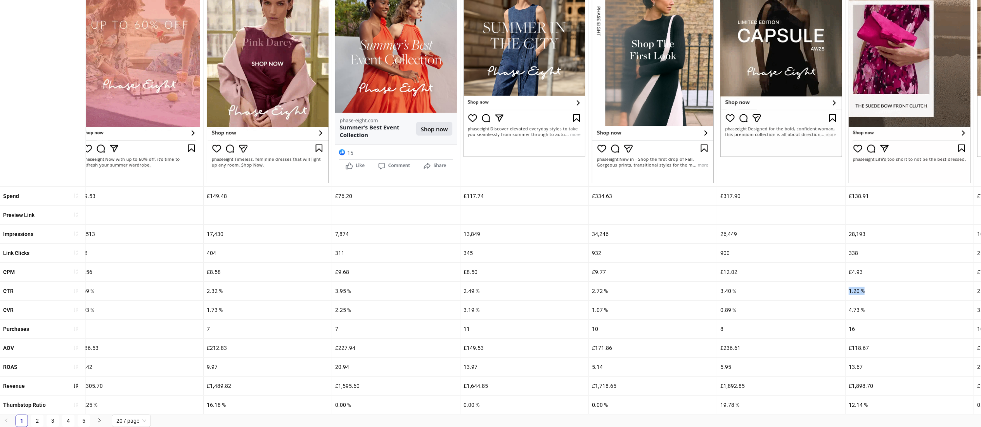
copy div "1.20 %"
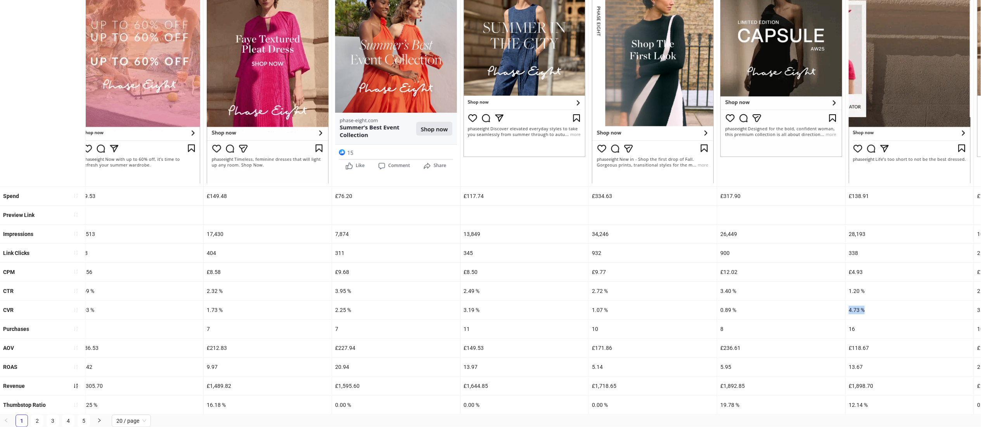
drag, startPoint x: 866, startPoint y: 293, endPoint x: 842, endPoint y: 293, distance: 24.0
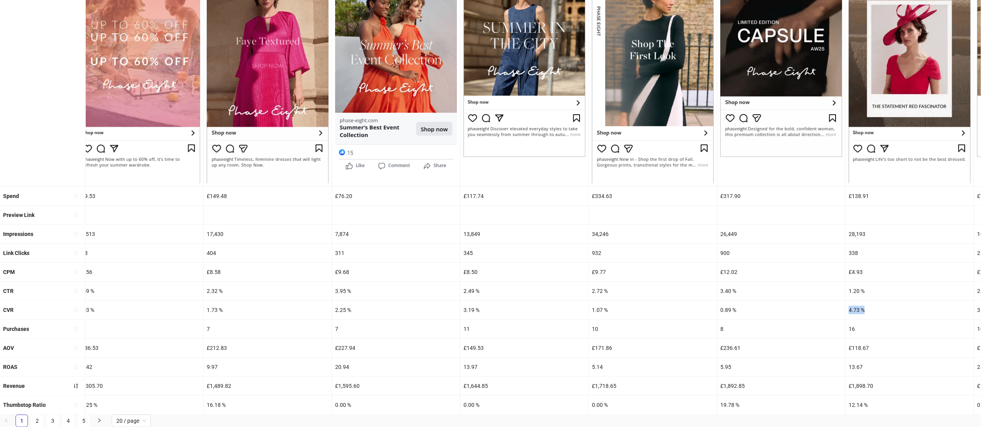
click at [842, 301] on div "CVR 0.00 % 0.00 % 1.70 % 1.67 % 0.58 % 1.63 % 1.51 % 3.93 % 1.73 % 2.25 % 3.19 …" at bounding box center [417, 310] width 2653 height 19
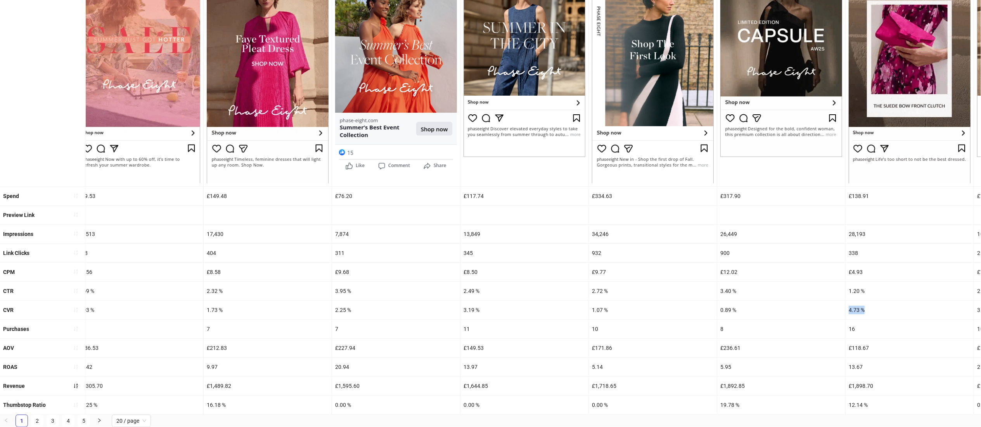
copy div "4.73 %"
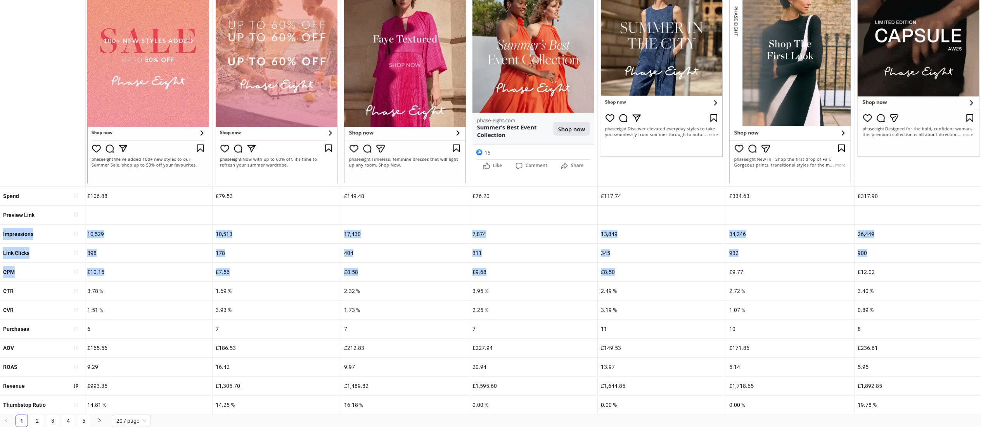
drag, startPoint x: 588, startPoint y: 267, endPoint x: 0, endPoint y: 217, distance: 589.7
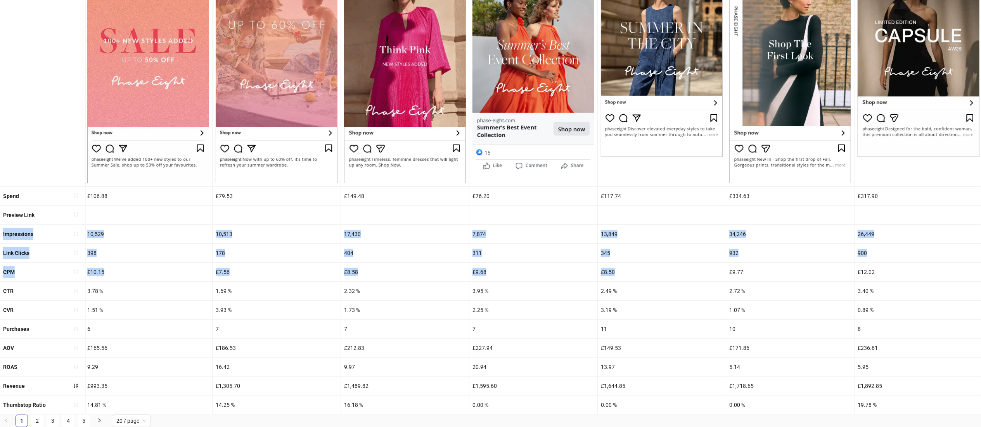
click at [0, 217] on ul "Ad name A161-LIVE-EVENT_EN_IMG_HP_14072025_F_CC_SC2_USP1_ [DATE]-BILBAO-STATIC-…" at bounding box center [490, 168] width 981 height 493
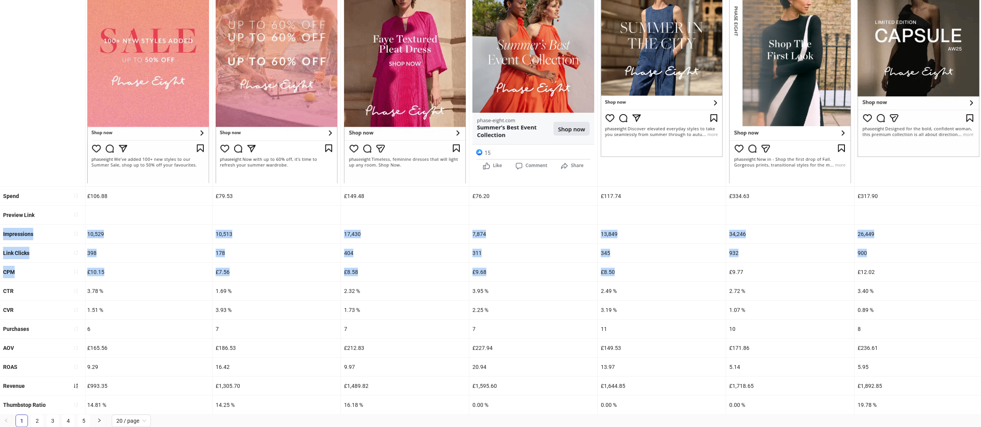
scroll to position [0, 731]
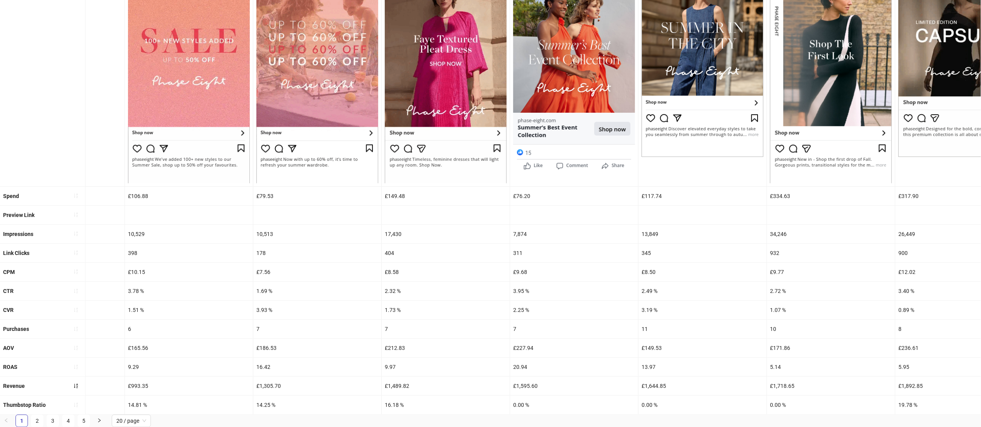
click at [489, 282] on div "2.32 %" at bounding box center [446, 291] width 128 height 19
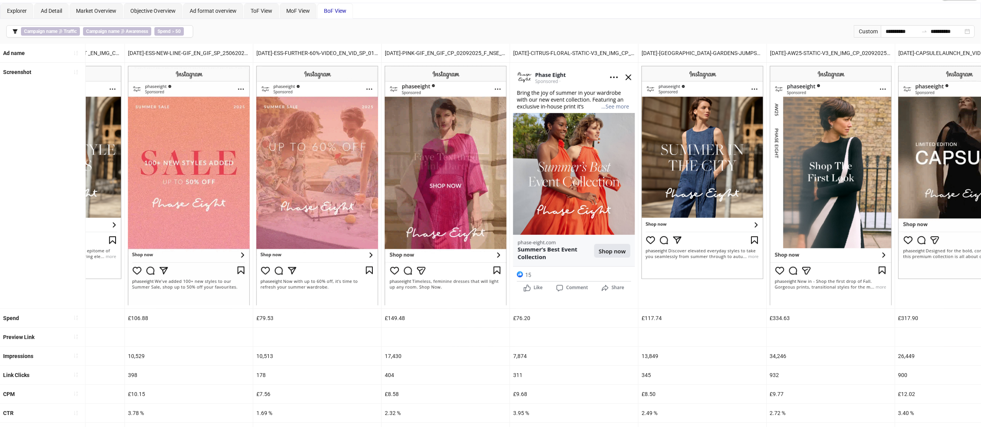
scroll to position [2, 0]
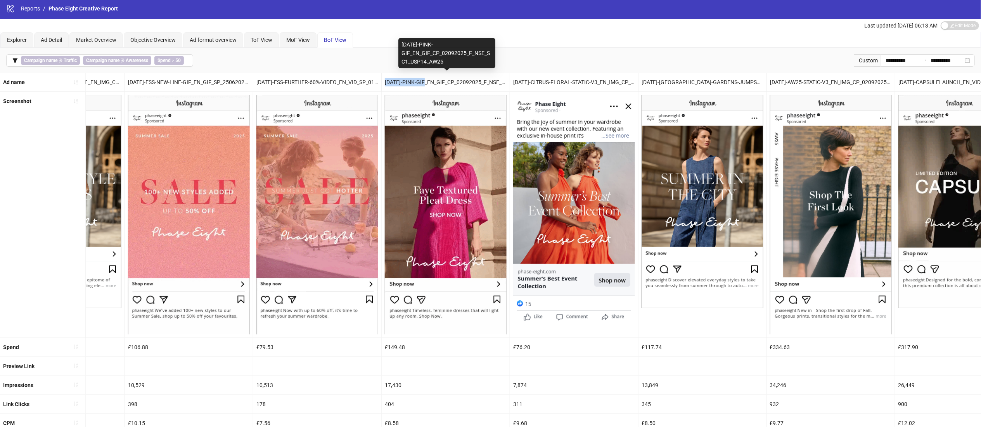
drag, startPoint x: 385, startPoint y: 81, endPoint x: 427, endPoint y: 79, distance: 41.9
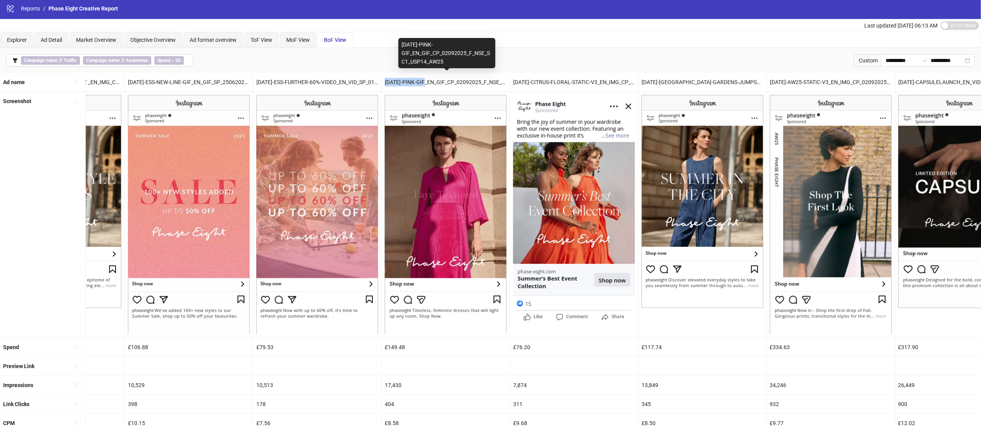
click at [427, 79] on div "[DATE]-PINK-GIF_EN_GIF_CP_02092025_F_NSE_SC1_USP14_AW25" at bounding box center [446, 82] width 128 height 19
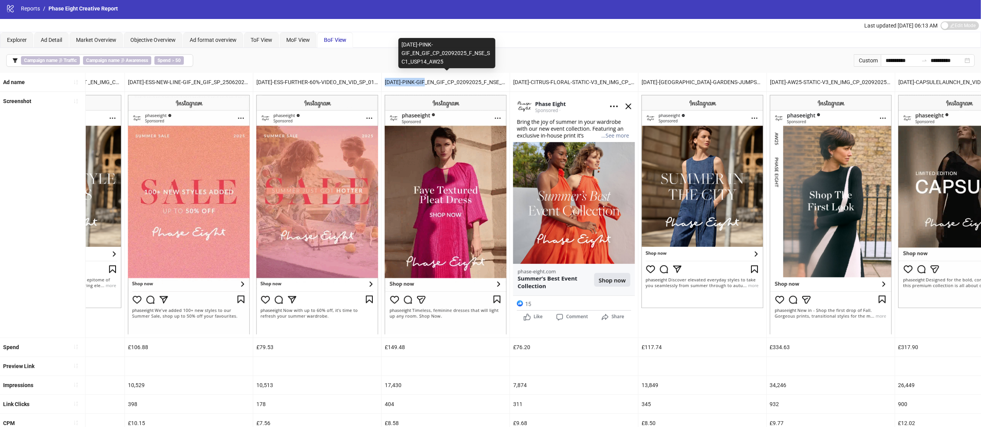
copy div "[DATE]-PINK-GIF_"
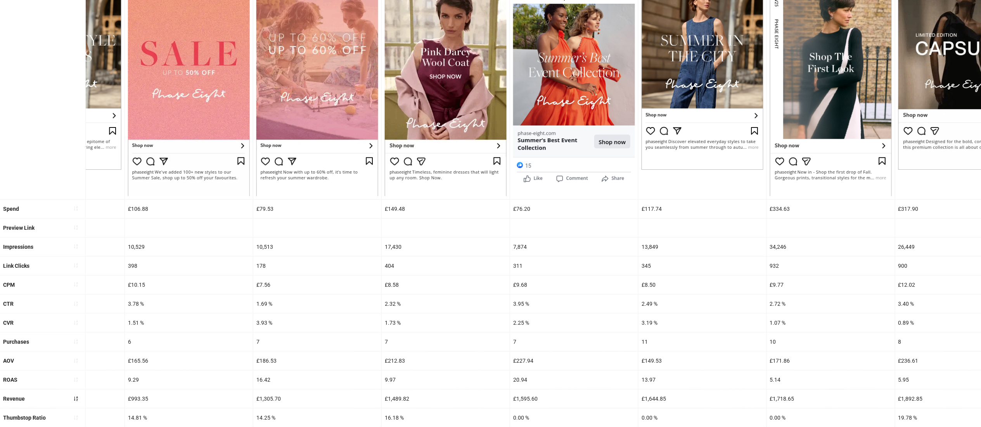
scroll to position [167, 0]
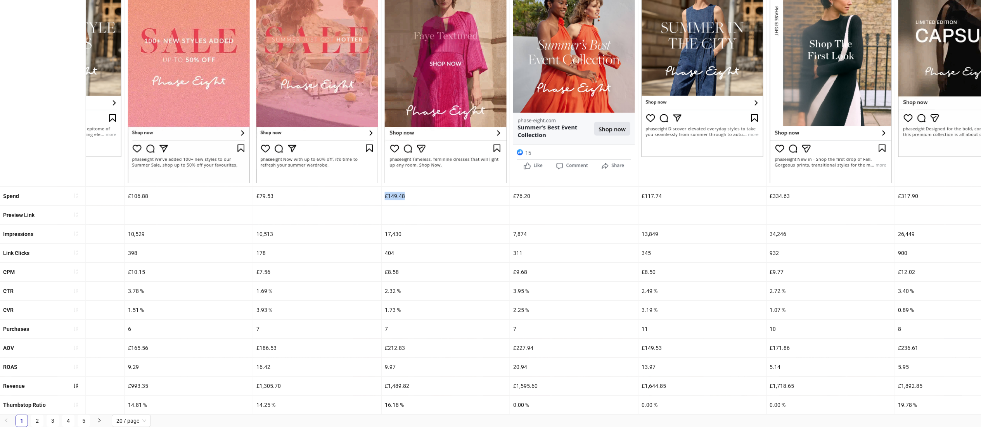
drag, startPoint x: 421, startPoint y: 181, endPoint x: 372, endPoint y: 183, distance: 48.5
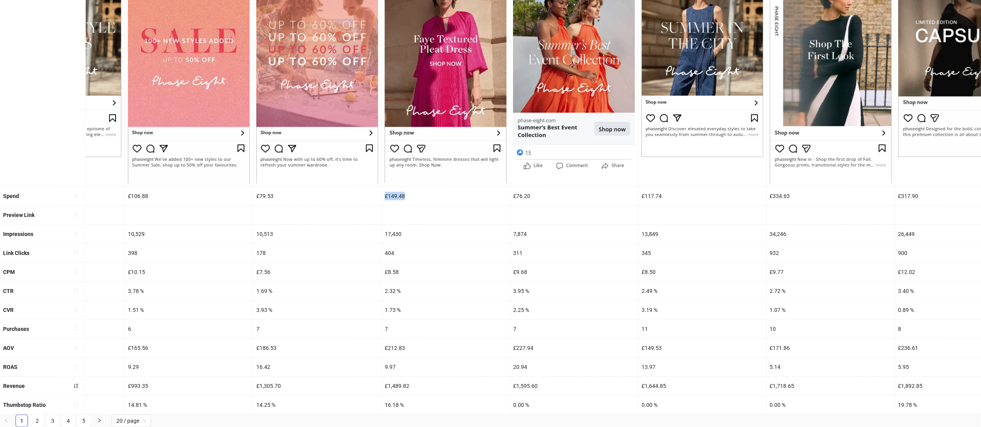
click at [372, 187] on div "Spend £99.47 £63.85 £72.20 £63.94 £87.13 £170.02 £106.88 £79.53 £149.48 £76.20 …" at bounding box center [595, 196] width 2653 height 19
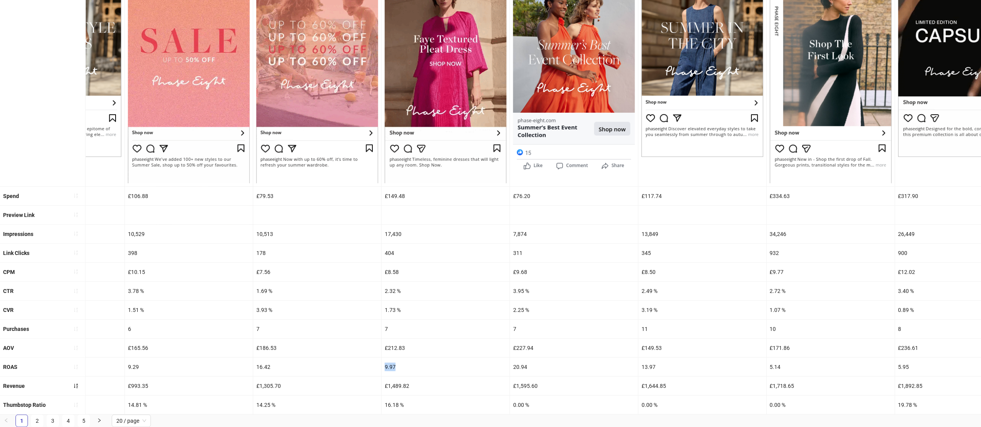
drag, startPoint x: 402, startPoint y: 356, endPoint x: 373, endPoint y: 355, distance: 29.1
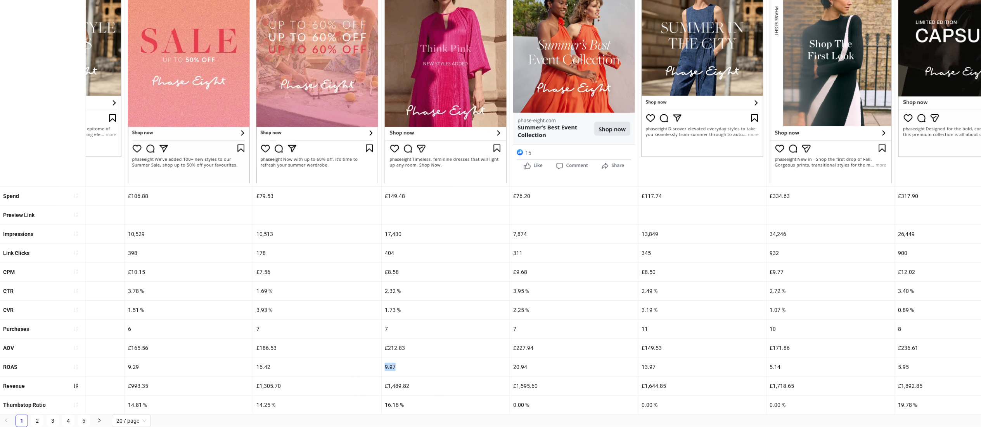
click at [373, 358] on div "ROAS 0.00 0.00 3.70 5.79 4.35 4.33 9.29 16.42 9.97 20.94 13.97 5.14 5.95 13.67 …" at bounding box center [595, 367] width 2653 height 19
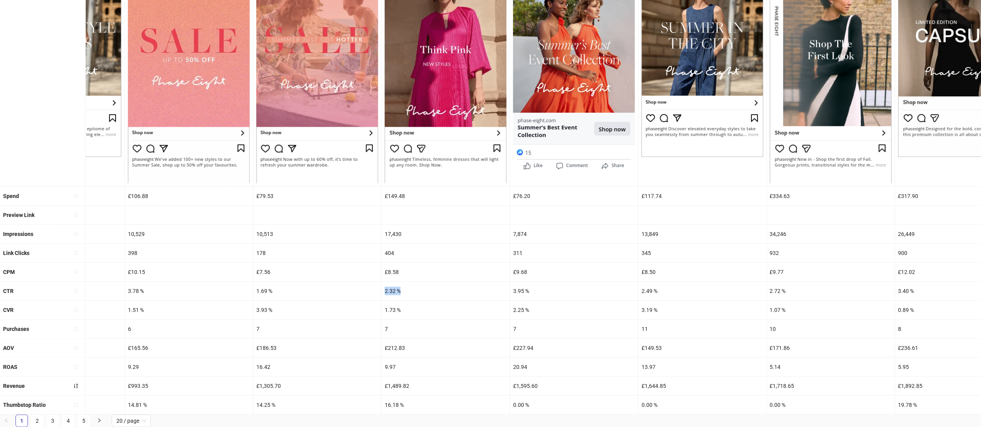
drag, startPoint x: 406, startPoint y: 274, endPoint x: 369, endPoint y: 273, distance: 37.3
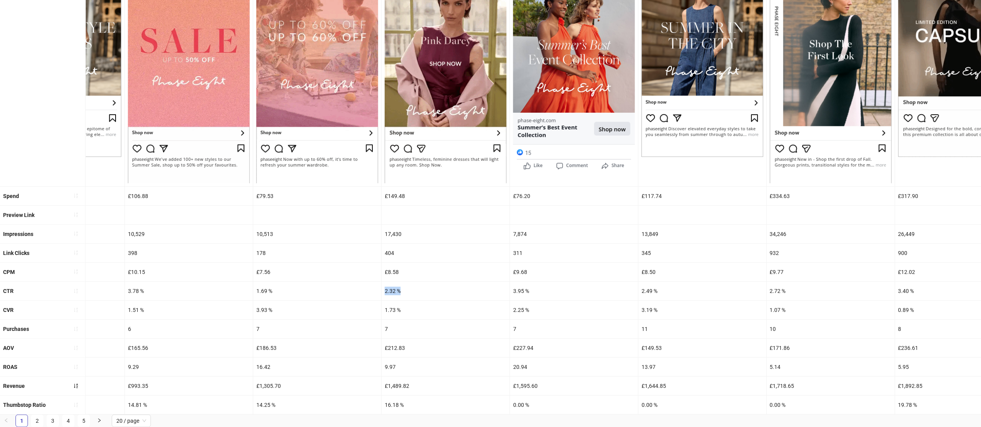
click at [369, 282] on div "CTR 0.00 % 3.96 % 1.70 % 3.02 % 3.01 % 2.02 % 3.78 % 1.69 % 2.32 % 3.95 % 2.49 …" at bounding box center [595, 291] width 2653 height 19
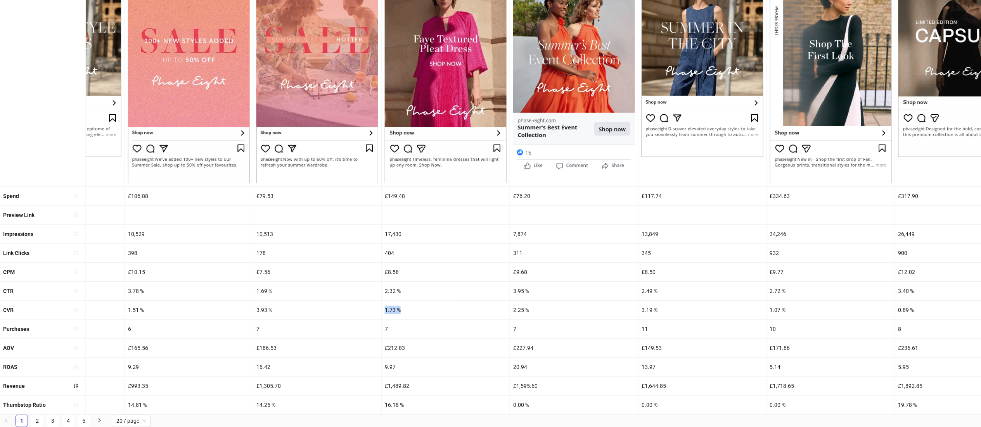
drag, startPoint x: 404, startPoint y: 297, endPoint x: 379, endPoint y: 293, distance: 25.6
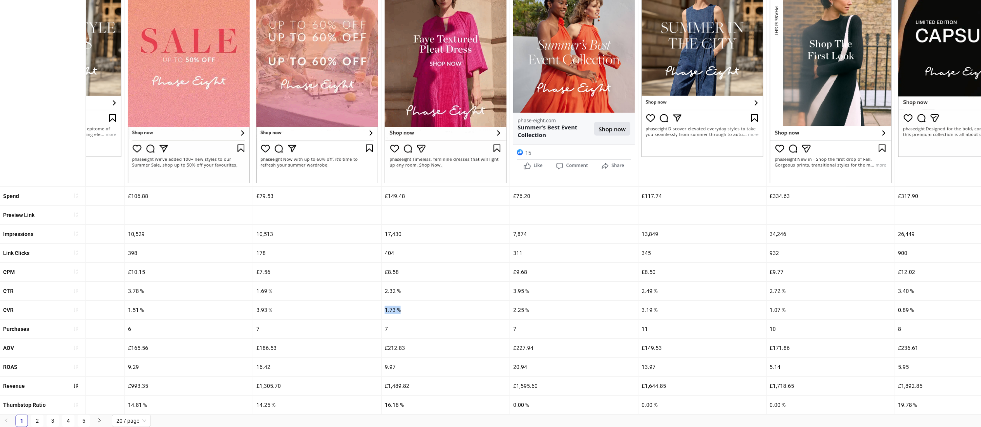
click at [379, 301] on div "CVR 0.00 % 0.00 % 1.70 % 1.67 % 0.58 % 1.63 % 1.51 % 3.93 % 1.73 % 2.25 % 3.19 …" at bounding box center [595, 310] width 2653 height 19
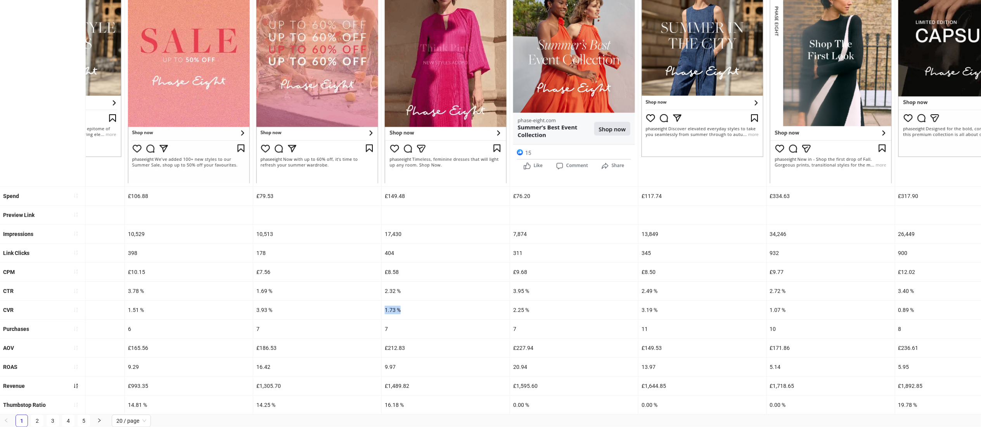
scroll to position [0, 0]
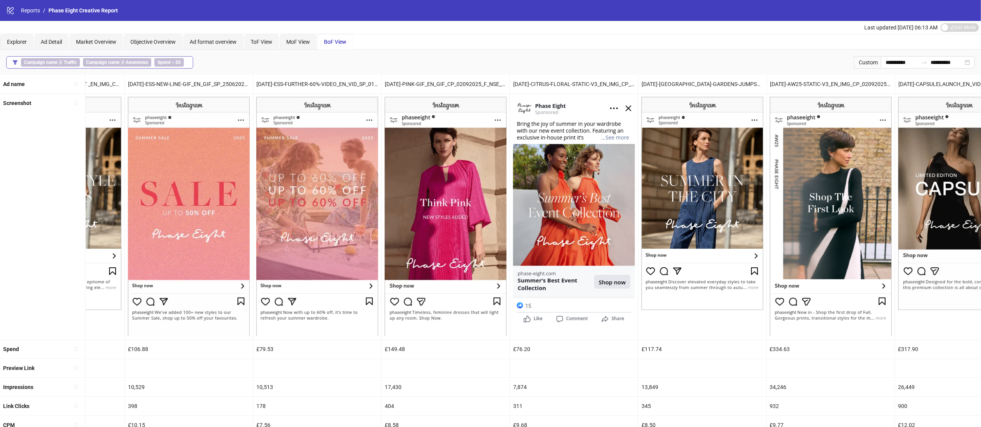
click at [176, 61] on span "Spend > 50" at bounding box center [168, 62] width 29 height 9
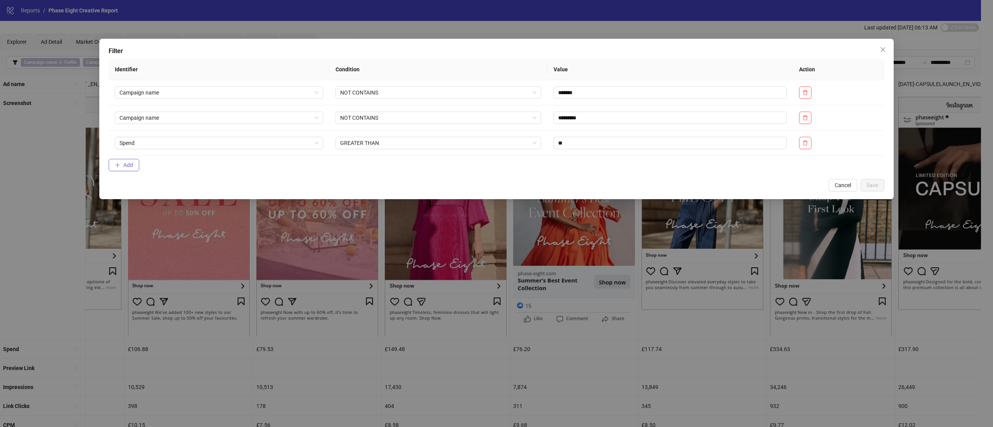
click at [127, 162] on button "Add" at bounding box center [124, 165] width 31 height 12
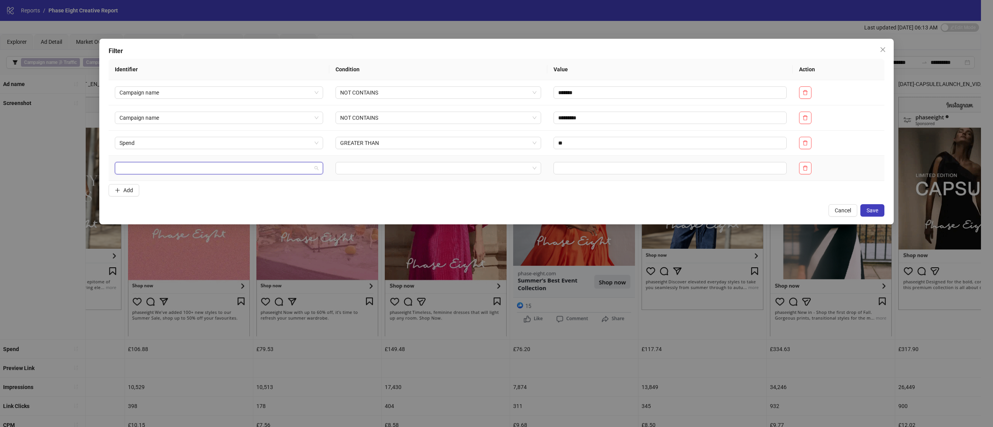
click at [196, 173] on input "search" at bounding box center [215, 169] width 192 height 12
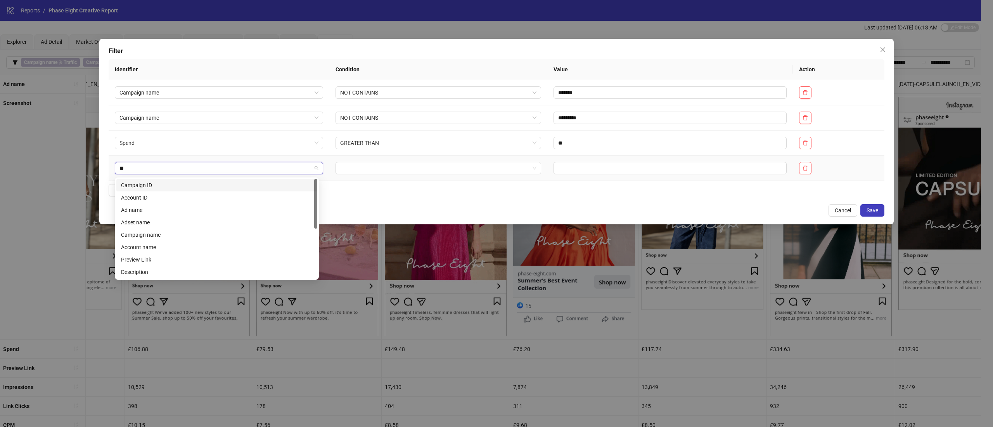
type input "***"
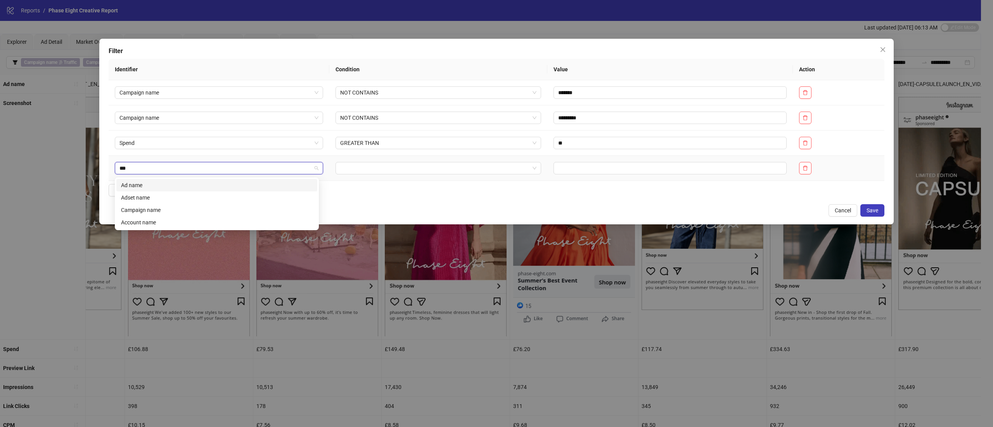
click at [188, 183] on div "Ad name" at bounding box center [217, 185] width 192 height 9
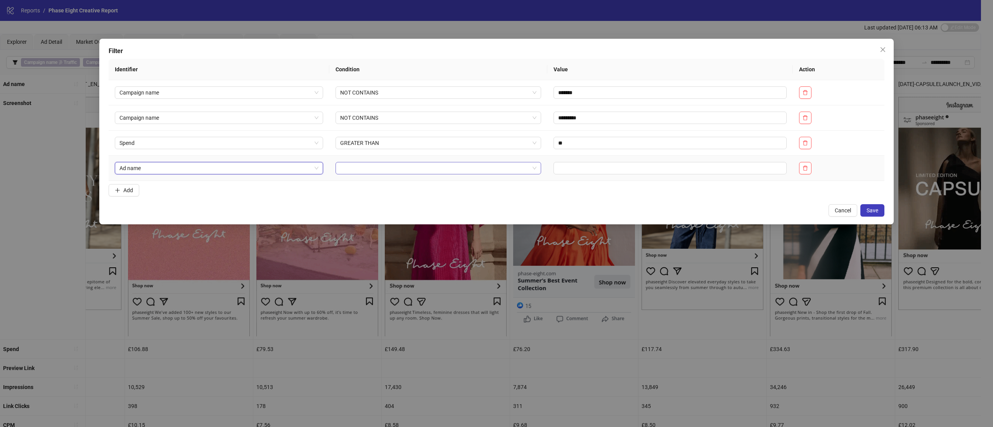
click at [386, 165] on input "search" at bounding box center [434, 169] width 189 height 12
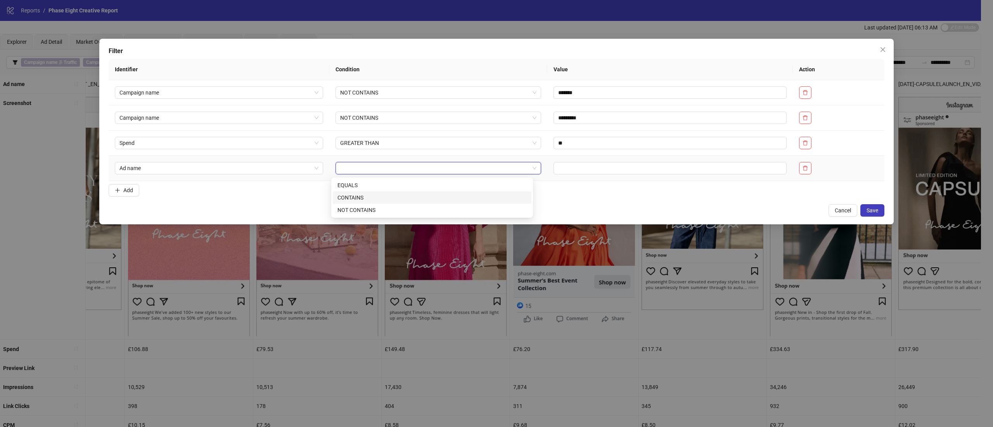
click at [374, 198] on div "CONTAINS" at bounding box center [431, 198] width 189 height 9
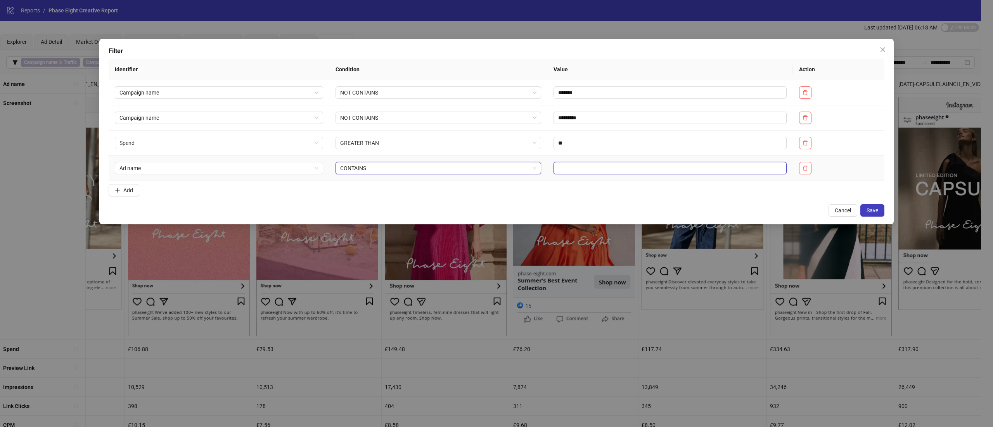
click at [632, 165] on input "text" at bounding box center [669, 168] width 233 height 12
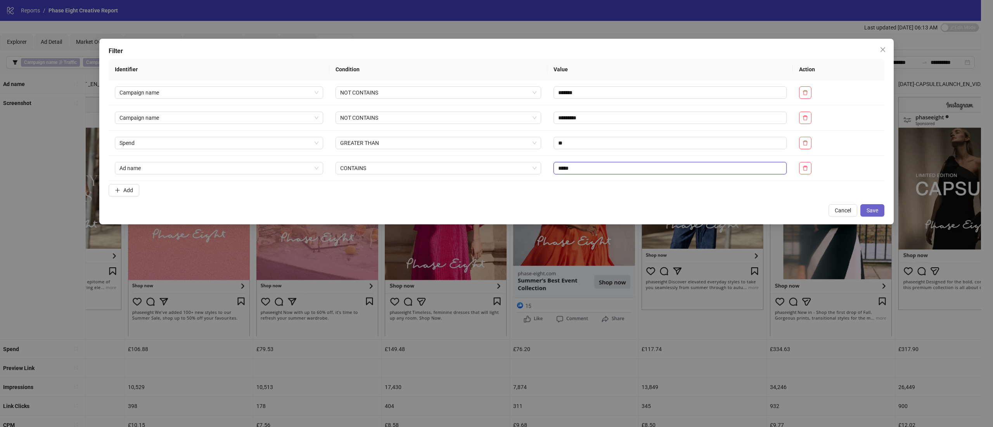
type input "*****"
click at [874, 214] on span "Save" at bounding box center [872, 211] width 12 height 6
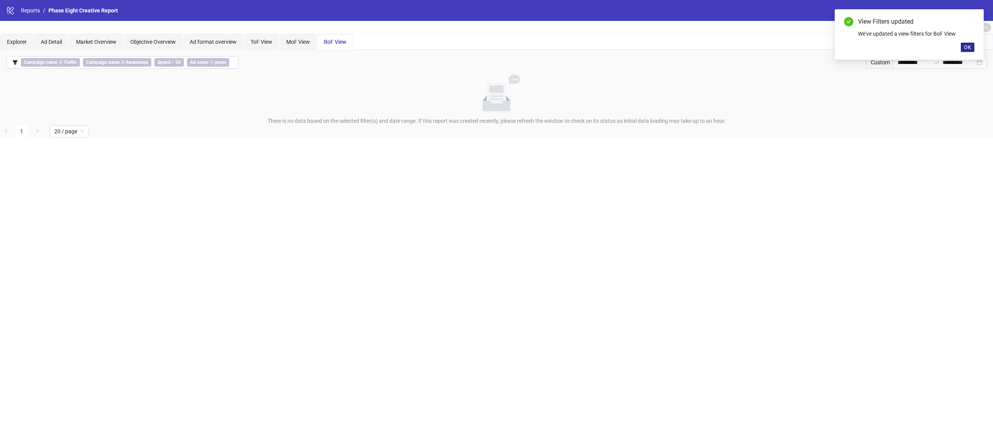
click at [971, 49] on button "OK" at bounding box center [968, 47] width 14 height 9
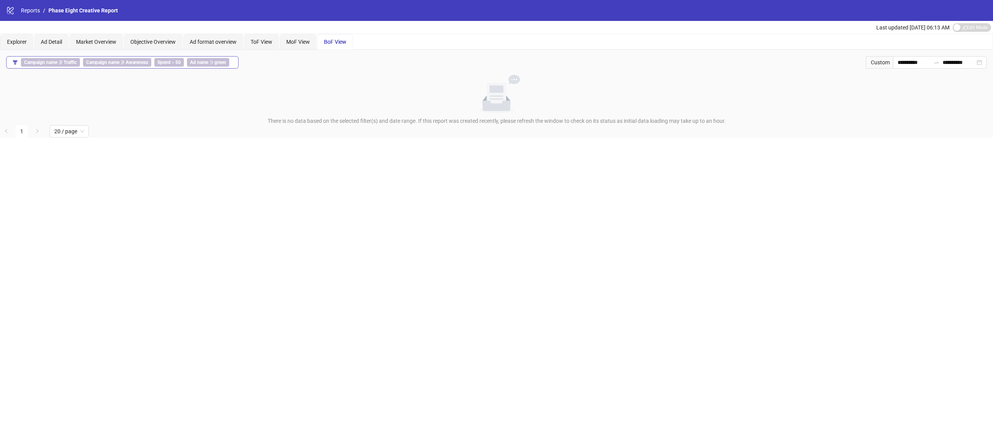
click at [175, 57] on button "Campaign name ∌ Traffic Campaign name ∌ Awareness Spend > 50 Ad name ∋ green" at bounding box center [122, 62] width 232 height 12
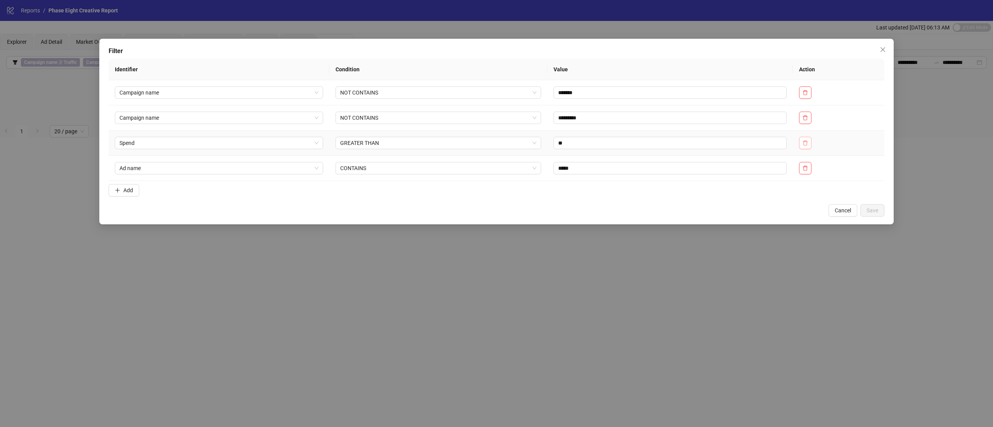
click at [801, 142] on button "button" at bounding box center [805, 143] width 12 height 12
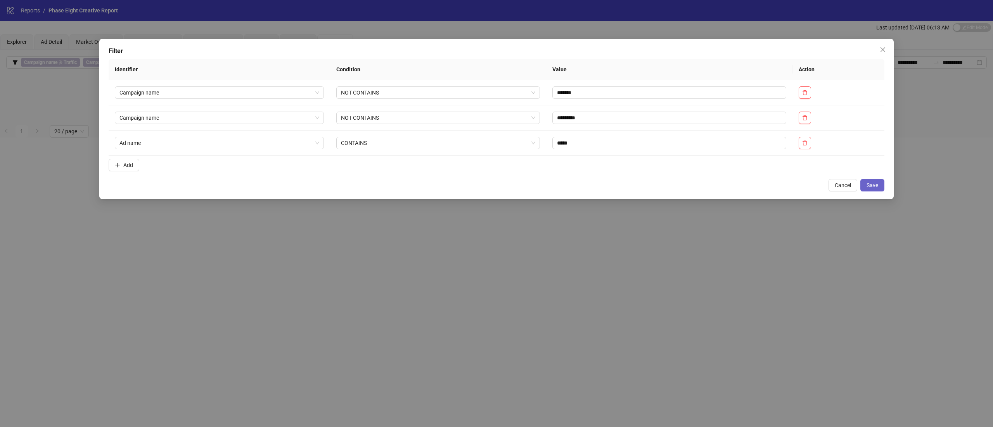
click at [874, 186] on span "Save" at bounding box center [872, 185] width 12 height 6
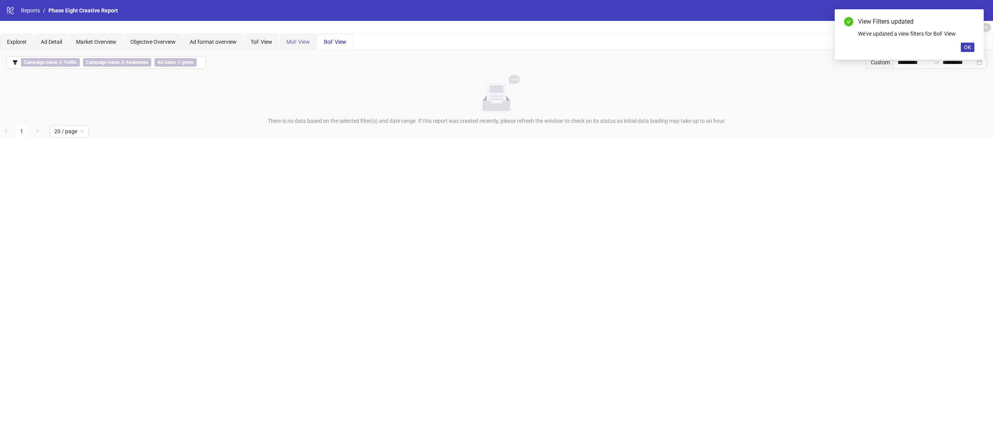
click at [296, 37] on div "MoF View" at bounding box center [298, 42] width 37 height 16
